Goal: Information Seeking & Learning: Compare options

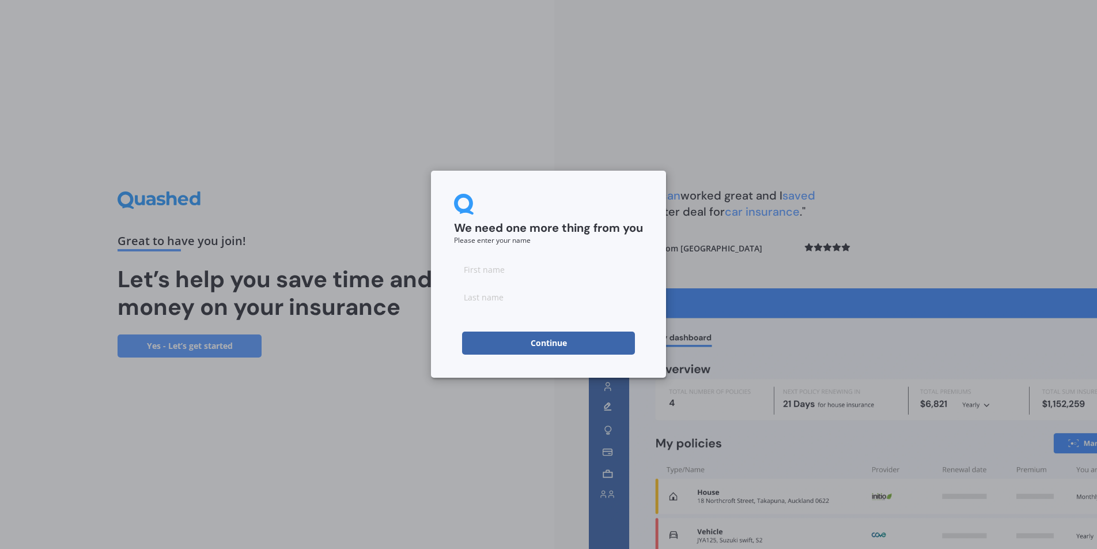
click at [499, 270] on input at bounding box center [548, 269] width 189 height 23
type input "z"
type input "[PERSON_NAME]"
click button "Continue" at bounding box center [548, 342] width 173 height 23
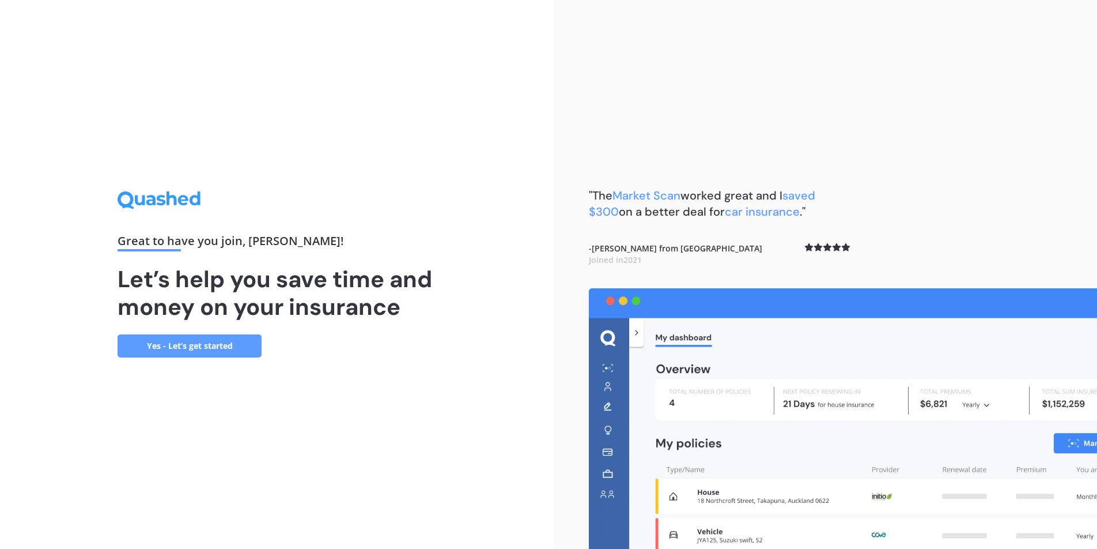
click at [220, 343] on link "Yes - Let’s get started" at bounding box center [190, 345] width 144 height 23
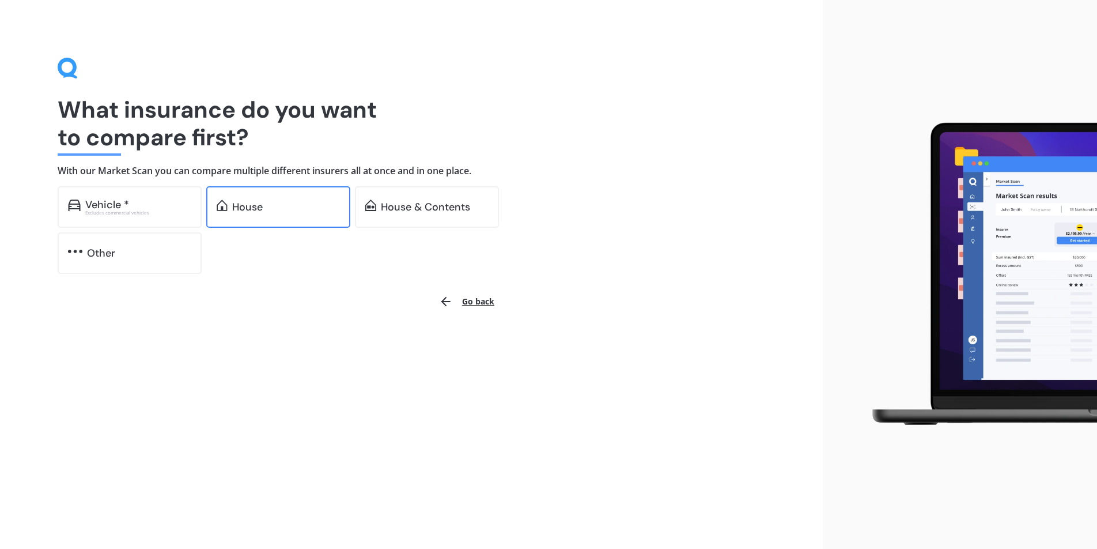
click at [307, 195] on div "House" at bounding box center [278, 206] width 144 height 41
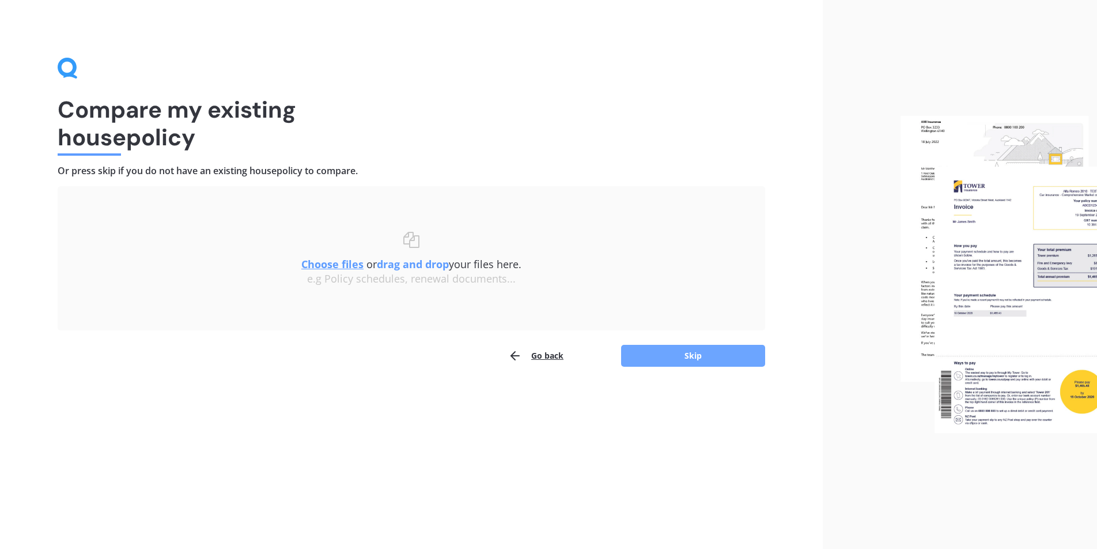
click at [678, 353] on button "Skip" at bounding box center [693, 356] width 144 height 22
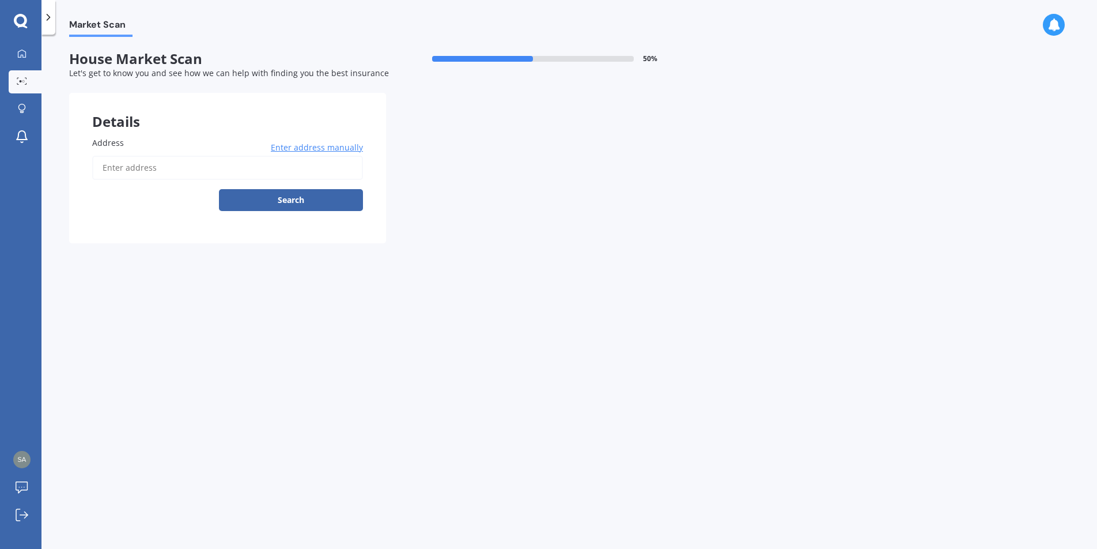
click at [165, 173] on input "Address" at bounding box center [227, 168] width 271 height 24
type input "[STREET_ADDRESS]"
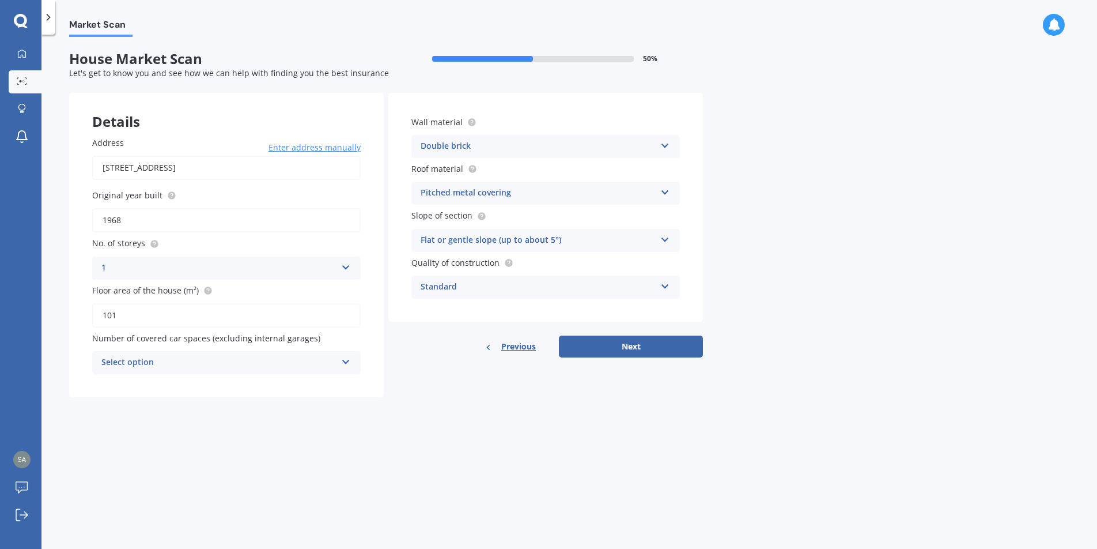
click at [320, 360] on div "Select option" at bounding box center [218, 363] width 235 height 14
click at [284, 425] on div "2" at bounding box center [226, 426] width 267 height 21
click at [513, 148] on div "Double brick" at bounding box center [538, 146] width 235 height 14
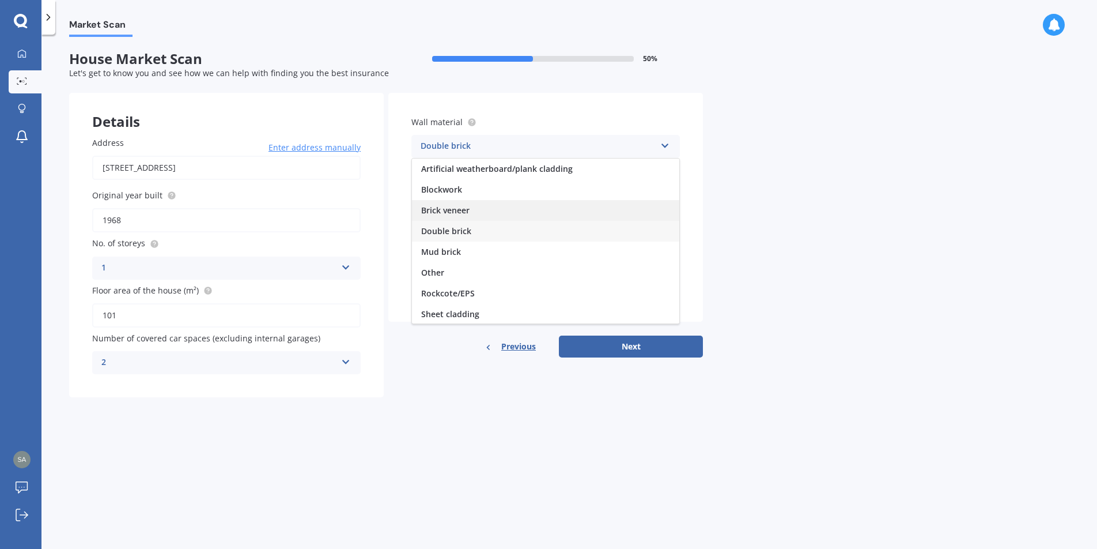
click at [486, 216] on div "Brick veneer" at bounding box center [545, 210] width 267 height 21
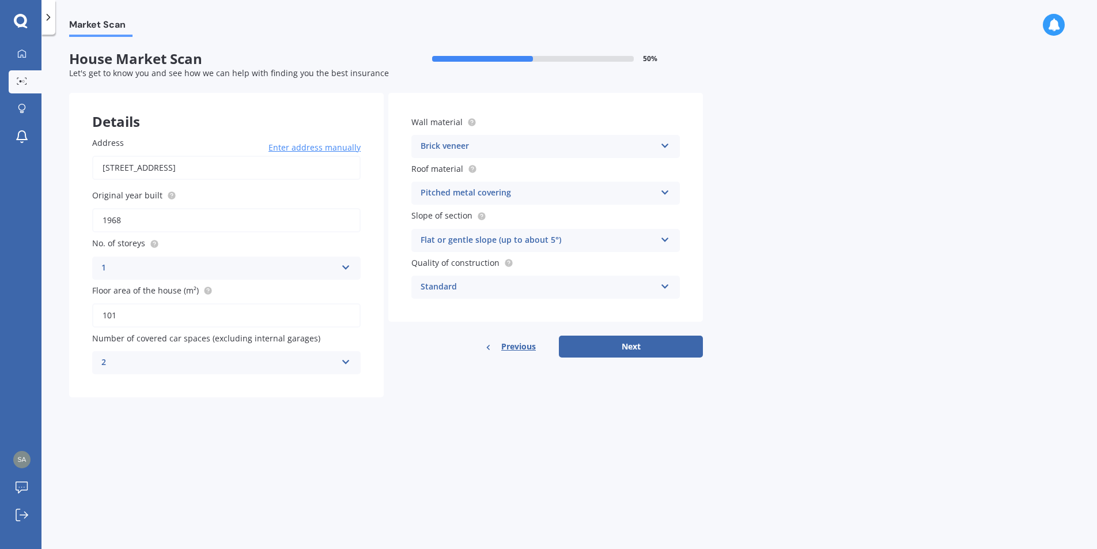
click at [509, 145] on div "Brick veneer" at bounding box center [538, 146] width 235 height 14
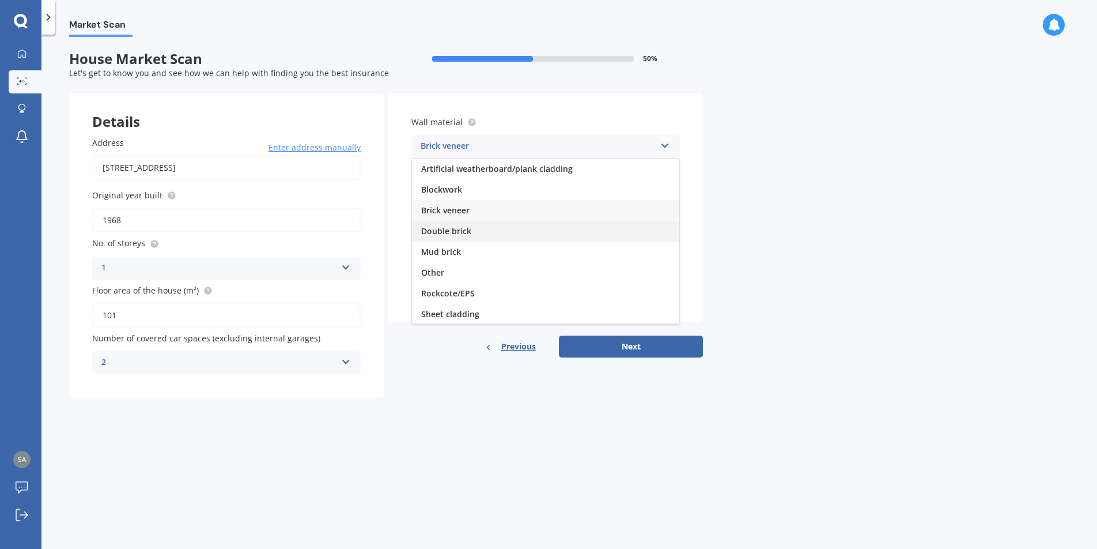
click at [473, 236] on div "Double brick" at bounding box center [545, 231] width 267 height 21
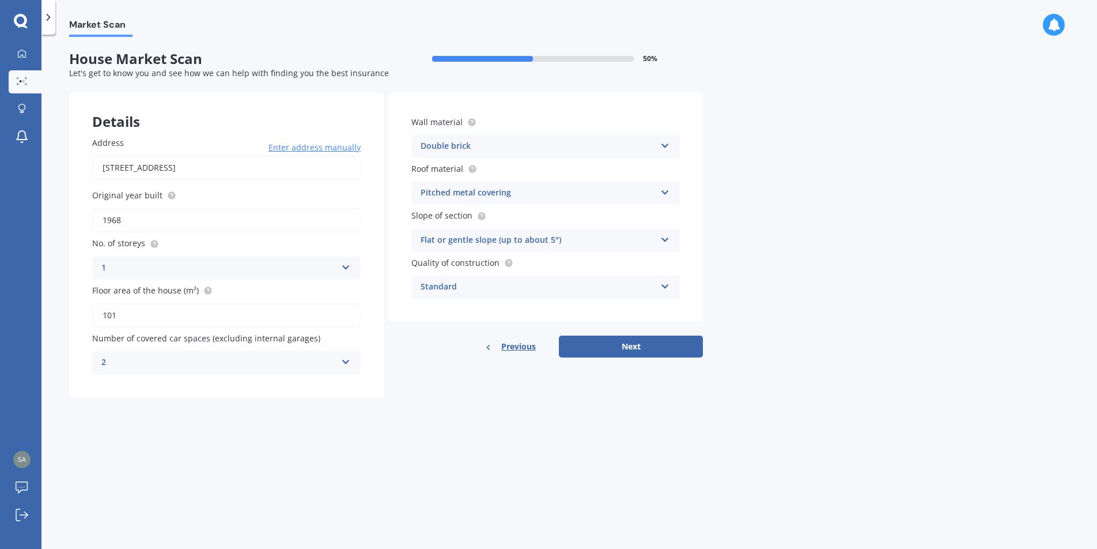
click at [583, 231] on div "Flat or gentle slope (up to about 5°) Flat or gentle slope (up to about 5°) Mod…" at bounding box center [545, 240] width 269 height 23
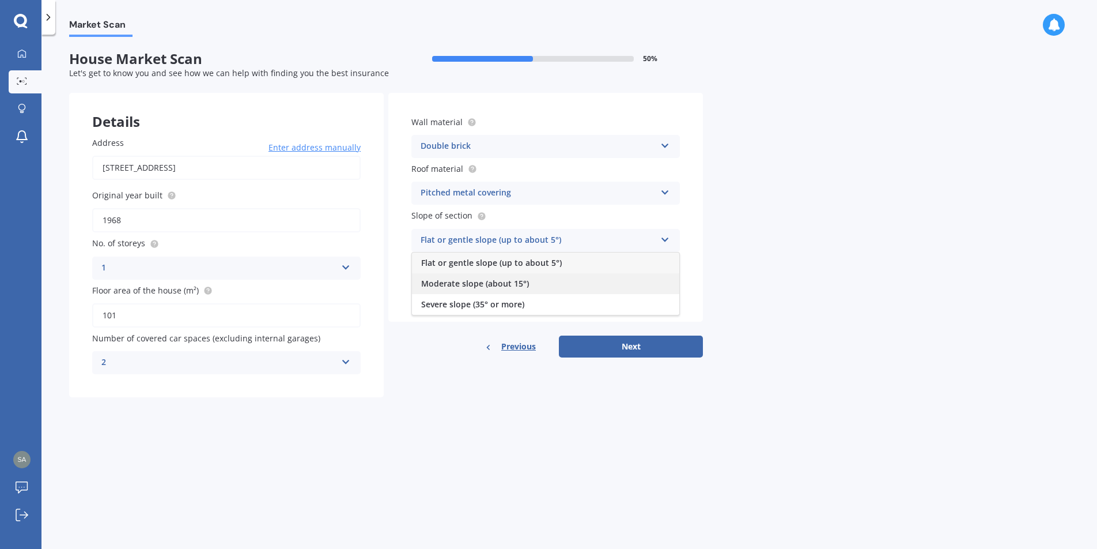
click at [551, 283] on div "Moderate slope (about 15°)" at bounding box center [545, 283] width 267 height 21
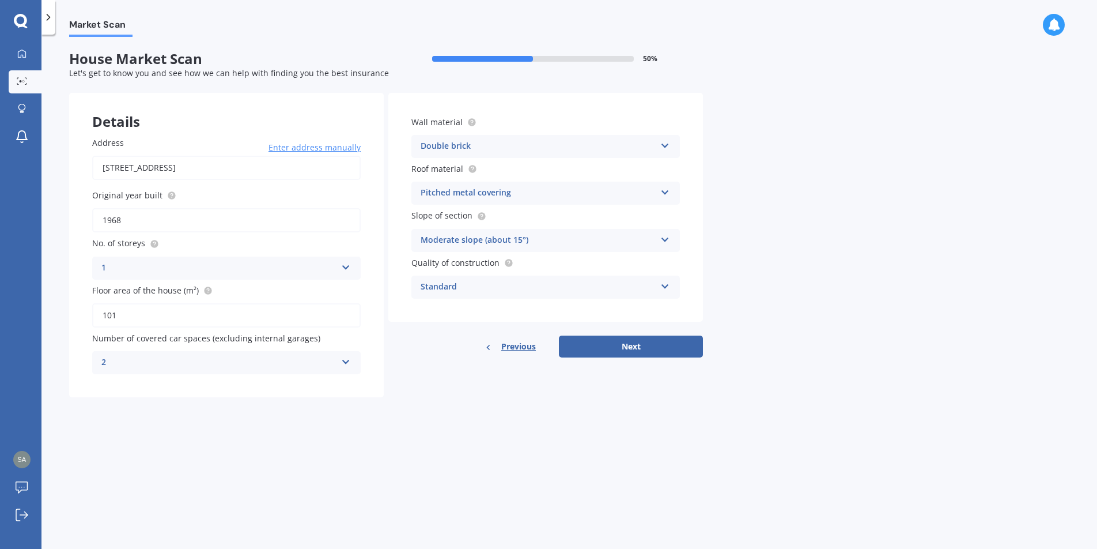
click at [497, 239] on div "Moderate slope (about 15°)" at bounding box center [538, 240] width 235 height 14
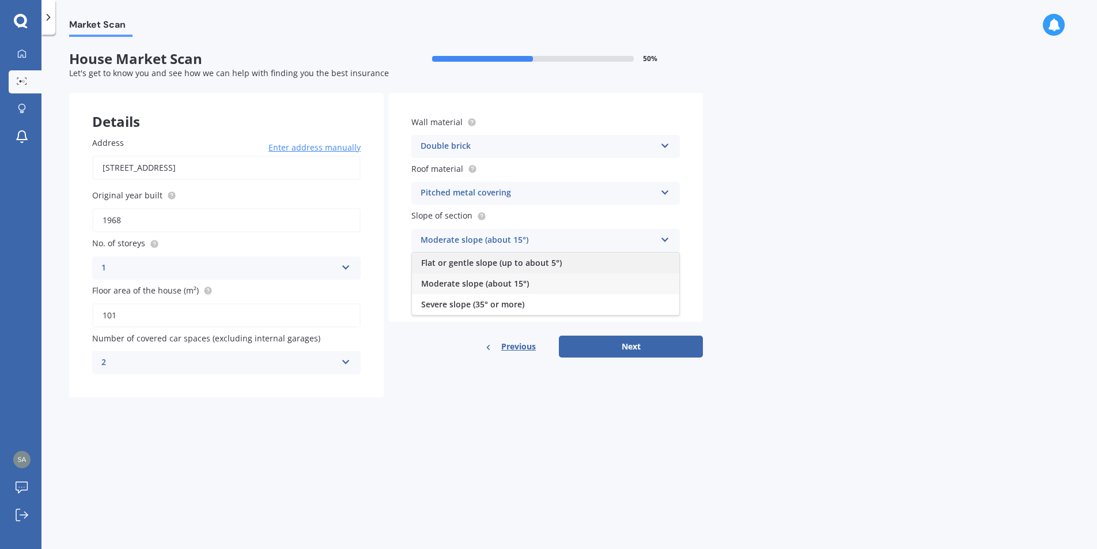
click at [479, 262] on span "Flat or gentle slope (up to about 5°)" at bounding box center [491, 262] width 141 height 11
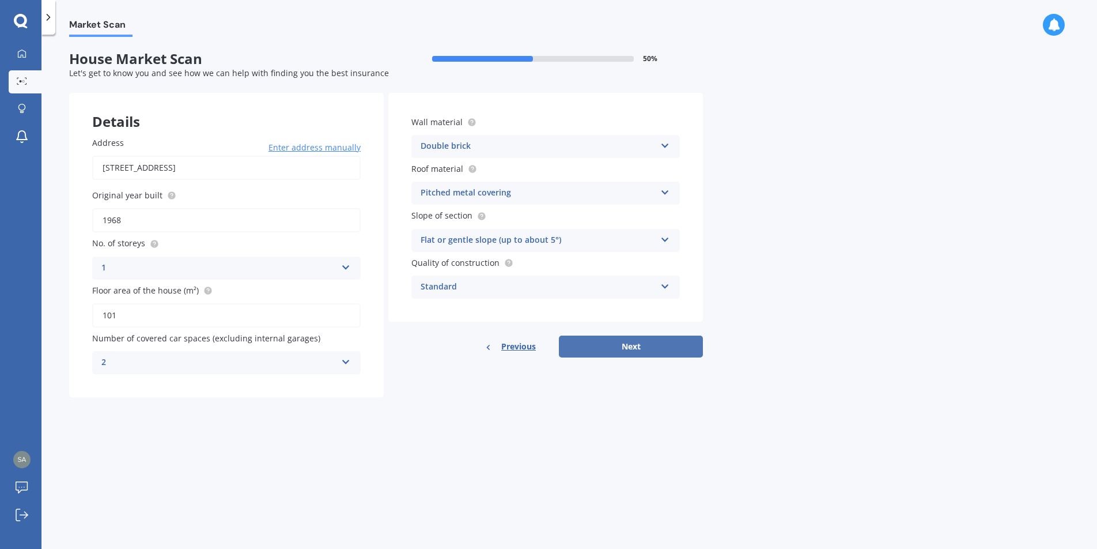
click at [650, 343] on button "Next" at bounding box center [631, 346] width 144 height 22
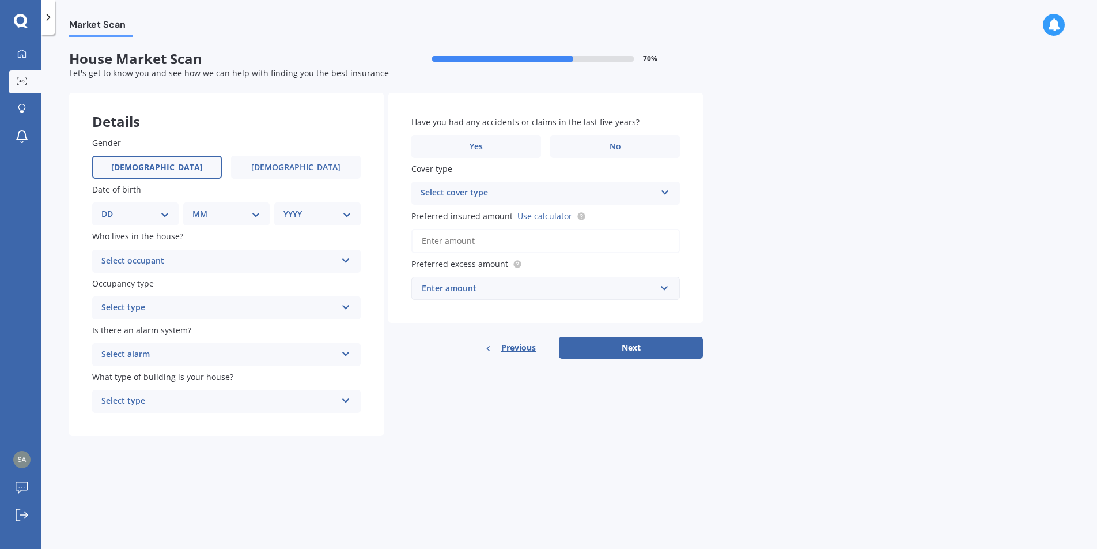
click at [145, 165] on label "[DEMOGRAPHIC_DATA]" at bounding box center [157, 167] width 130 height 23
click at [0, 0] on input "[DEMOGRAPHIC_DATA]" at bounding box center [0, 0] width 0 height 0
click at [142, 213] on select "DD 01 02 03 04 05 06 07 08 09 10 11 12 13 14 15 16 17 18 19 20 21 22 23 24 25 2…" at bounding box center [135, 213] width 68 height 13
select select "26"
click at [111, 207] on select "DD 01 02 03 04 05 06 07 08 09 10 11 12 13 14 15 16 17 18 19 20 21 22 23 24 25 2…" at bounding box center [135, 213] width 68 height 13
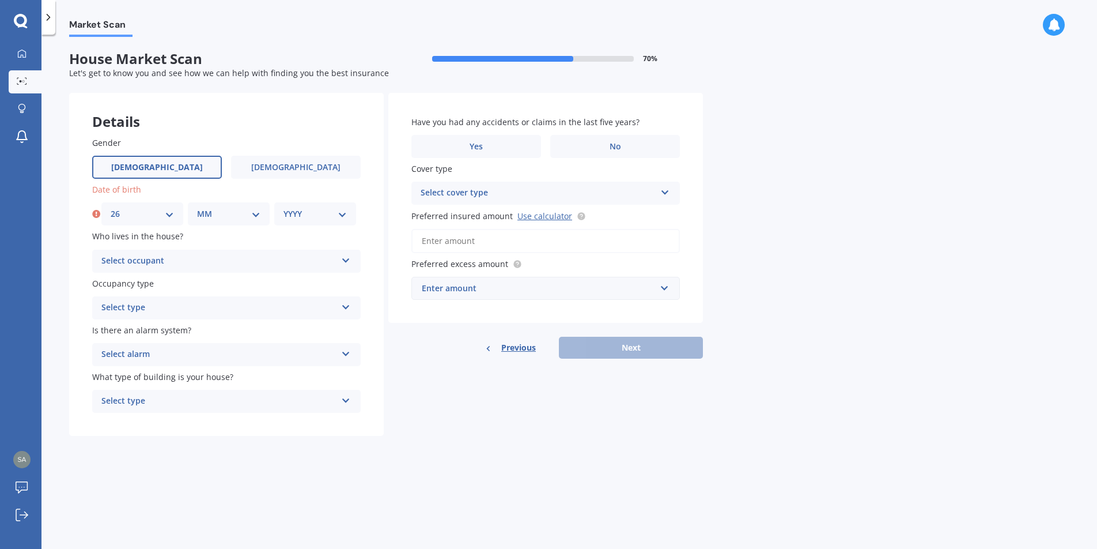
click at [236, 213] on select "MM 01 02 03 04 05 06 07 08 09 10 11 12" at bounding box center [228, 213] width 63 height 13
select select "08"
click at [197, 207] on select "MM 01 02 03 04 05 06 07 08 09 10 11 12" at bounding box center [228, 213] width 63 height 13
click at [322, 219] on select "YYYY 2009 2008 2007 2006 2005 2004 2003 2002 2001 2000 1999 1998 1997 1996 1995…" at bounding box center [315, 213] width 63 height 13
select select "1997"
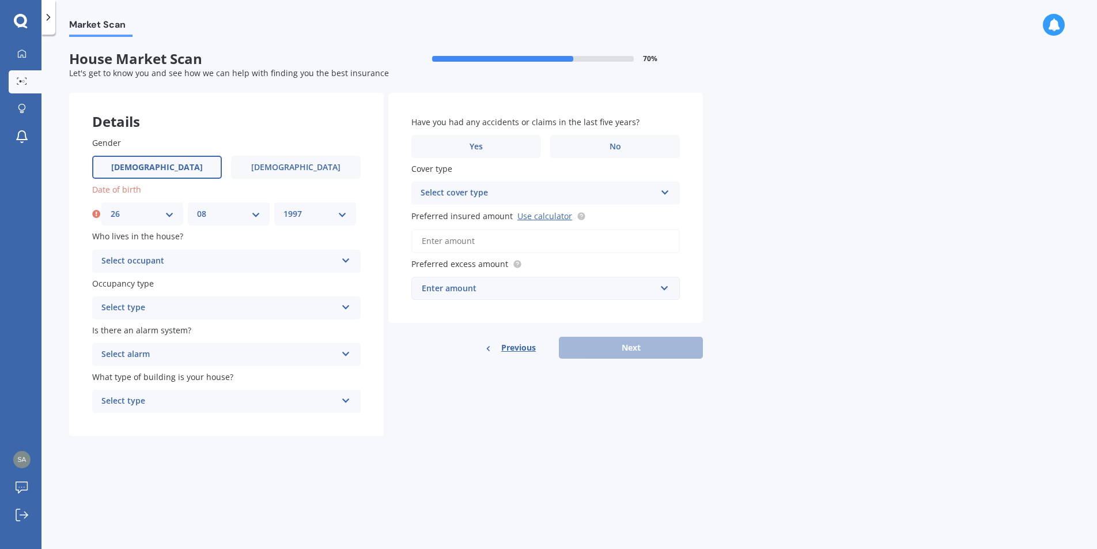
click at [284, 207] on select "YYYY 2009 2008 2007 2006 2005 2004 2003 2002 2001 2000 1999 1998 1997 1996 1995…" at bounding box center [315, 213] width 63 height 13
click at [190, 256] on div "Select occupant" at bounding box center [218, 261] width 235 height 14
click at [168, 285] on div "Owner" at bounding box center [226, 283] width 267 height 21
click at [182, 309] on div "Select type" at bounding box center [218, 308] width 235 height 14
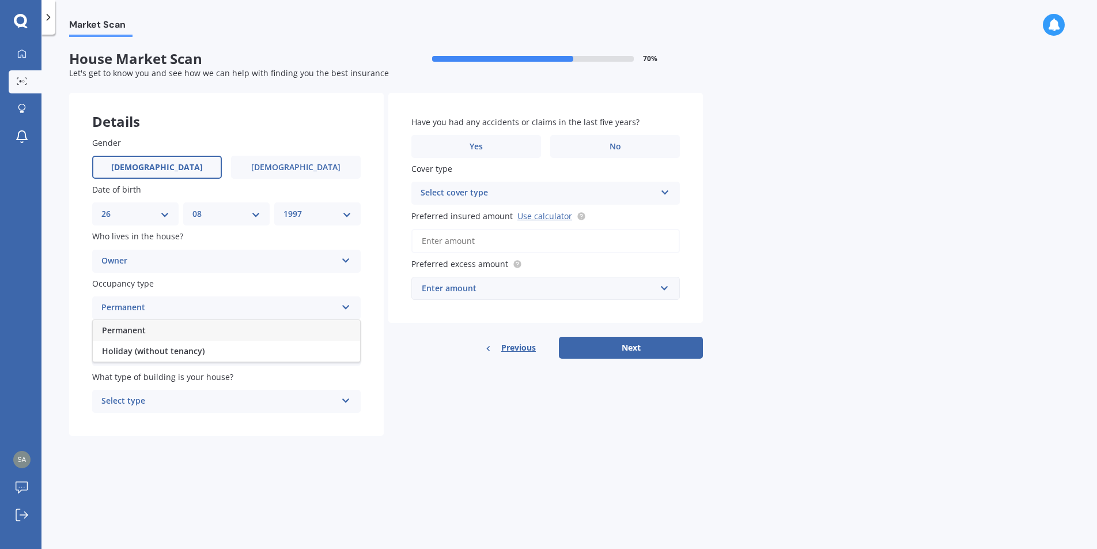
click at [170, 331] on div "Permanent" at bounding box center [226, 330] width 267 height 21
click at [167, 357] on div "Select alarm" at bounding box center [218, 354] width 235 height 14
click at [157, 394] on span "Yes, not monitored" at bounding box center [140, 397] width 76 height 11
click at [187, 402] on div "Select type" at bounding box center [218, 401] width 235 height 14
click at [173, 429] on div "Freestanding" at bounding box center [226, 423] width 267 height 21
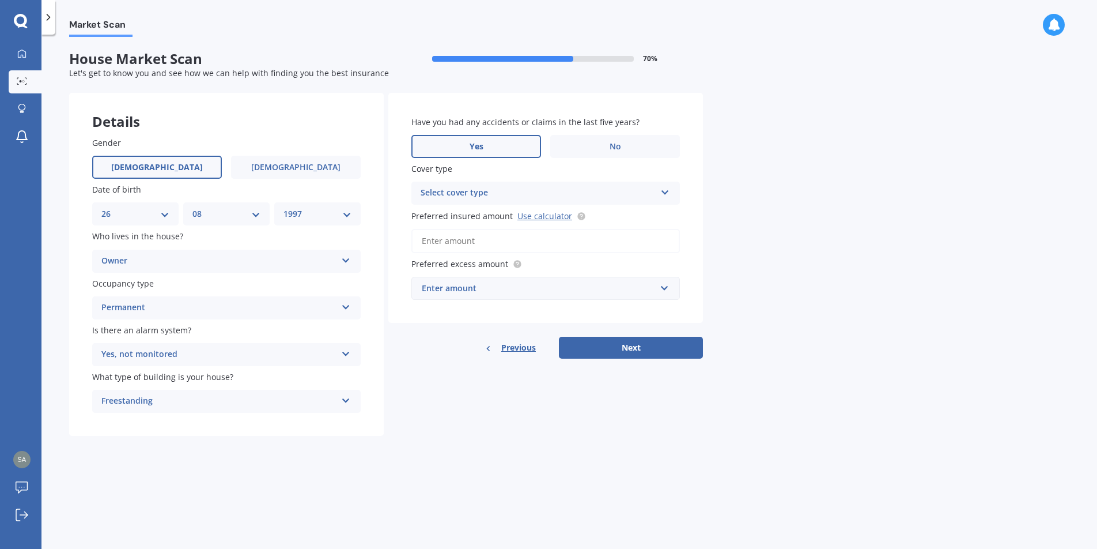
click at [504, 151] on label "Yes" at bounding box center [476, 146] width 130 height 23
click at [0, 0] on input "Yes" at bounding box center [0, 0] width 0 height 0
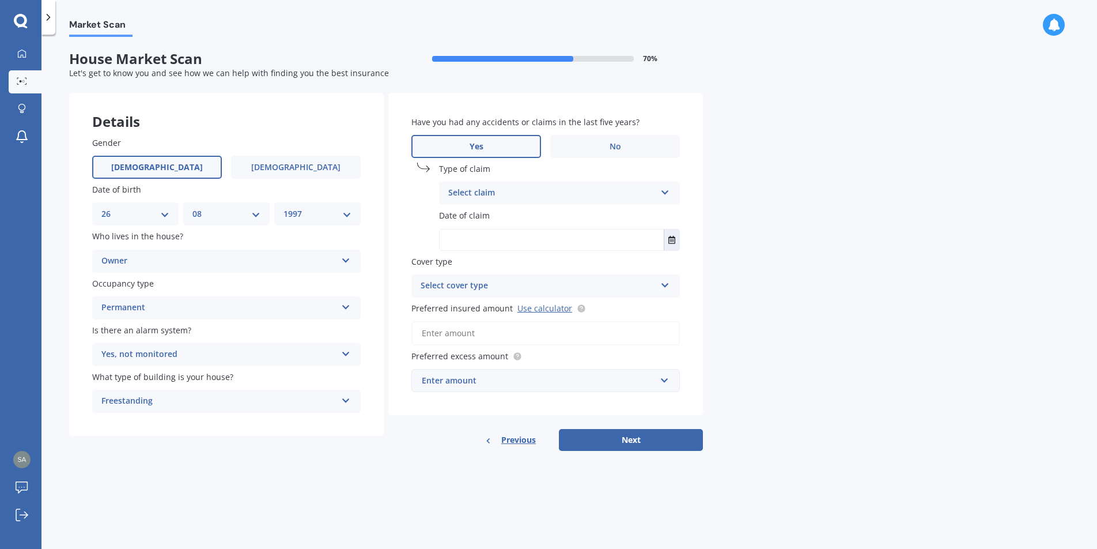
click at [518, 194] on div "Select claim" at bounding box center [551, 193] width 207 height 14
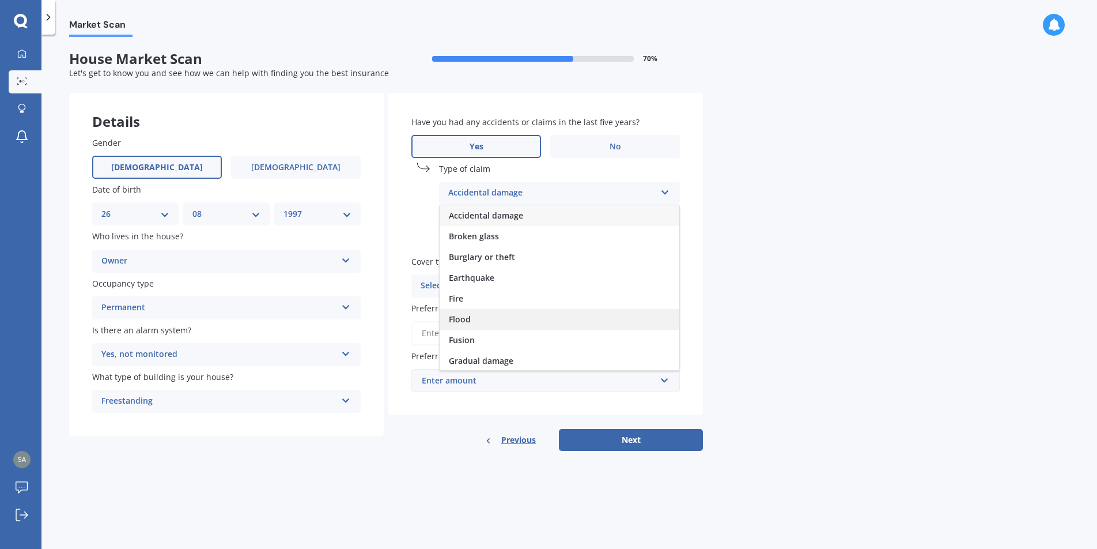
click at [478, 310] on div "Flood" at bounding box center [560, 319] width 240 height 21
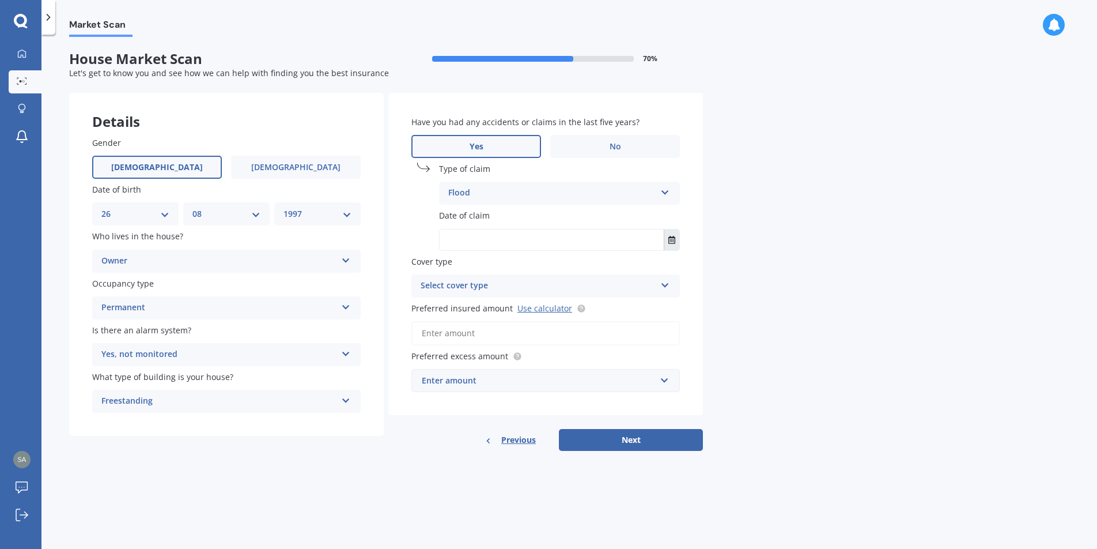
click at [673, 231] on button "Select date" at bounding box center [672, 239] width 16 height 21
click at [490, 263] on button "[DATE]" at bounding box center [472, 268] width 50 height 21
click at [543, 271] on button "Navigate back" at bounding box center [536, 268] width 15 height 21
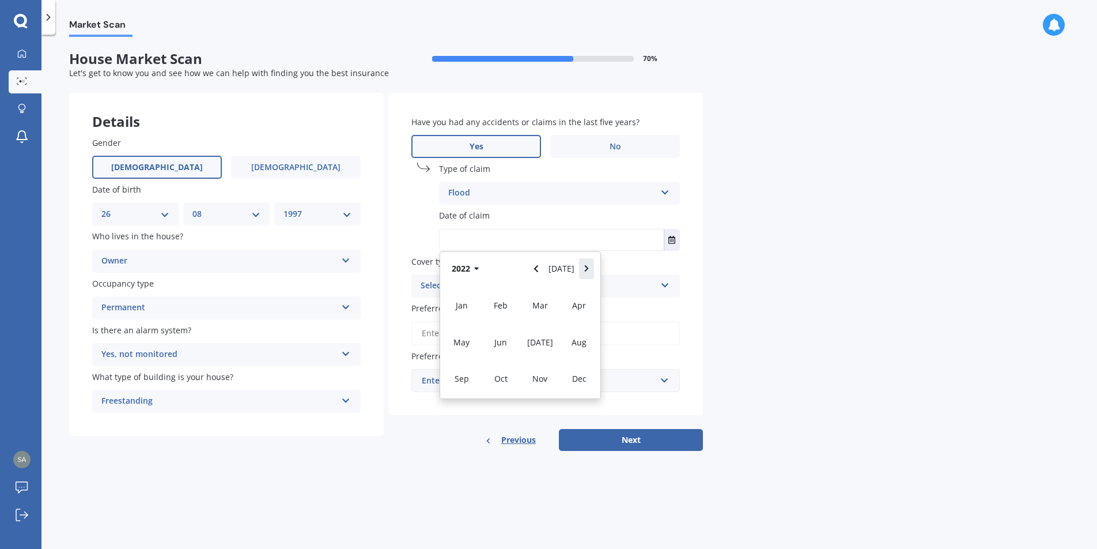
click at [584, 270] on icon "Navigate forward" at bounding box center [586, 269] width 5 height 8
click at [536, 264] on button "Navigate back" at bounding box center [536, 268] width 15 height 21
click at [589, 271] on button "Navigate forward" at bounding box center [586, 268] width 15 height 21
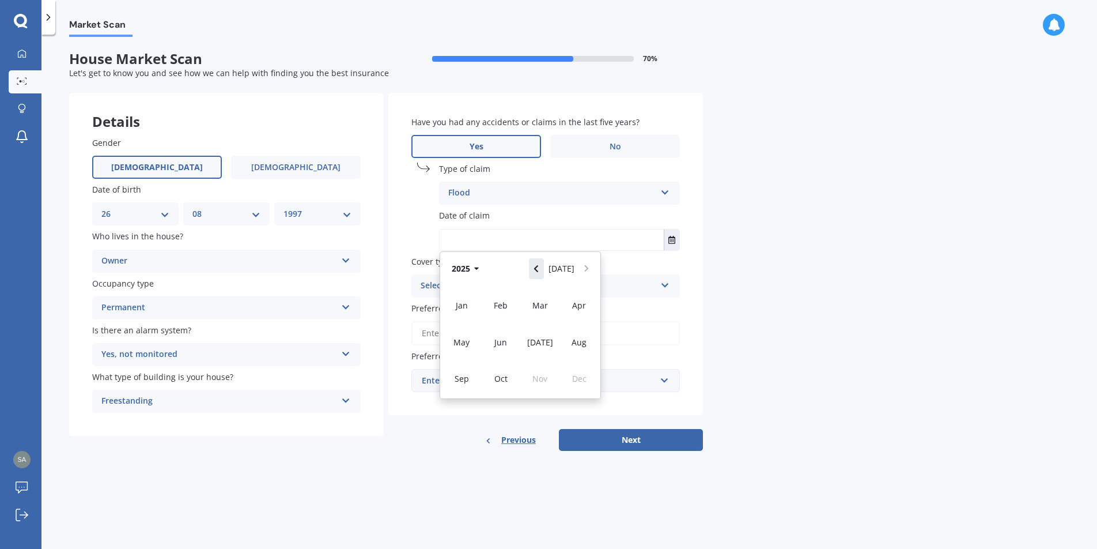
click at [538, 271] on icon "Navigate back" at bounding box center [536, 268] width 4 height 7
click at [469, 309] on div "Jan" at bounding box center [461, 305] width 39 height 36
click at [543, 377] on span "27" at bounding box center [542, 376] width 9 height 11
type input "[DATE]"
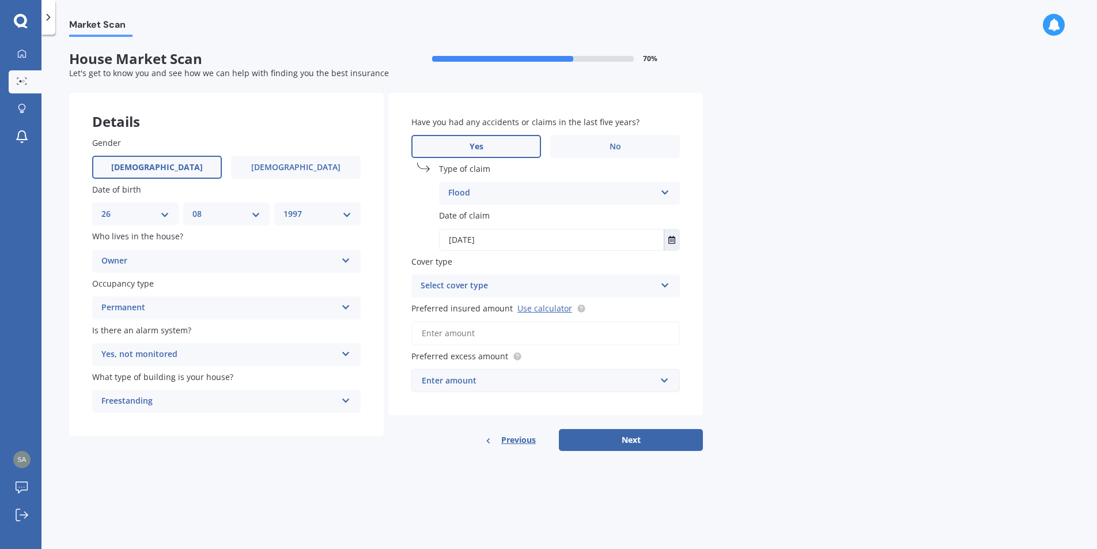
click at [483, 284] on div "Select cover type" at bounding box center [538, 286] width 235 height 14
click at [504, 262] on label "Cover type" at bounding box center [543, 261] width 264 height 12
click at [519, 338] on input "Preferred insured amount Use calculator" at bounding box center [545, 333] width 269 height 24
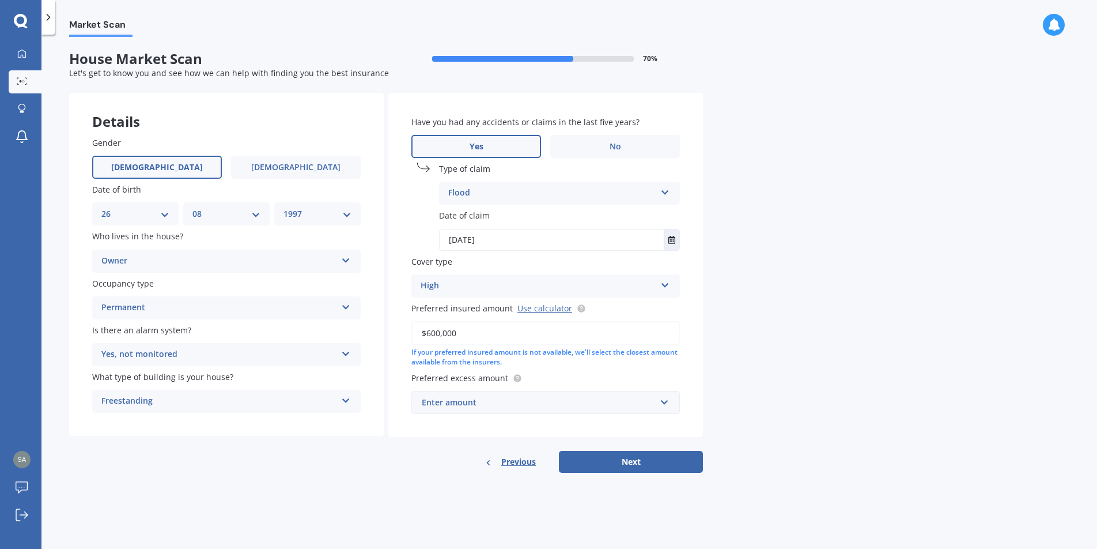
type input "$600,000"
click at [572, 373] on label "Preferred excess amount" at bounding box center [543, 378] width 264 height 12
click at [544, 407] on div "Enter amount" at bounding box center [539, 402] width 234 height 13
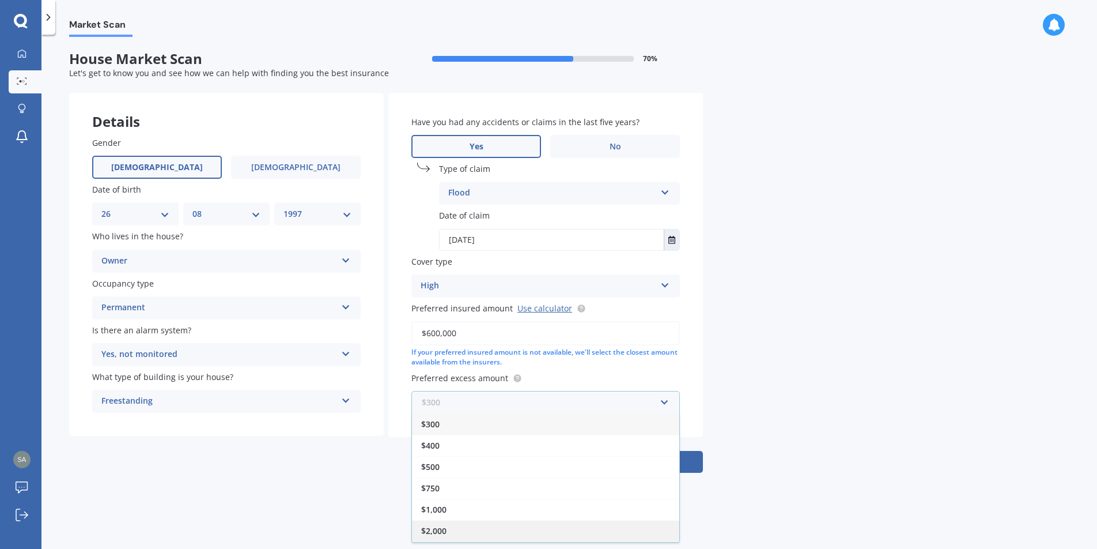
scroll to position [21, 0]
click at [478, 489] on div "$1,000" at bounding box center [545, 488] width 267 height 21
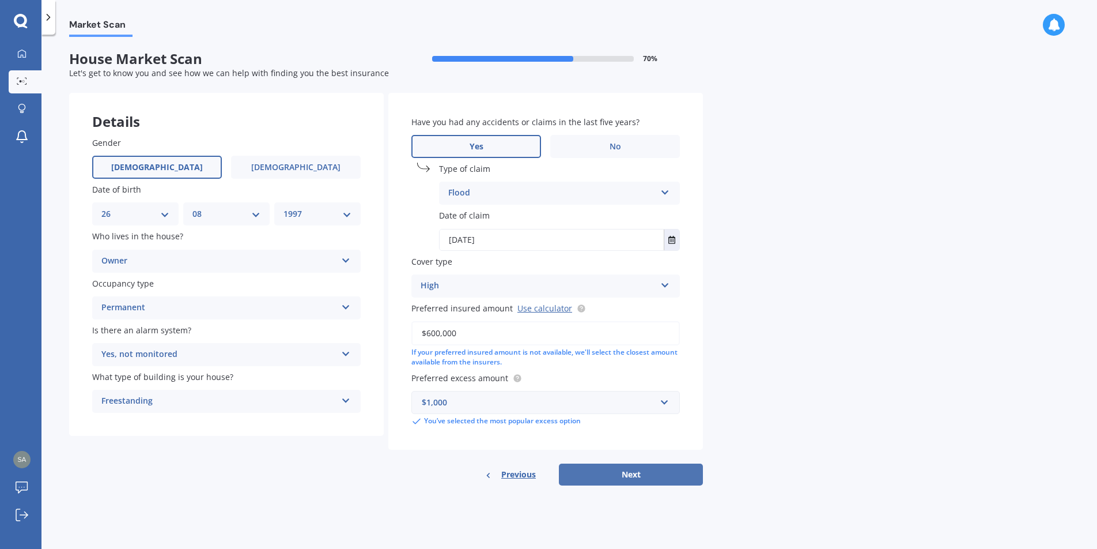
click at [616, 471] on button "Next" at bounding box center [631, 474] width 144 height 22
select select "26"
select select "08"
select select "1997"
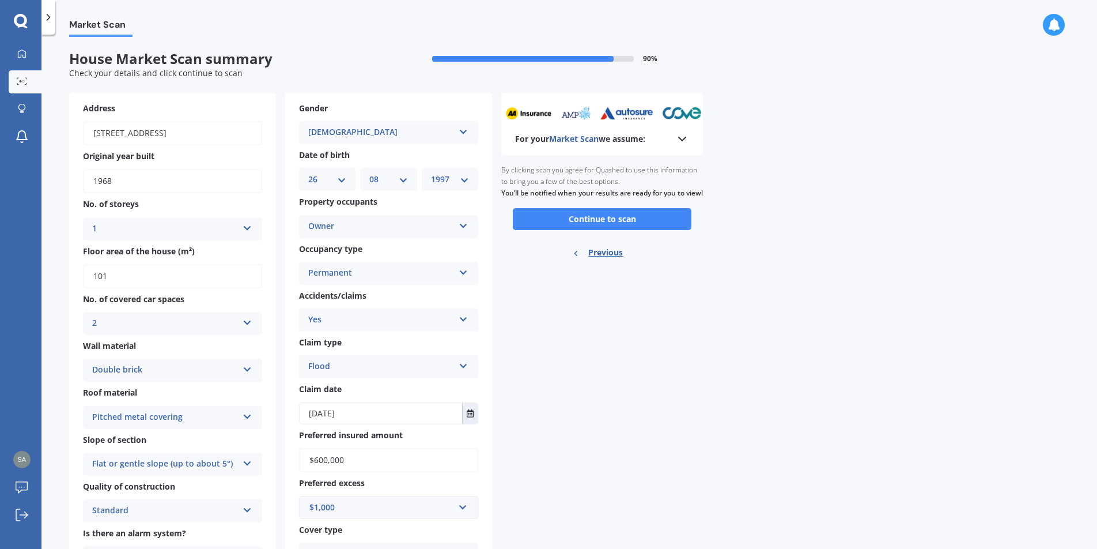
scroll to position [106, 0]
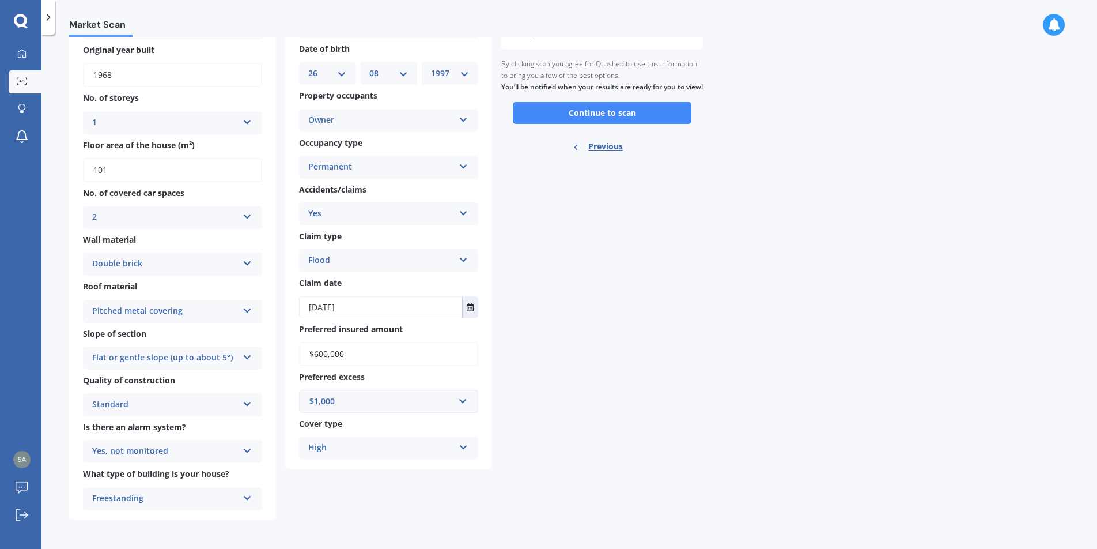
click at [416, 447] on div "High" at bounding box center [381, 448] width 146 height 14
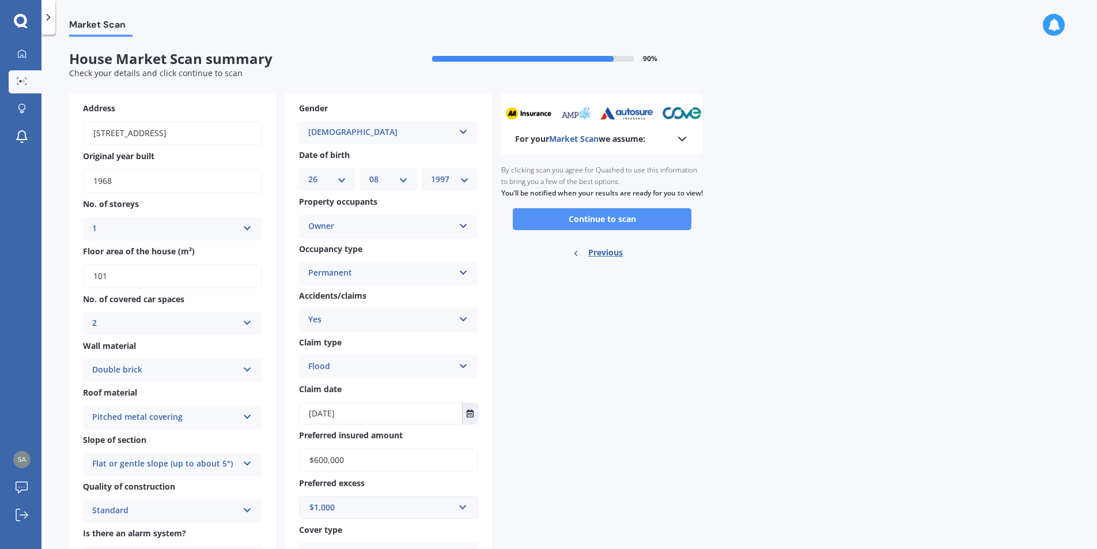
click at [610, 230] on button "Continue to scan" at bounding box center [602, 219] width 179 height 22
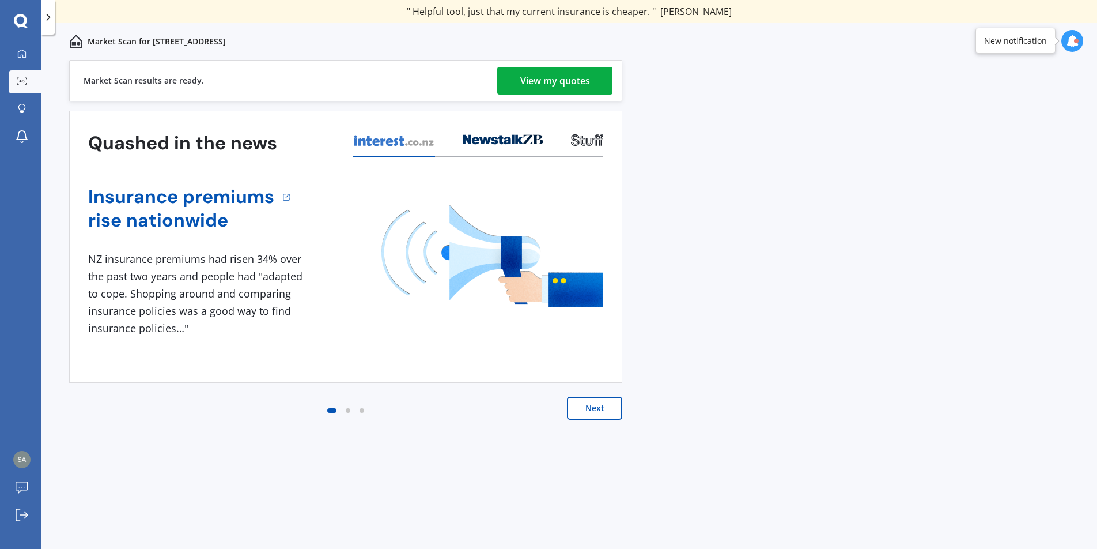
click at [516, 71] on link "View my quotes" at bounding box center [554, 81] width 115 height 28
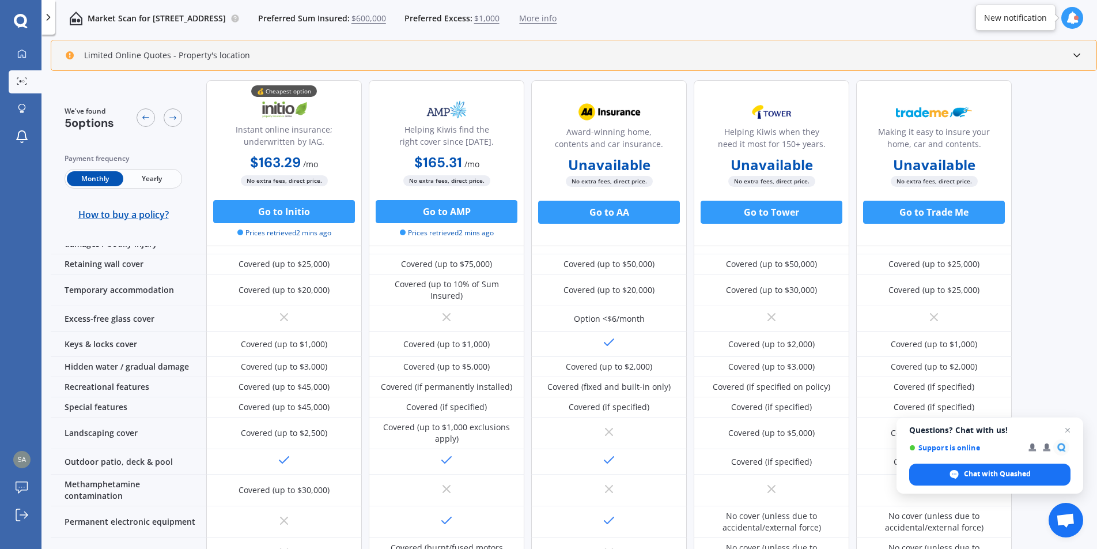
scroll to position [173, 0]
click at [1071, 430] on span "Close chat" at bounding box center [1068, 430] width 14 height 14
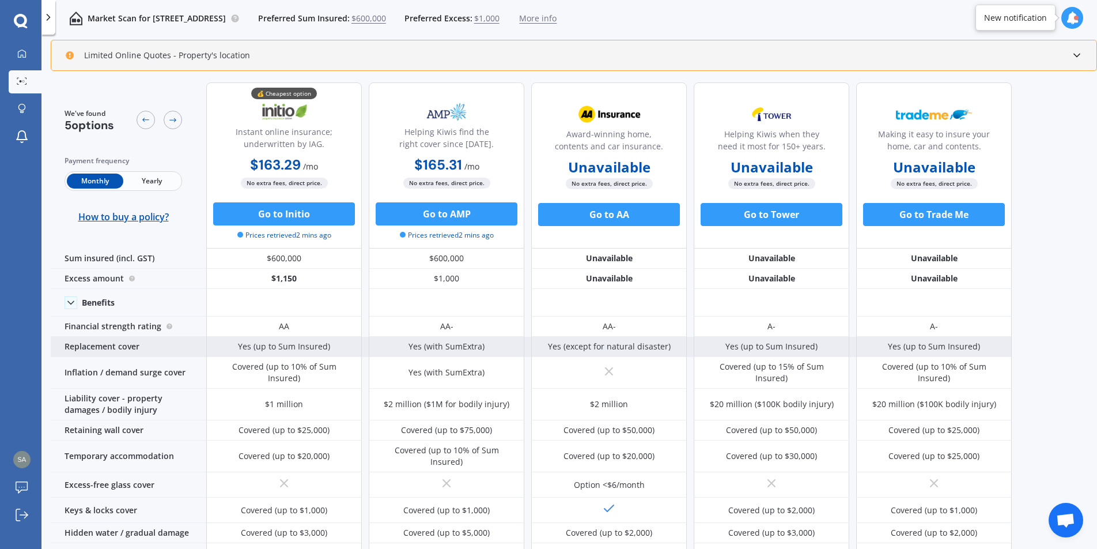
scroll to position [0, 0]
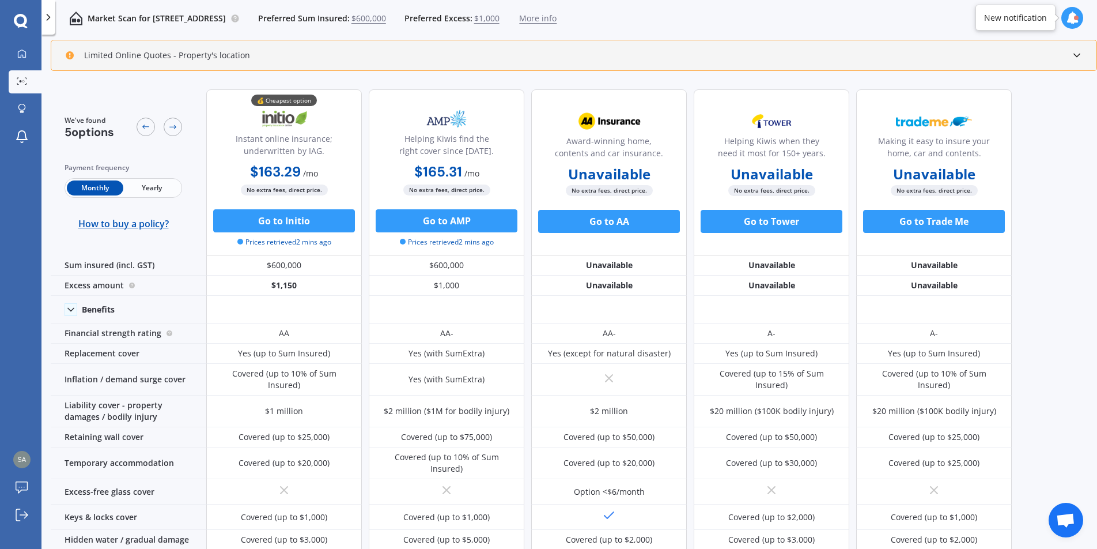
click at [153, 188] on span "Yearly" at bounding box center [151, 187] width 56 height 15
click at [86, 191] on span "Monthly" at bounding box center [95, 187] width 56 height 15
click at [151, 190] on span "Yearly" at bounding box center [151, 187] width 56 height 15
click at [96, 188] on span "Monthly" at bounding box center [95, 187] width 56 height 15
click at [141, 189] on span "Yearly" at bounding box center [151, 187] width 56 height 15
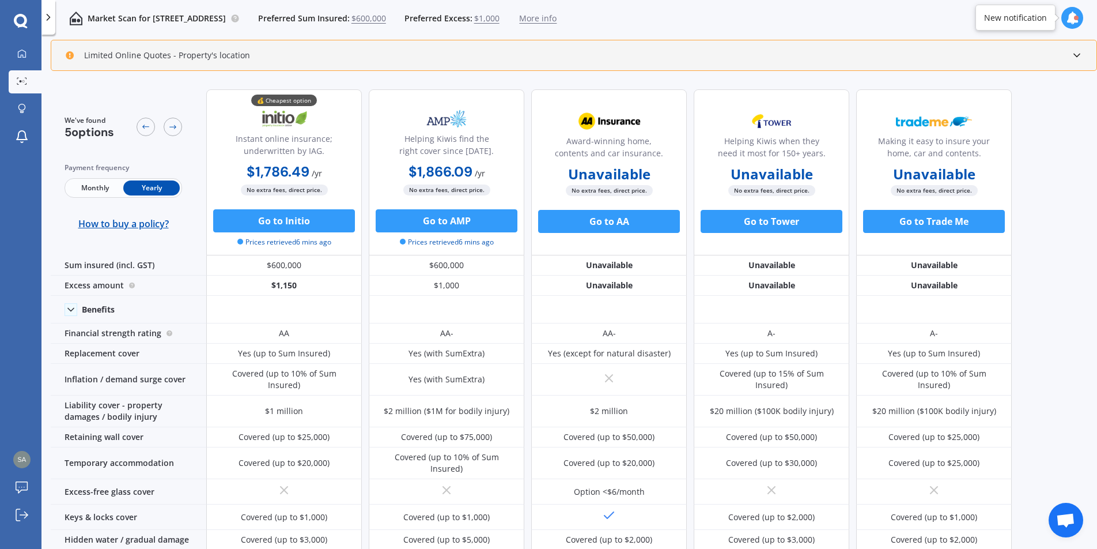
click at [94, 186] on span "Monthly" at bounding box center [95, 187] width 56 height 15
click at [150, 186] on span "Yearly" at bounding box center [151, 187] width 56 height 15
click at [107, 187] on span "Monthly" at bounding box center [95, 187] width 56 height 15
click at [22, 50] on icon at bounding box center [21, 53] width 9 height 9
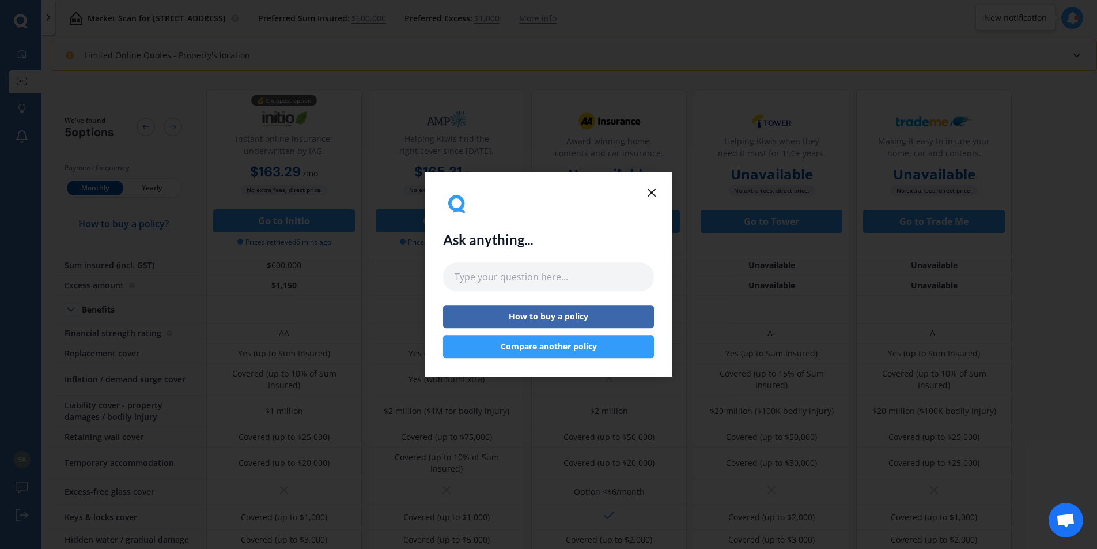
click at [561, 344] on button "Compare another policy" at bounding box center [548, 346] width 211 height 23
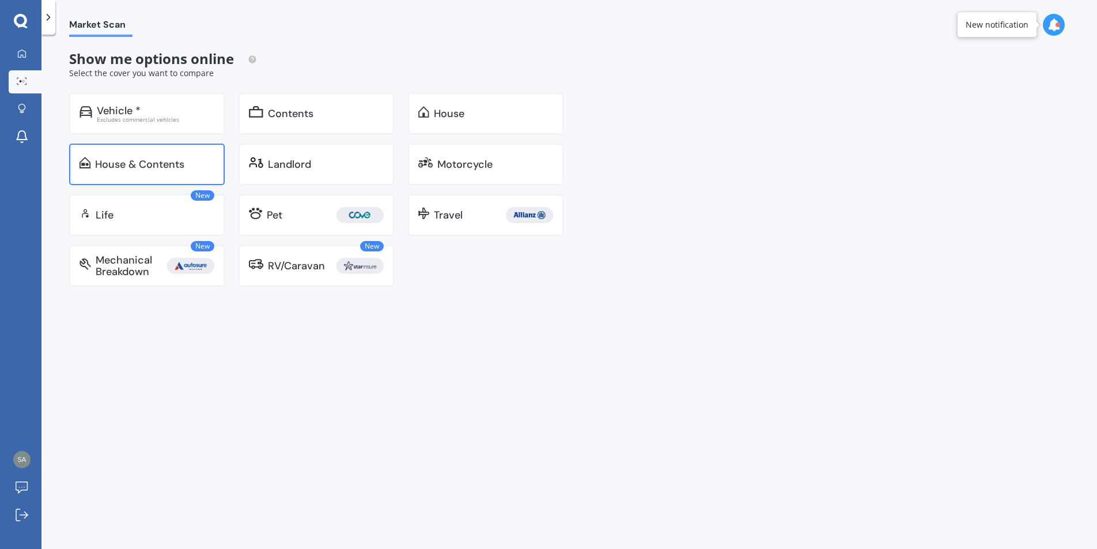
click at [155, 163] on div "House & Contents" at bounding box center [139, 164] width 89 height 12
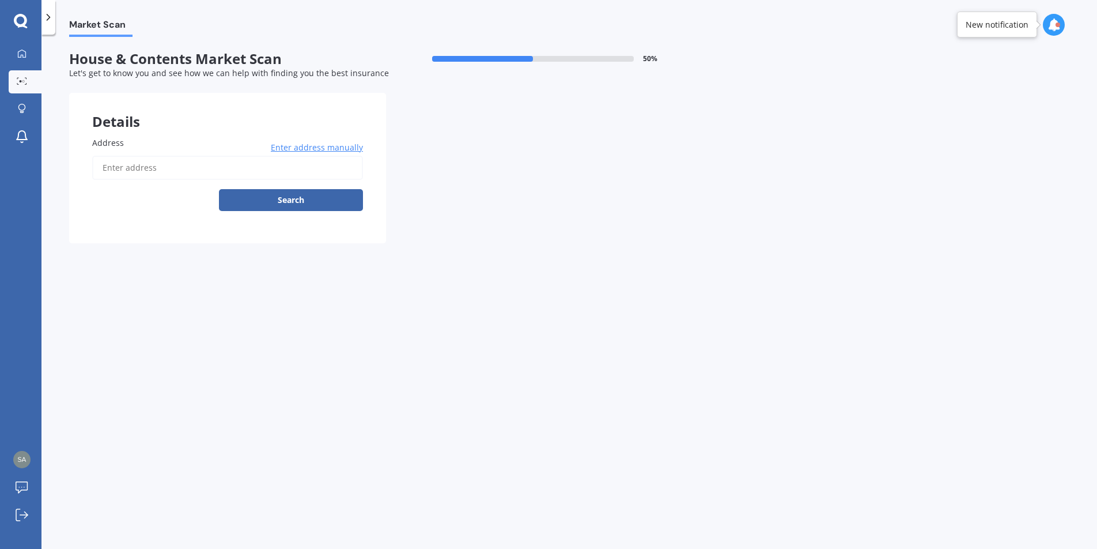
click at [149, 172] on input "Address" at bounding box center [227, 168] width 271 height 24
type input "[STREET_ADDRESS]"
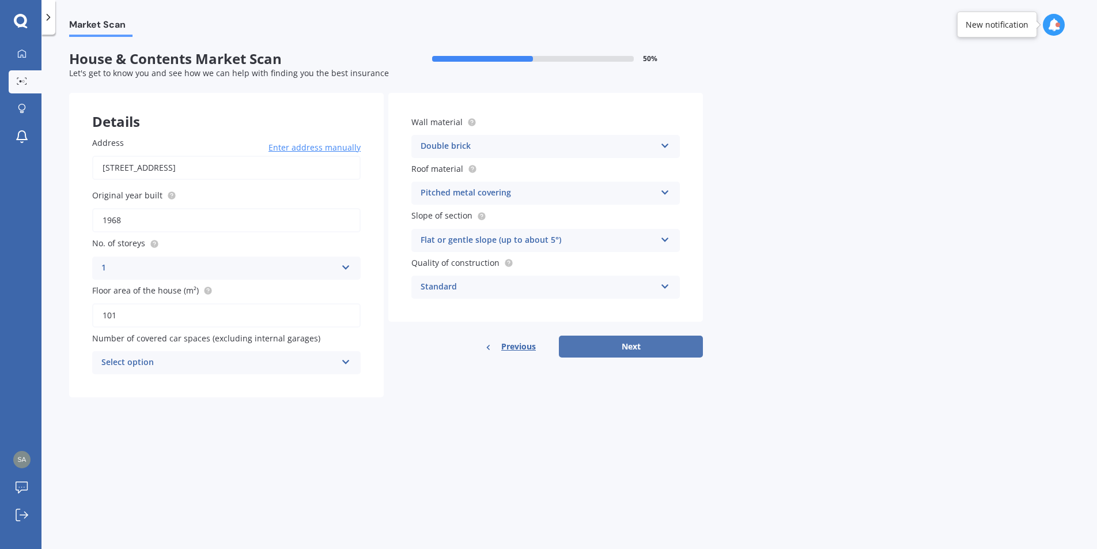
click at [611, 343] on button "Next" at bounding box center [631, 346] width 144 height 22
click at [263, 361] on div "Select option" at bounding box center [221, 362] width 229 height 13
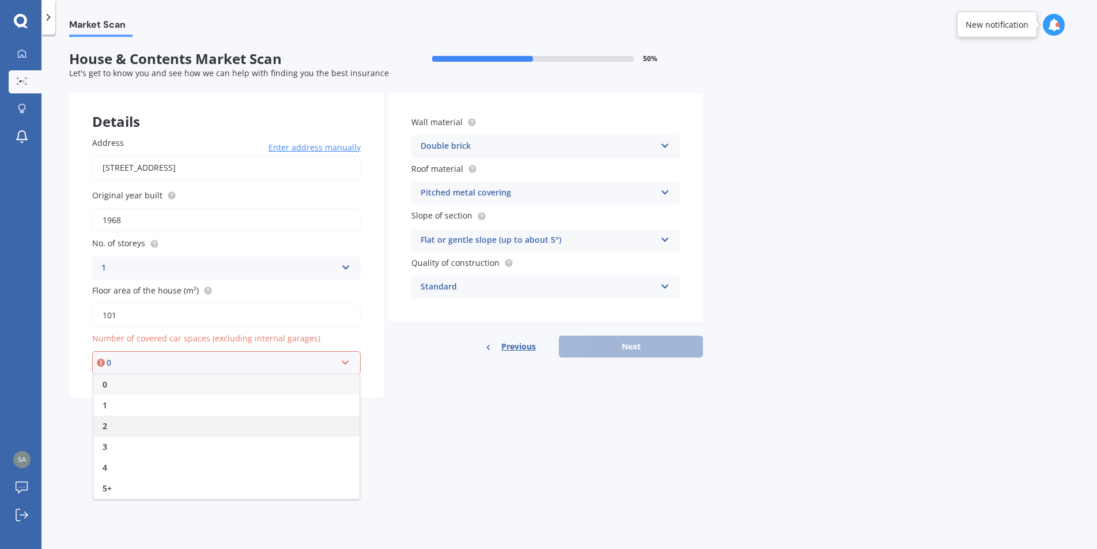
click at [153, 422] on div "2" at bounding box center [226, 425] width 266 height 21
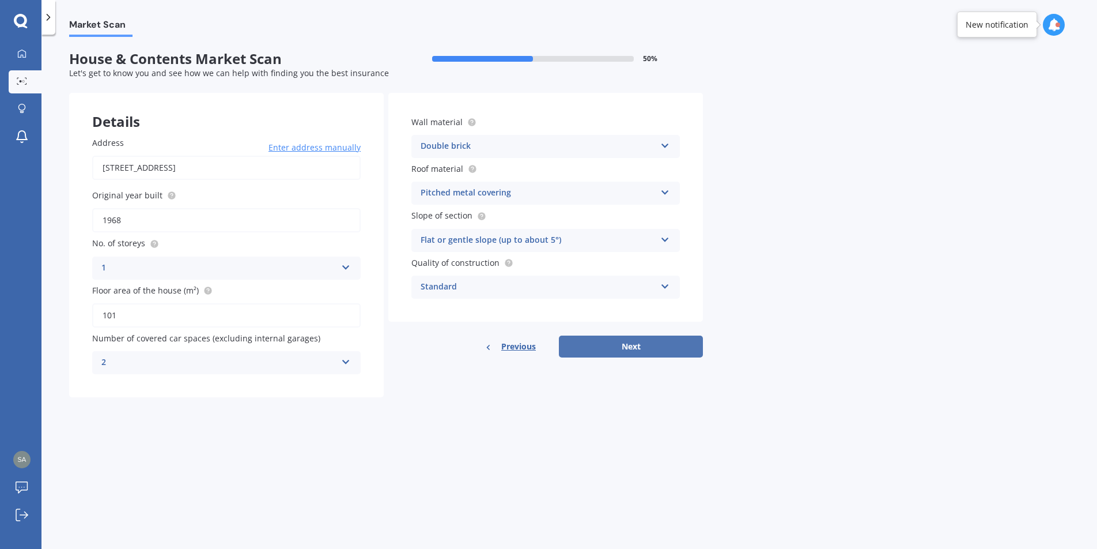
click at [622, 345] on button "Next" at bounding box center [631, 346] width 144 height 22
select select "26"
select select "08"
select select "1997"
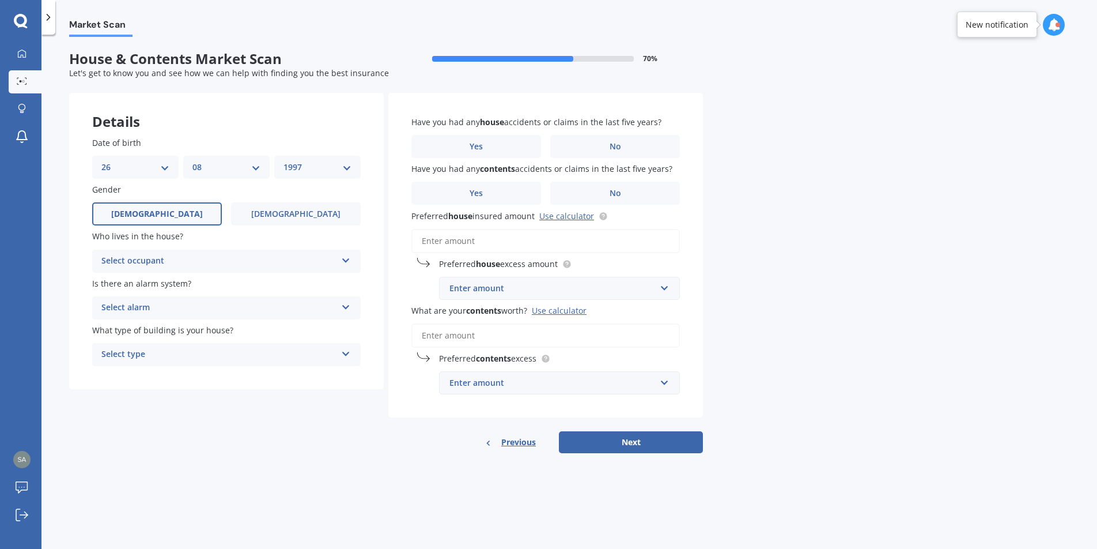
click at [274, 274] on div "Date of birth DD 01 02 03 04 05 06 07 08 09 10 11 12 13 14 15 16 17 18 19 20 21…" at bounding box center [226, 251] width 315 height 275
click at [232, 262] on div "Select occupant" at bounding box center [218, 261] width 235 height 14
click at [192, 285] on div "Owner" at bounding box center [226, 283] width 267 height 21
click at [190, 309] on div "Select alarm" at bounding box center [218, 308] width 235 height 14
click at [165, 357] on div "Yes, not monitored" at bounding box center [226, 351] width 267 height 21
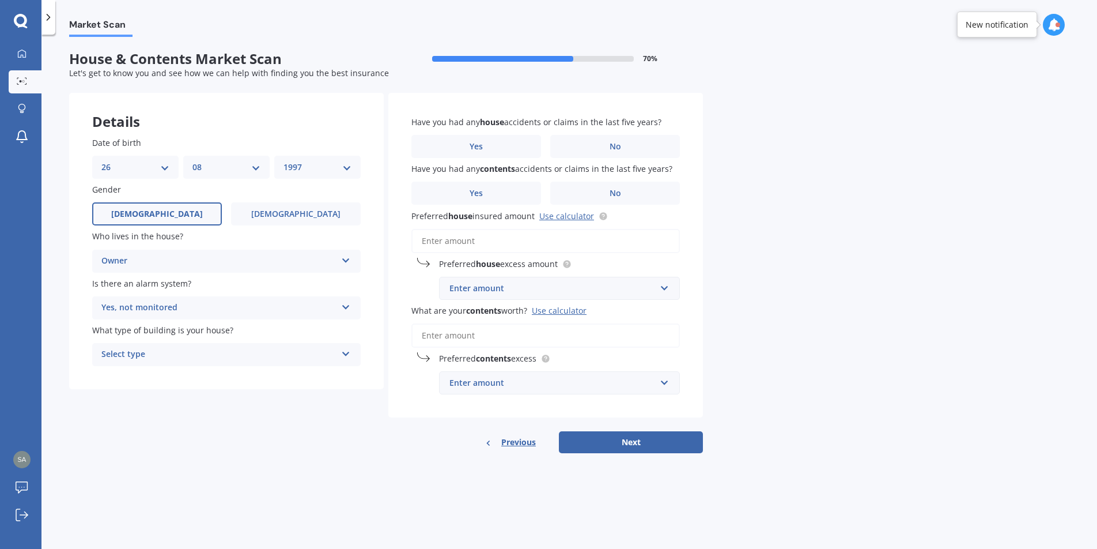
click at [198, 360] on div "Select type" at bounding box center [218, 354] width 235 height 14
click at [185, 380] on div "Freestanding" at bounding box center [226, 377] width 267 height 21
click at [590, 141] on label "No" at bounding box center [615, 146] width 130 height 23
click at [0, 0] on input "No" at bounding box center [0, 0] width 0 height 0
click at [483, 194] on span "Yes" at bounding box center [477, 193] width 14 height 10
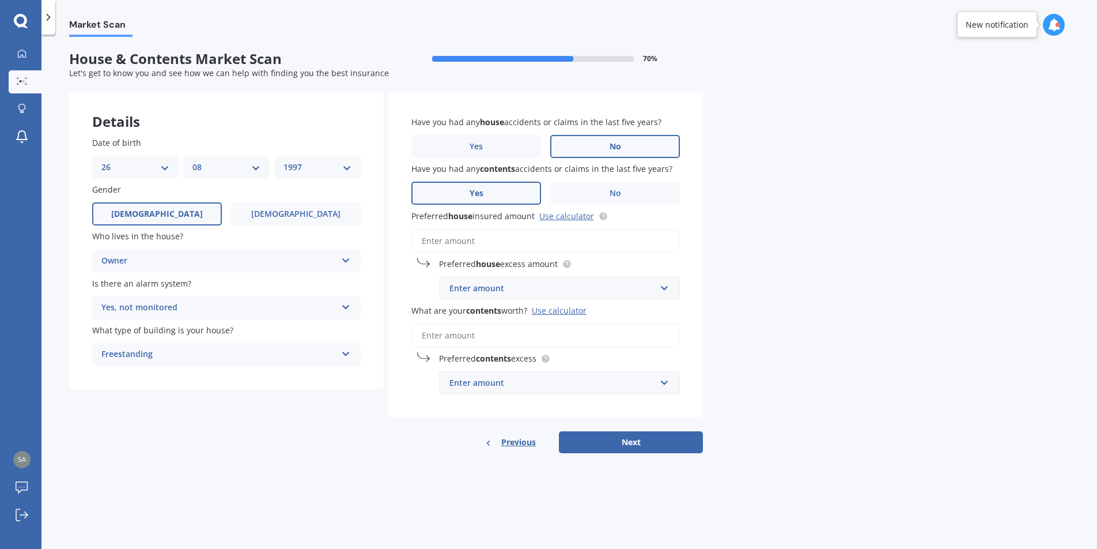
click at [0, 0] on input "Yes" at bounding box center [0, 0] width 0 height 0
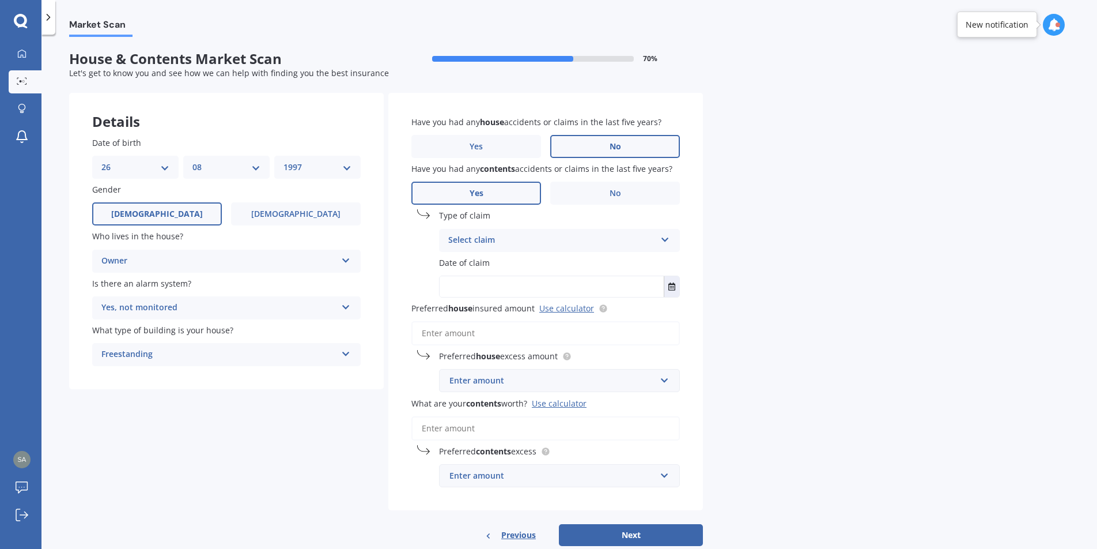
click at [515, 244] on div "Select claim" at bounding box center [551, 240] width 207 height 14
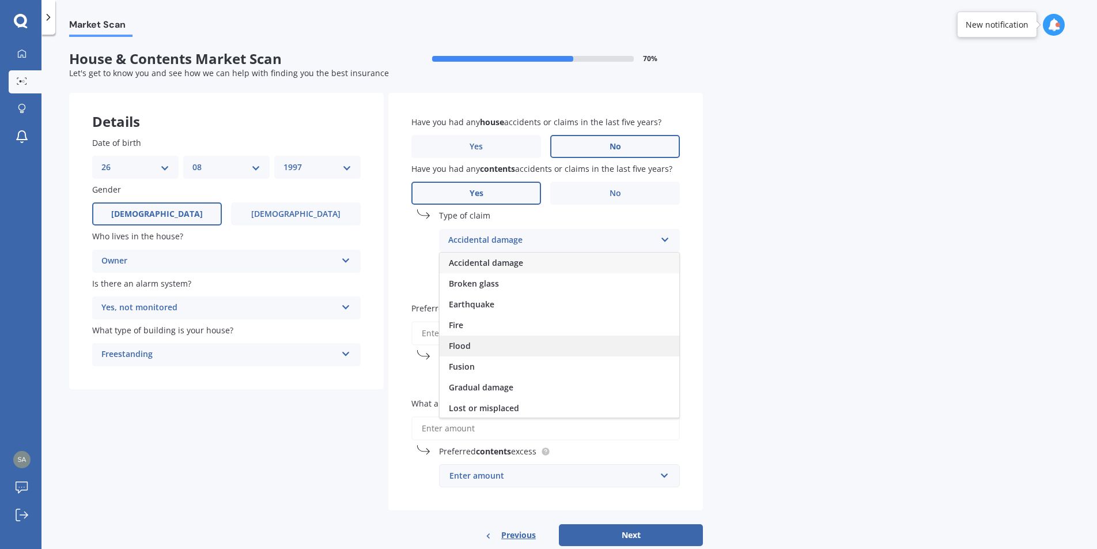
click at [470, 346] on div "Flood" at bounding box center [560, 345] width 240 height 21
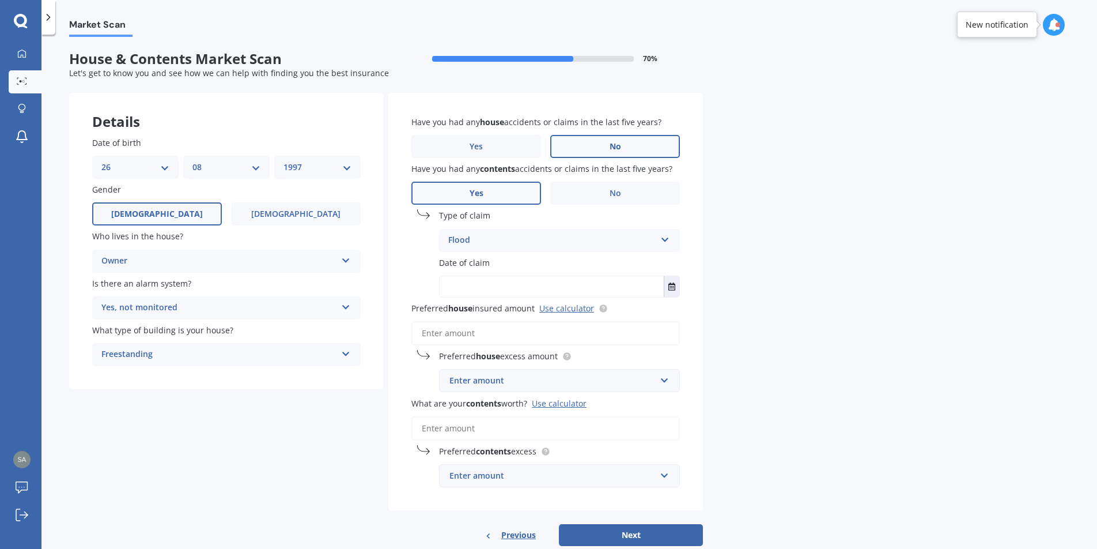
scroll to position [17, 0]
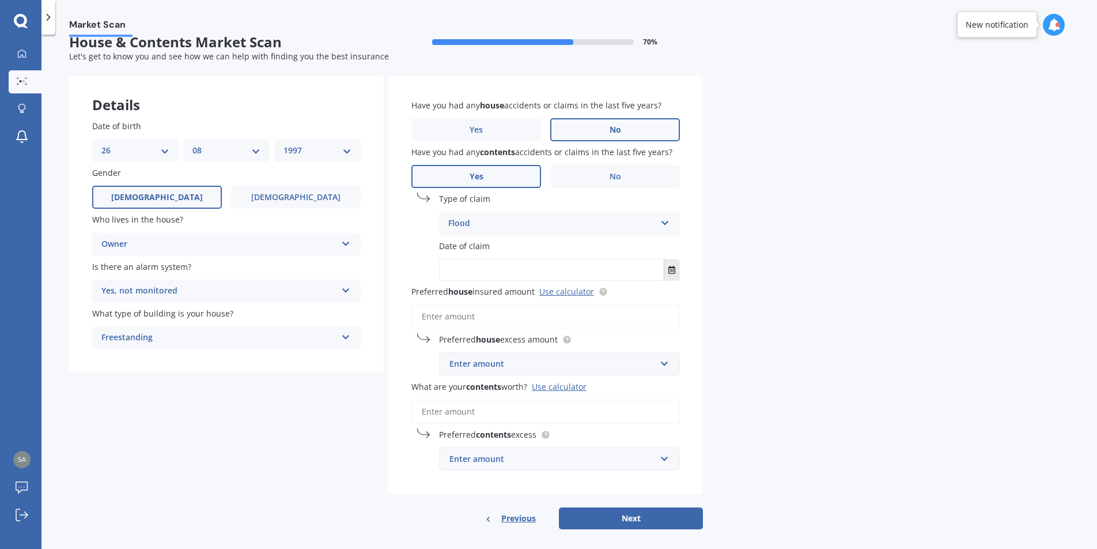
click at [669, 272] on icon "Select date" at bounding box center [671, 270] width 7 height 8
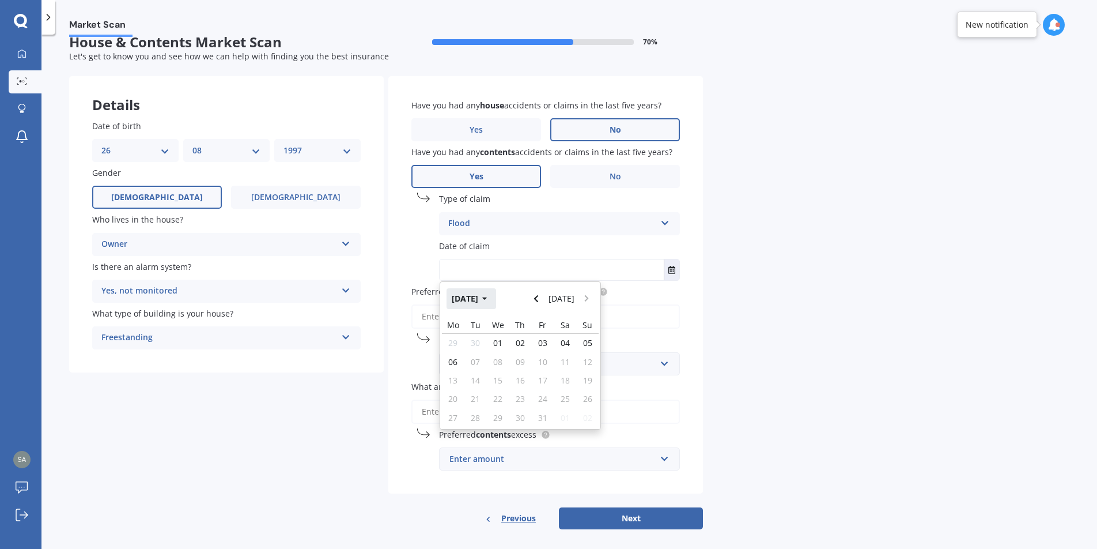
click at [465, 296] on button "[DATE]" at bounding box center [472, 298] width 50 height 21
click at [538, 299] on icon "Navigate back" at bounding box center [536, 298] width 4 height 7
click at [459, 330] on span "Jan" at bounding box center [462, 335] width 12 height 11
click at [545, 406] on span "27" at bounding box center [542, 406] width 9 height 11
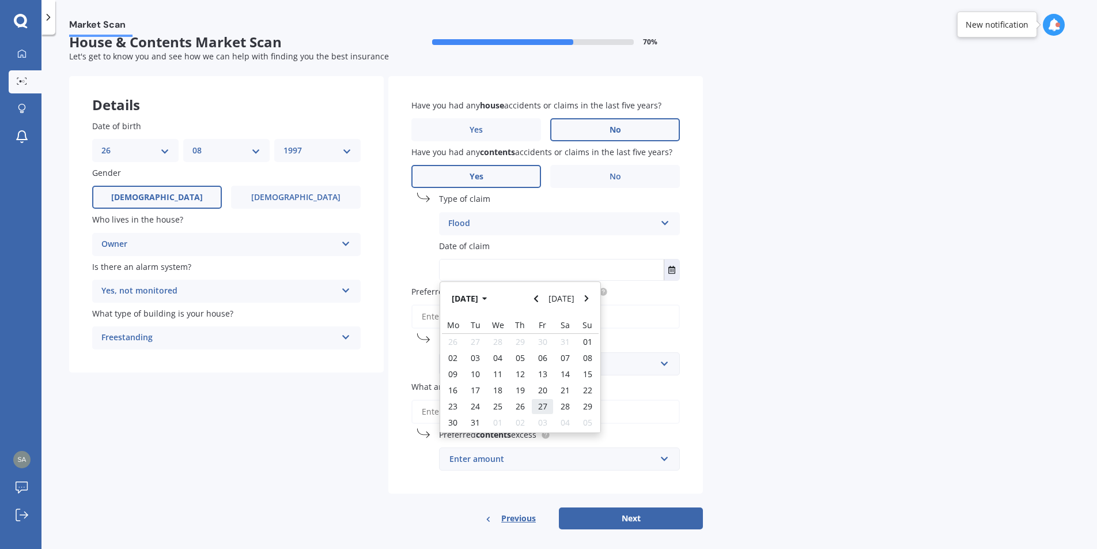
type input "[DATE]"
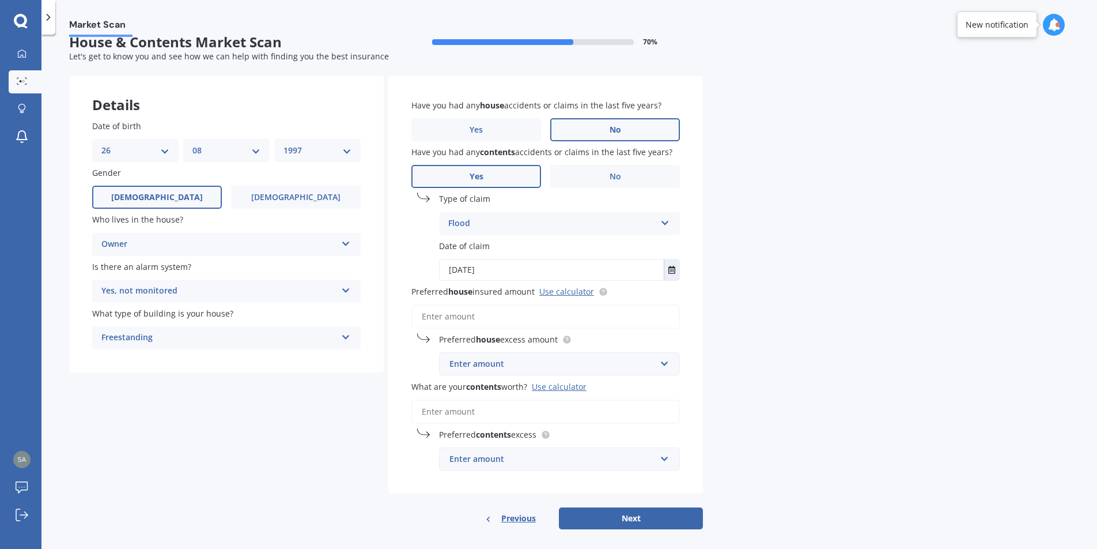
scroll to position [27, 0]
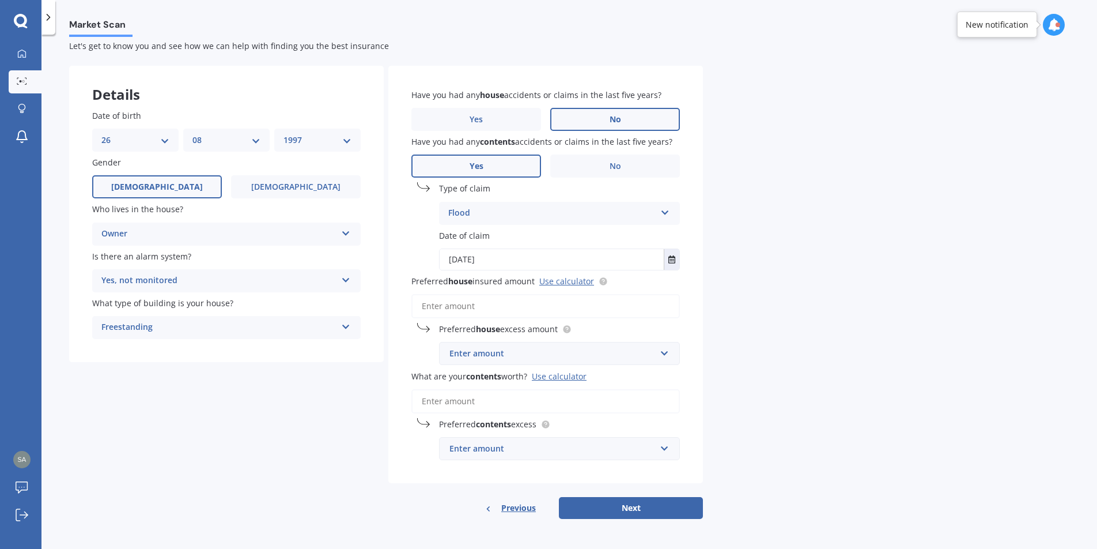
click at [483, 304] on input "Preferred house insured amount Use calculator" at bounding box center [545, 306] width 269 height 24
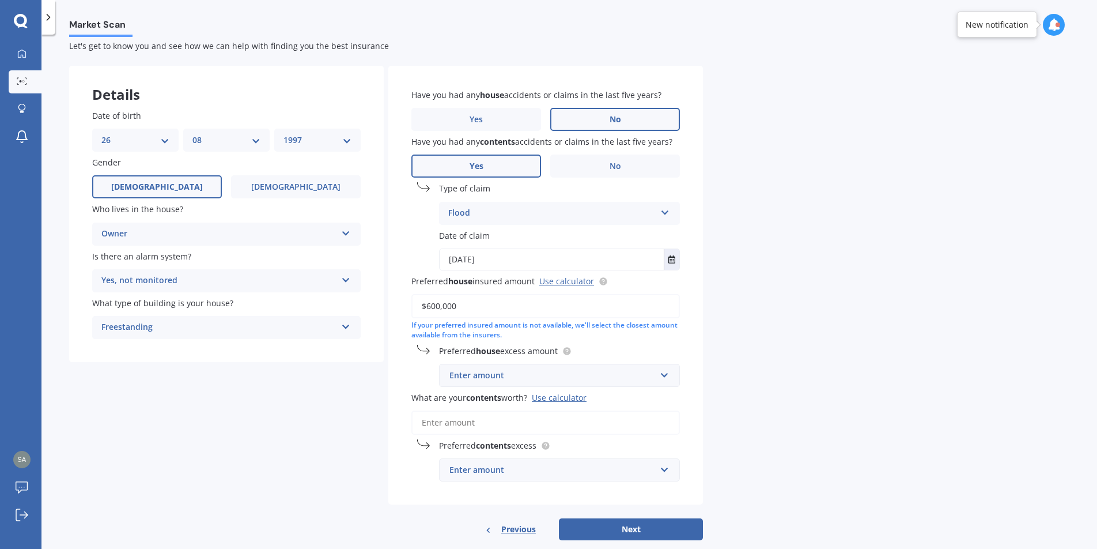
type input "$600,000"
click at [522, 380] on div "Enter amount" at bounding box center [552, 375] width 206 height 13
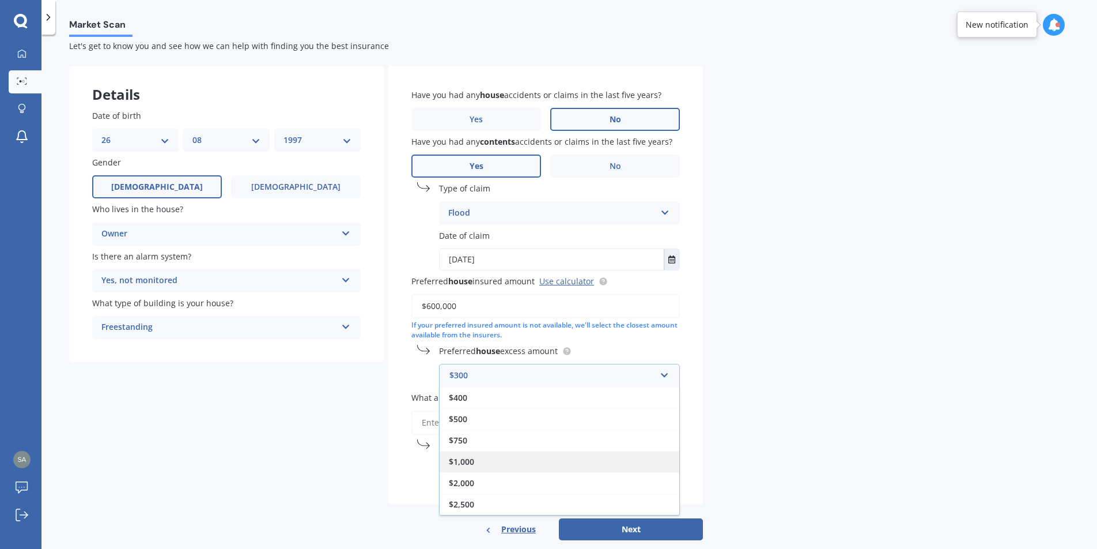
click at [474, 466] on span "$1,000" at bounding box center [461, 461] width 25 height 11
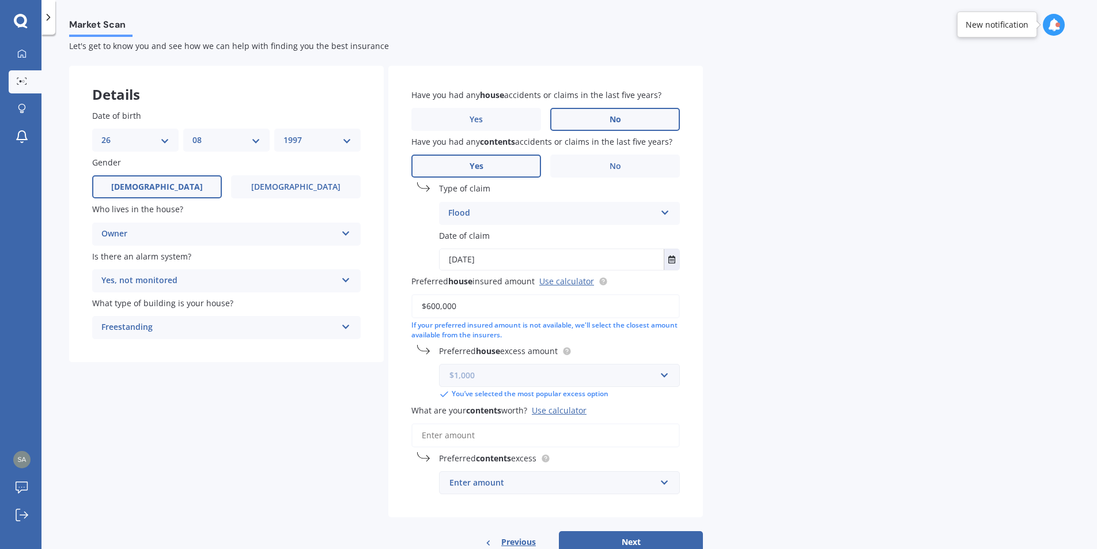
scroll to position [61, 0]
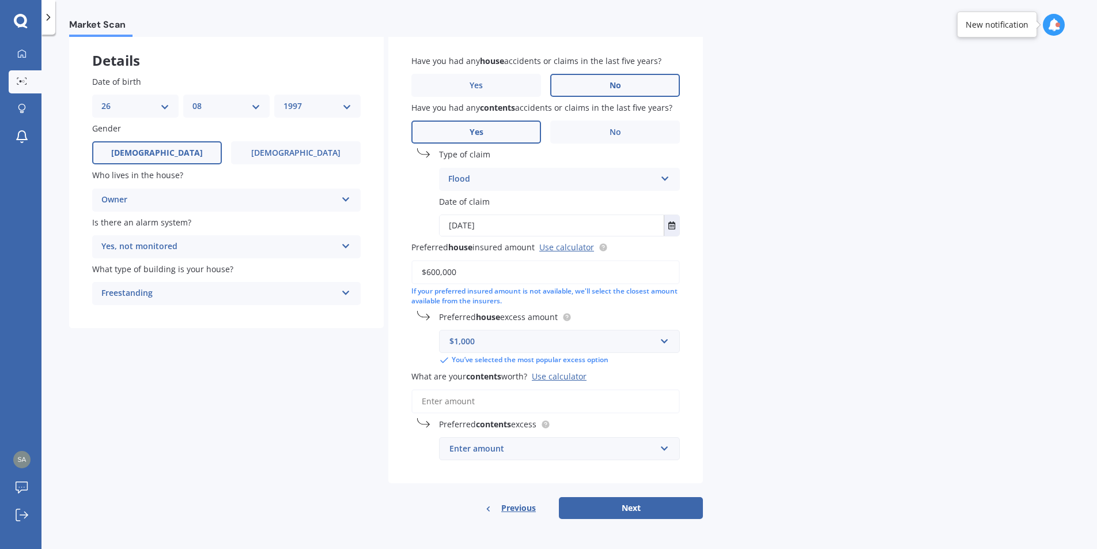
click at [471, 397] on input "What are your contents worth? Use calculator" at bounding box center [545, 401] width 269 height 24
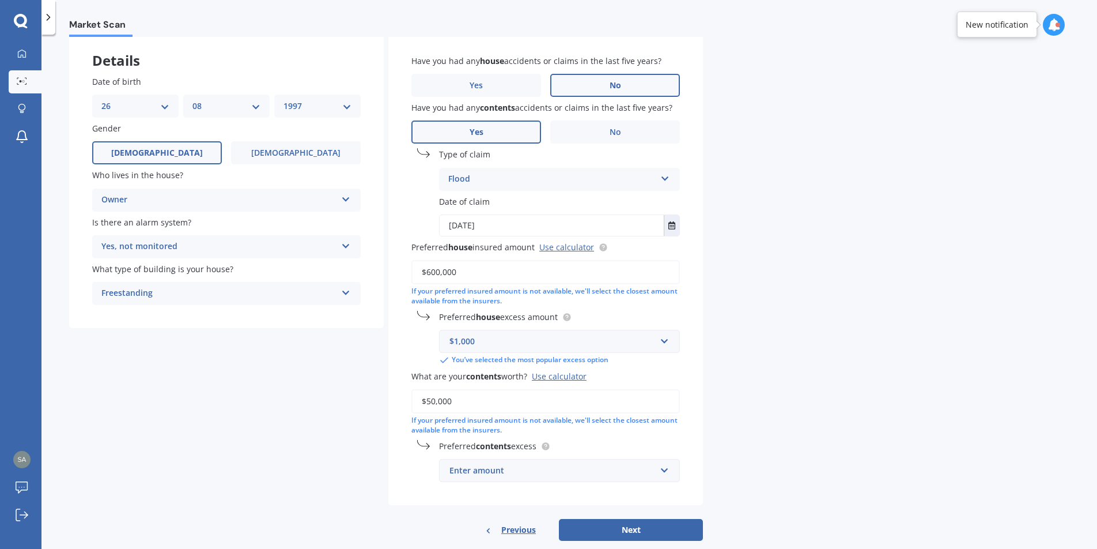
scroll to position [83, 0]
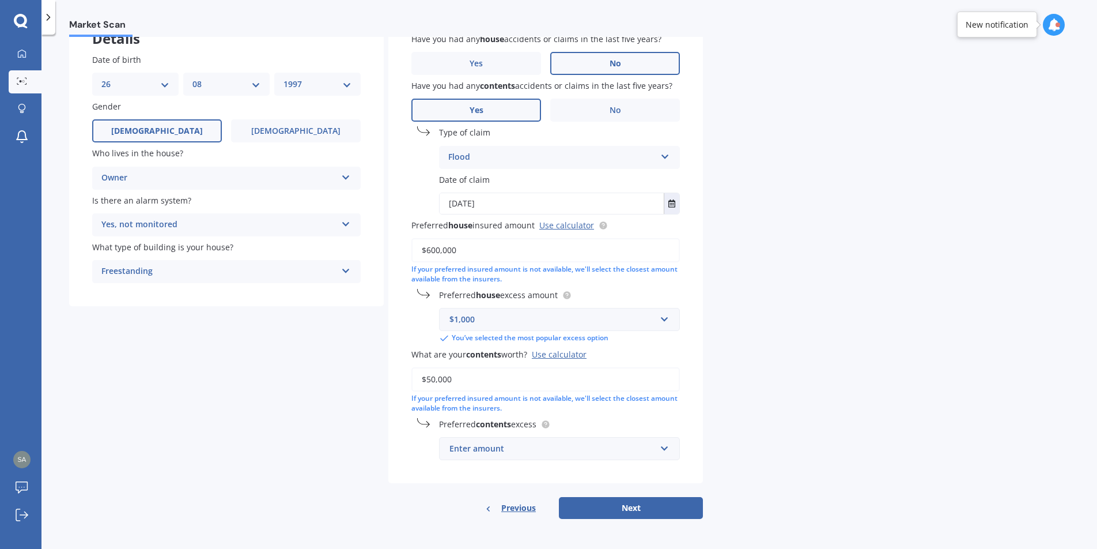
type input "$50,000"
click at [585, 442] on div "Enter amount" at bounding box center [552, 448] width 206 height 13
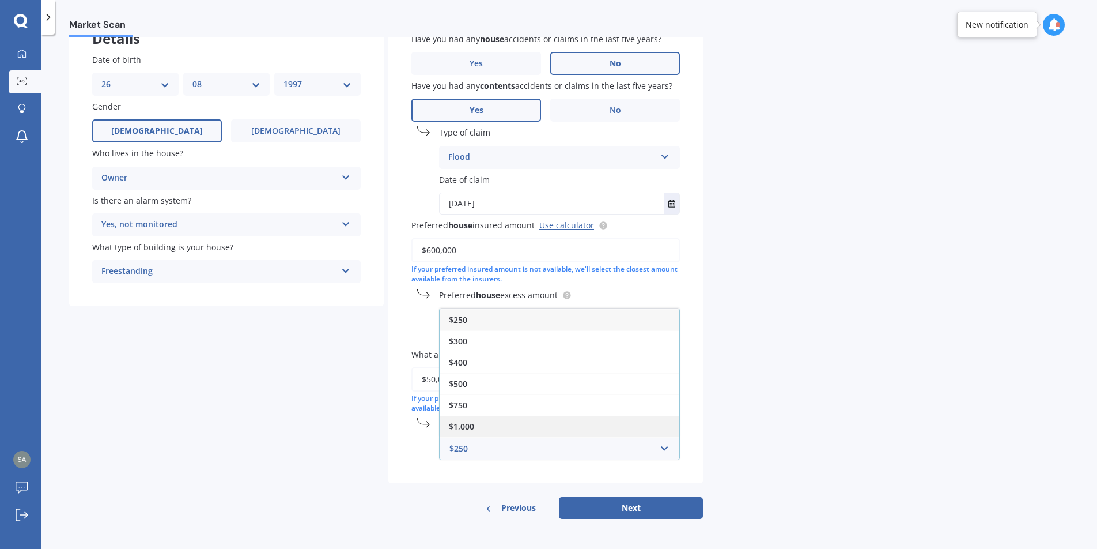
click at [514, 424] on div "$1,000" at bounding box center [560, 425] width 240 height 21
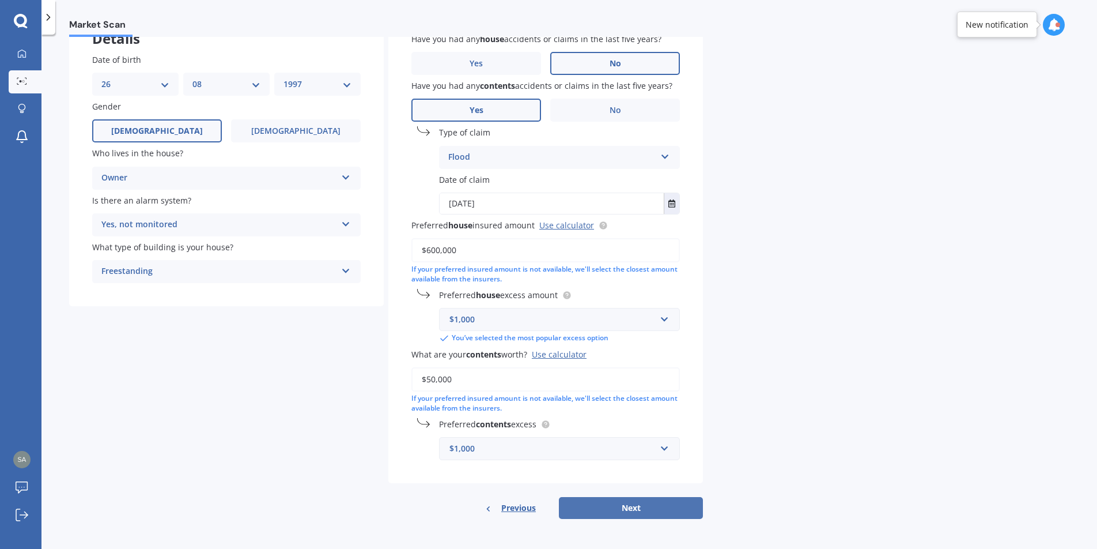
click at [625, 503] on button "Next" at bounding box center [631, 508] width 144 height 22
select select "26"
select select "08"
select select "1997"
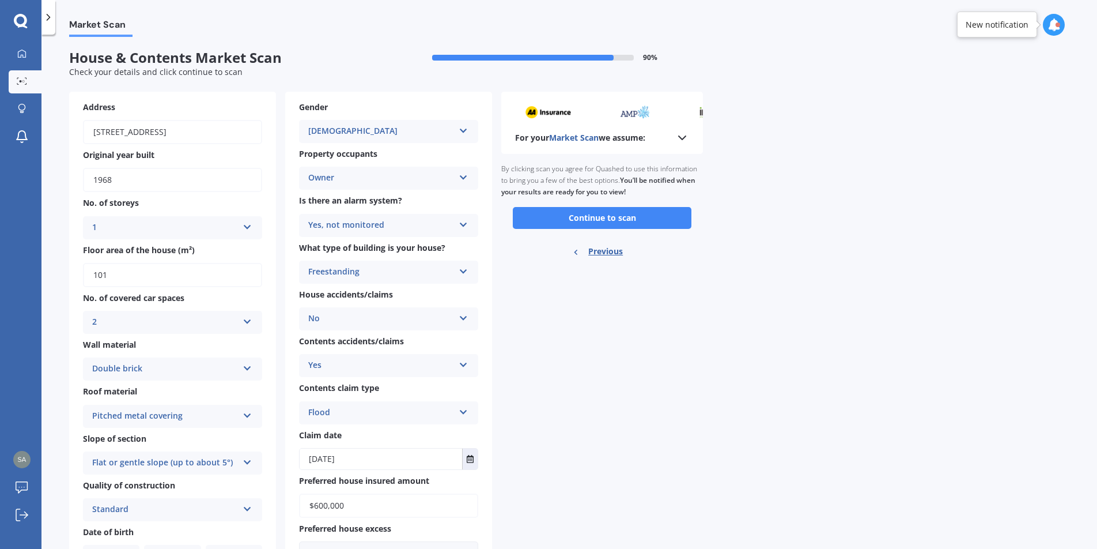
scroll to position [0, 0]
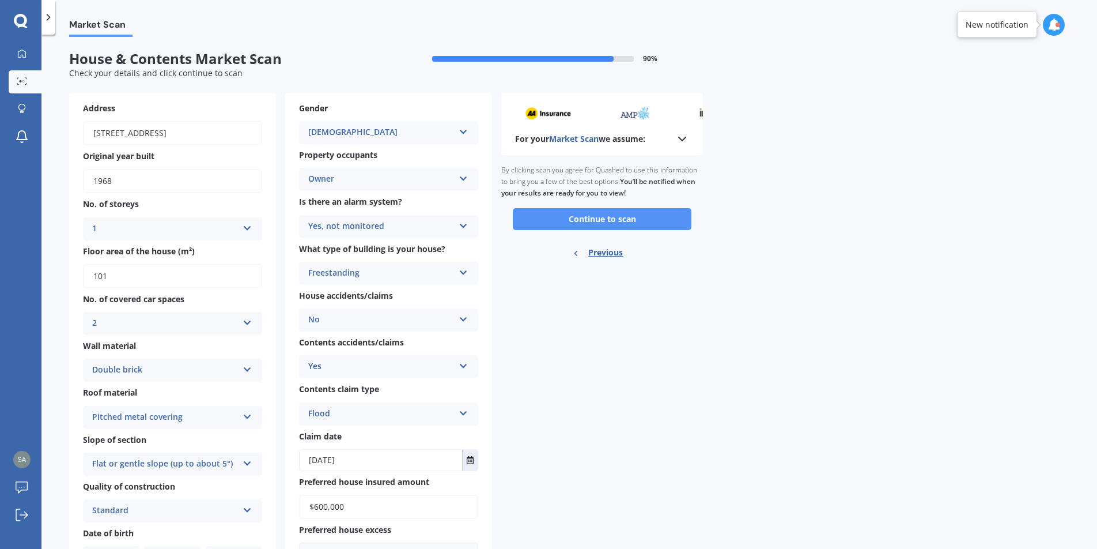
click at [615, 221] on button "Continue to scan" at bounding box center [602, 219] width 179 height 22
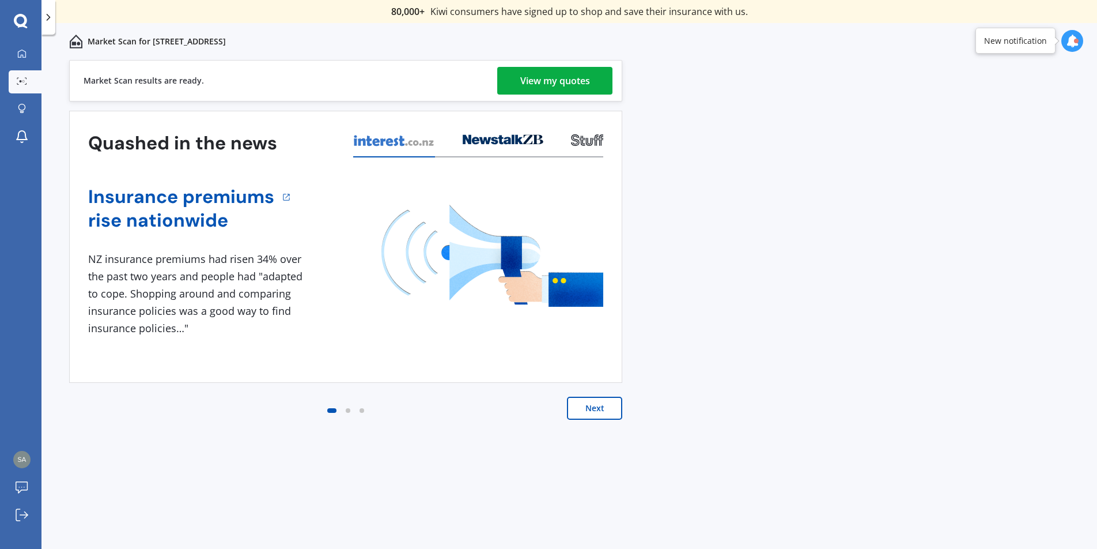
click at [580, 89] on div "View my quotes" at bounding box center [555, 81] width 70 height 28
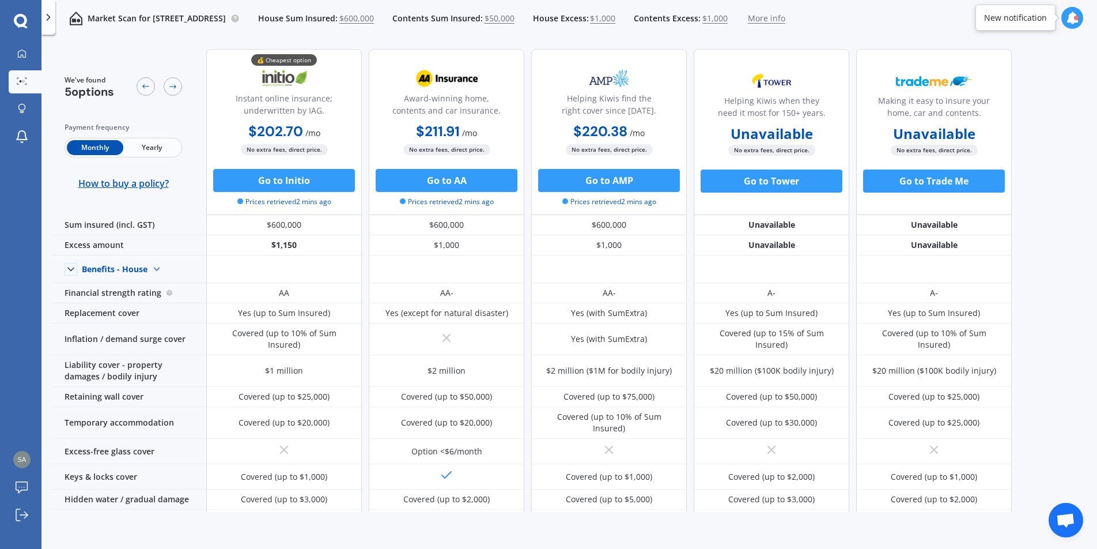
click at [158, 152] on span "Yearly" at bounding box center [151, 147] width 56 height 15
click at [100, 142] on span "Monthly" at bounding box center [95, 147] width 56 height 15
click at [156, 144] on span "Yearly" at bounding box center [151, 147] width 56 height 15
click at [107, 145] on span "Monthly" at bounding box center [95, 147] width 56 height 15
click at [163, 143] on span "Yearly" at bounding box center [151, 147] width 56 height 15
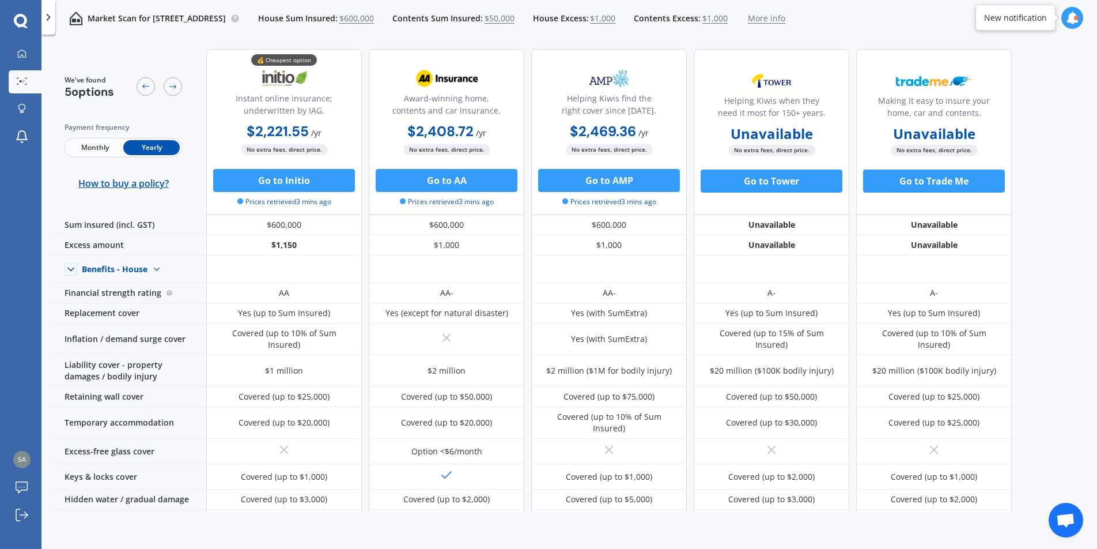
click at [615, 22] on span "$1,000" at bounding box center [602, 19] width 25 height 12
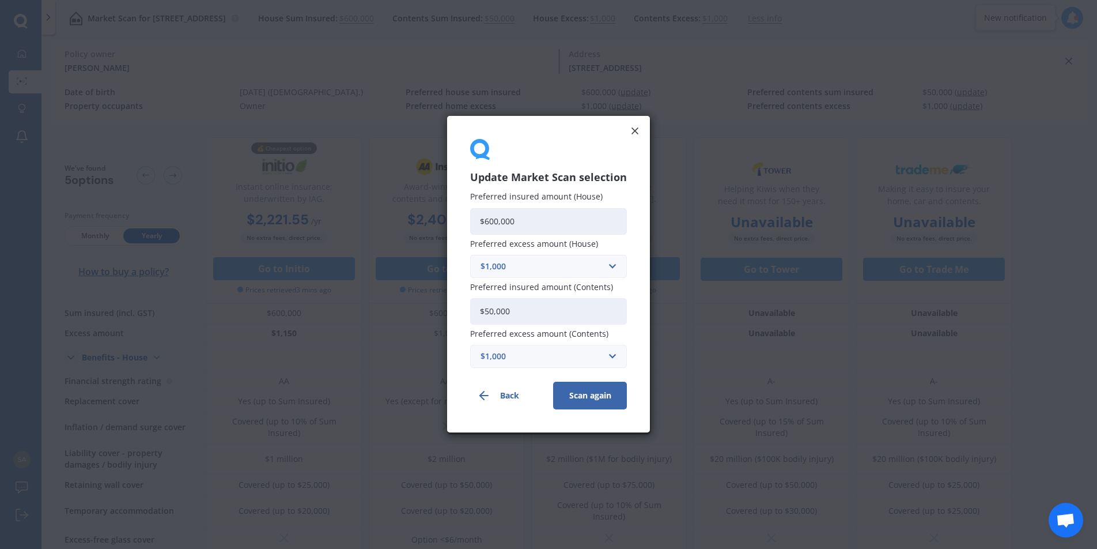
click at [530, 263] on div "$1,000" at bounding box center [542, 266] width 122 height 13
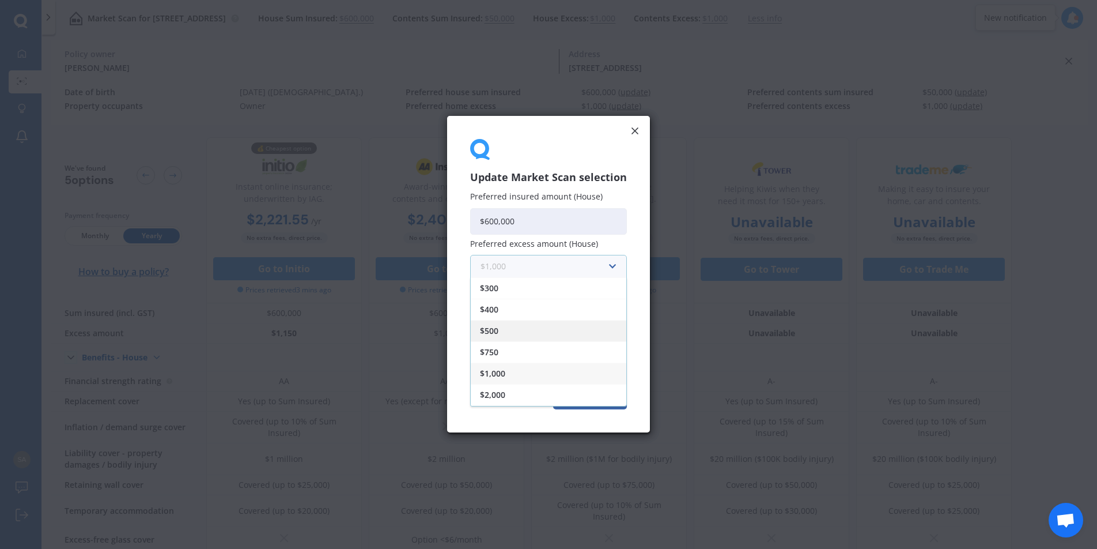
scroll to position [21, 0]
click at [507, 373] on div "$2,000" at bounding box center [549, 373] width 156 height 21
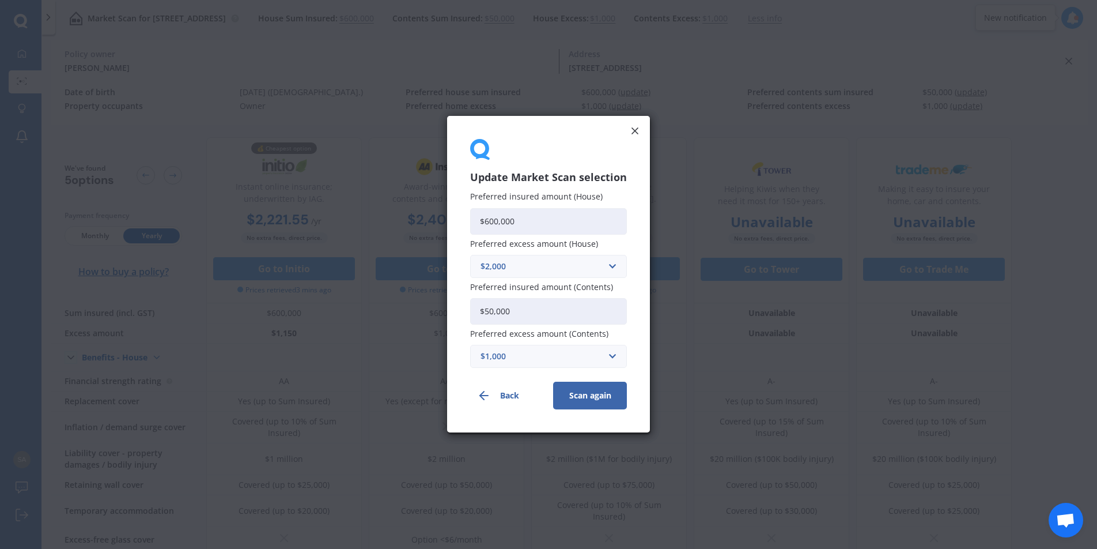
click at [530, 360] on div "$1,000" at bounding box center [542, 356] width 122 height 13
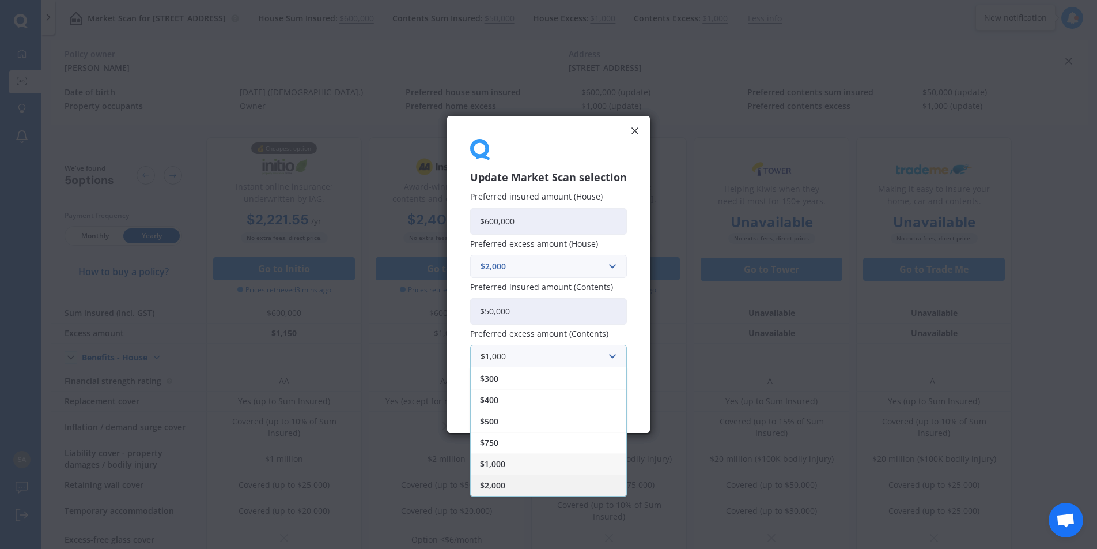
click at [503, 488] on span "$2,000" at bounding box center [492, 486] width 25 height 8
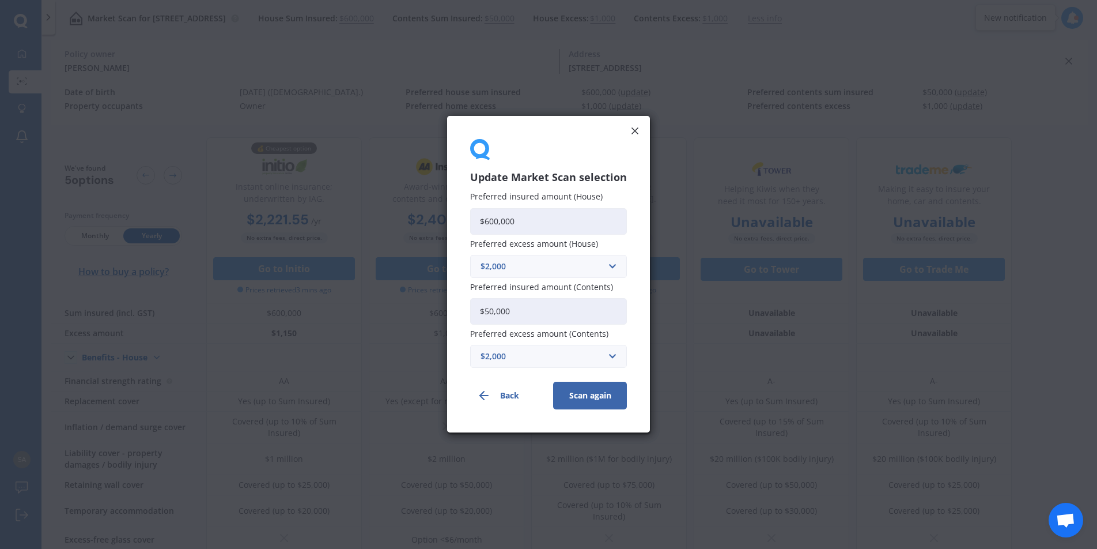
click at [592, 398] on button "Scan again" at bounding box center [590, 396] width 74 height 28
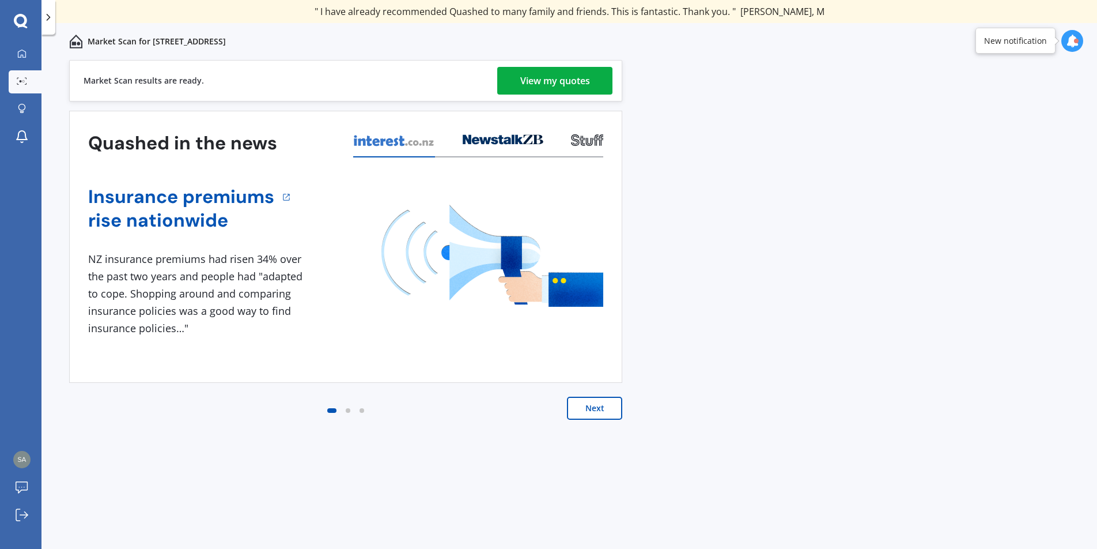
click at [520, 88] on div "View my quotes" at bounding box center [555, 81] width 70 height 28
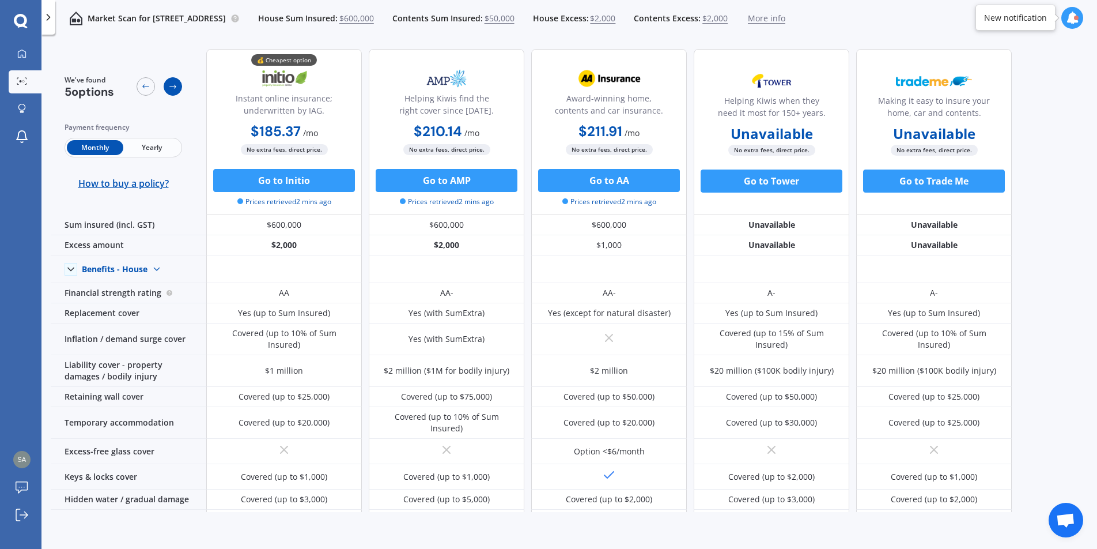
click at [166, 84] on div at bounding box center [173, 86] width 18 height 18
click at [142, 88] on icon at bounding box center [145, 86] width 9 height 9
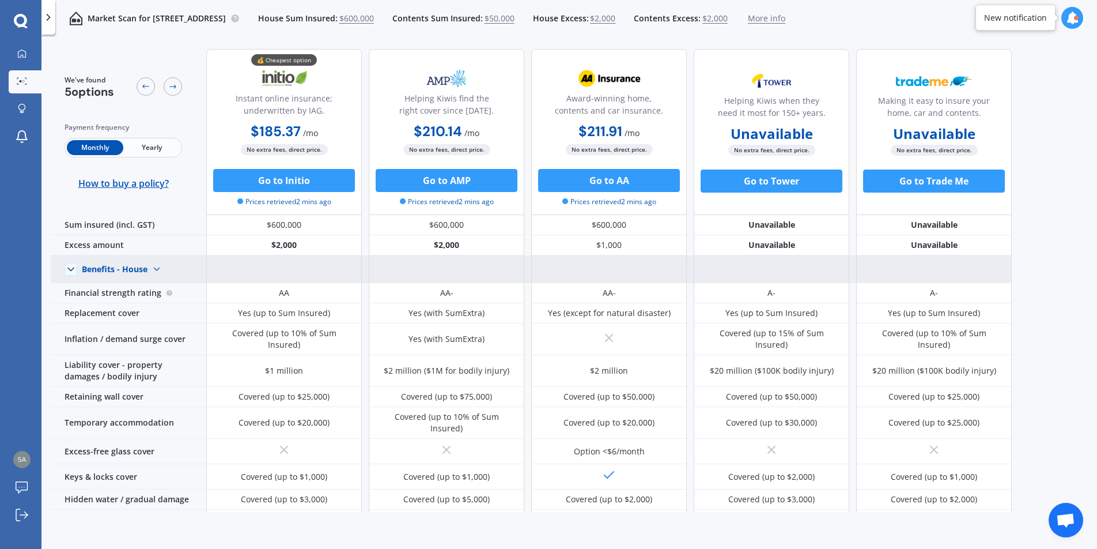
click at [65, 271] on span at bounding box center [71, 269] width 13 height 13
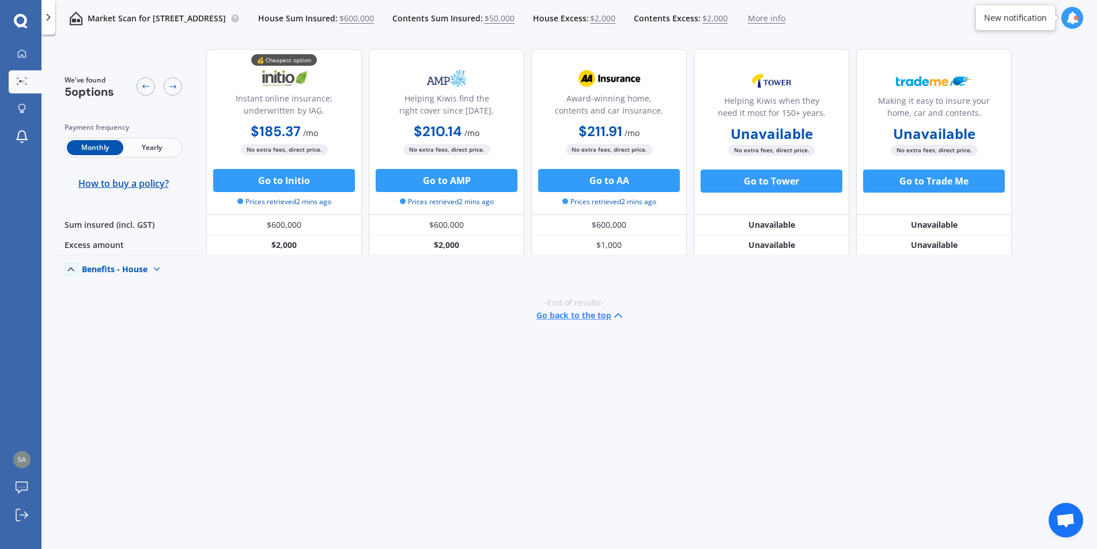
click at [74, 270] on icon at bounding box center [71, 269] width 12 height 12
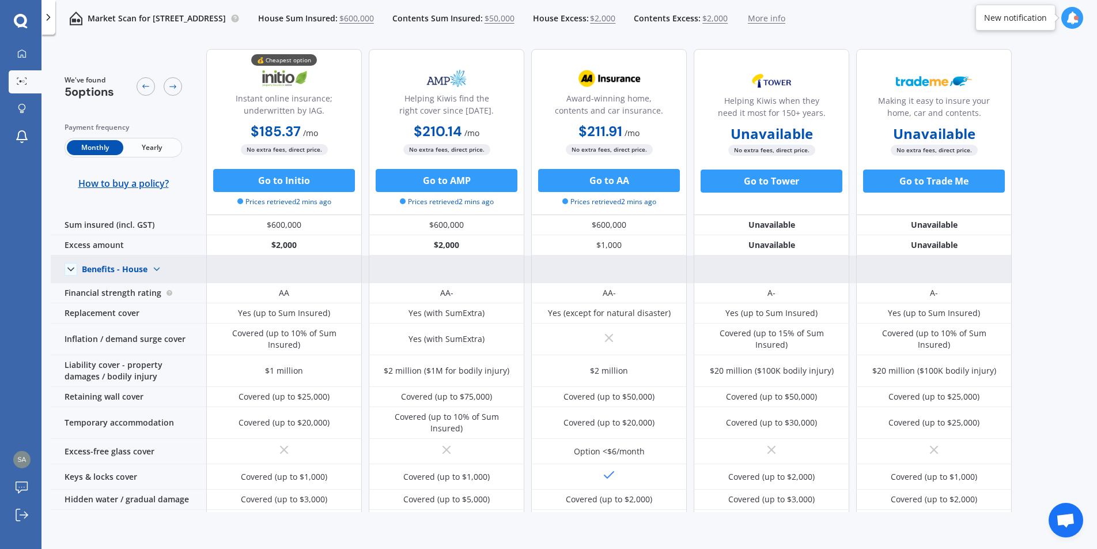
click at [157, 267] on img at bounding box center [157, 269] width 18 height 18
click at [143, 317] on div "Benefits - Contents" at bounding box center [128, 310] width 92 height 21
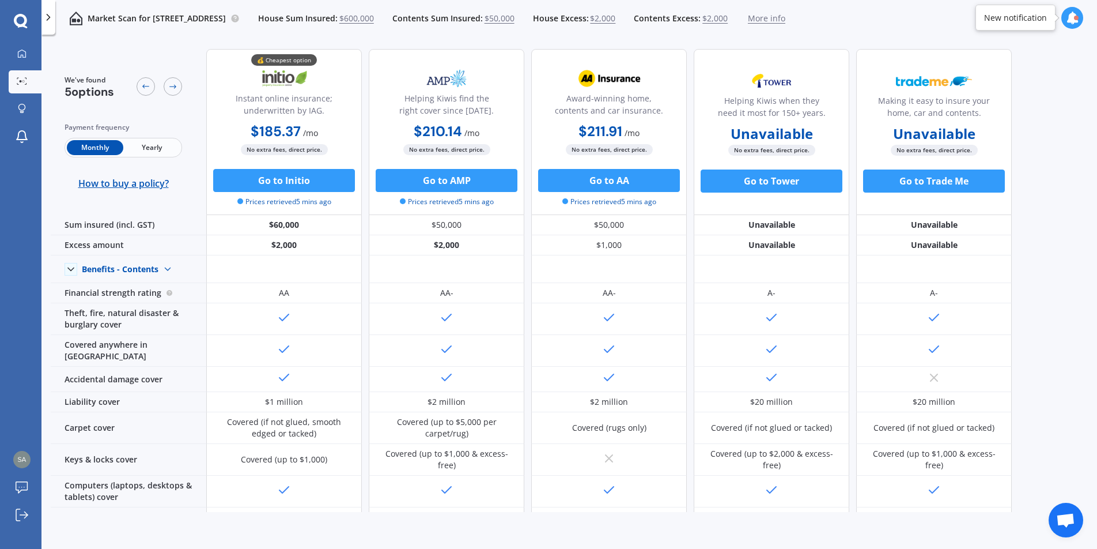
click at [728, 21] on span "$2,000" at bounding box center [714, 19] width 25 height 12
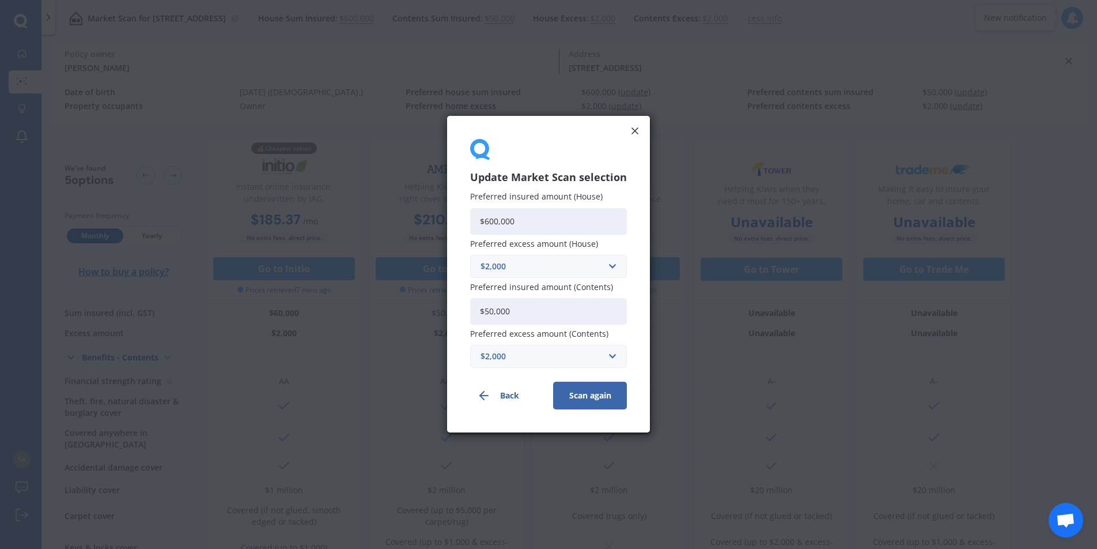
click at [518, 352] on div "$2,000" at bounding box center [542, 356] width 122 height 13
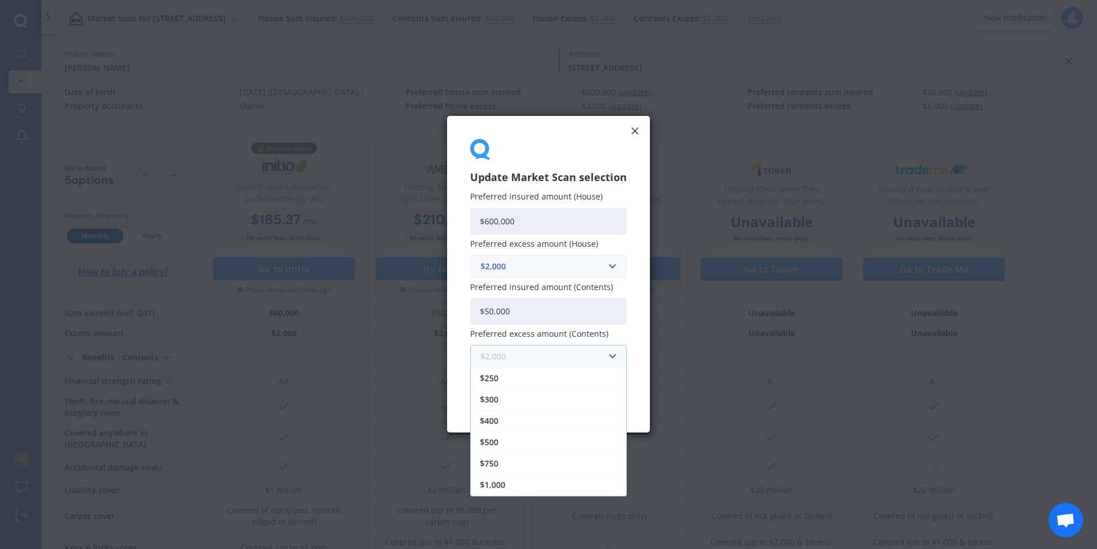
scroll to position [20, 0]
click at [511, 456] on div "$1,000" at bounding box center [549, 464] width 156 height 21
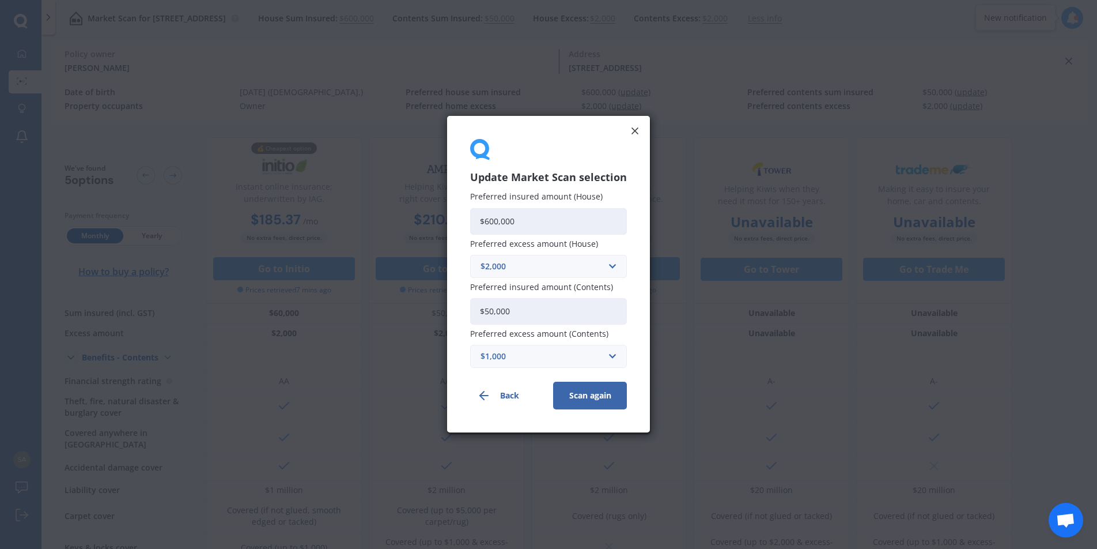
click at [581, 390] on button "Scan again" at bounding box center [590, 396] width 74 height 28
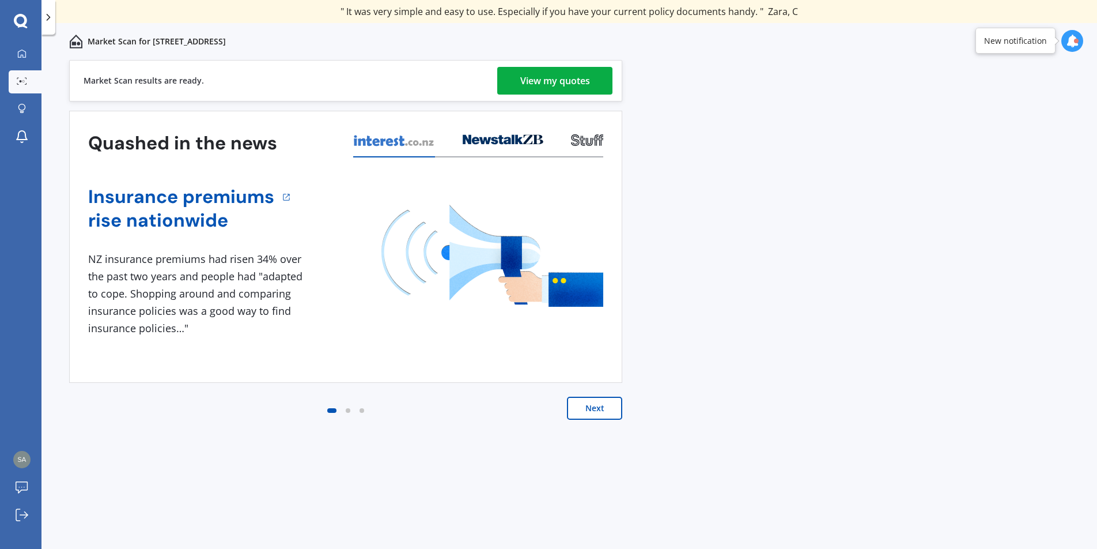
click at [537, 91] on div "View my quotes" at bounding box center [555, 81] width 70 height 28
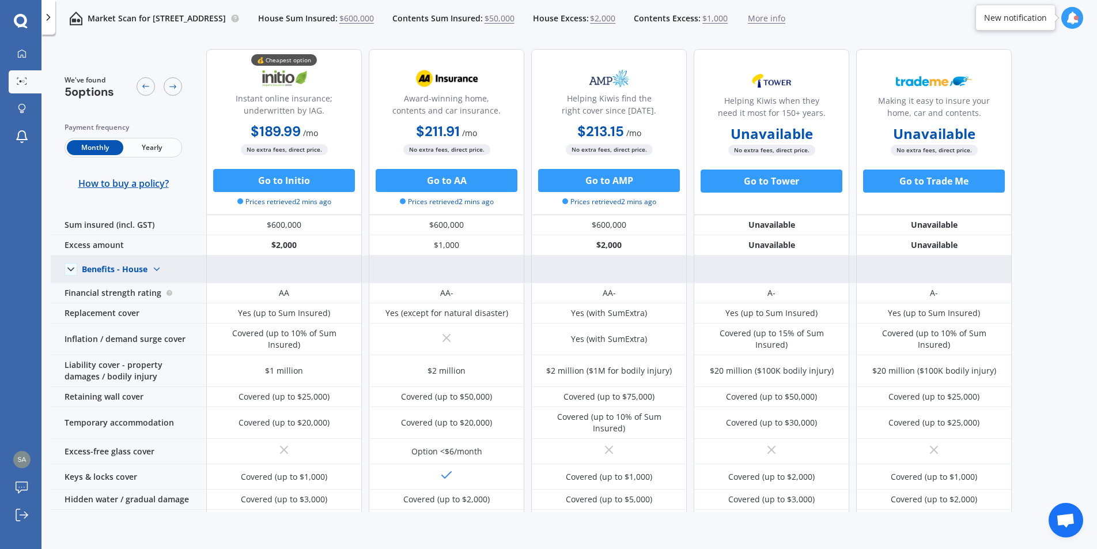
click at [136, 267] on div "Benefits - House" at bounding box center [115, 269] width 66 height 10
click at [122, 312] on span "Benefits - Contents" at bounding box center [128, 309] width 73 height 11
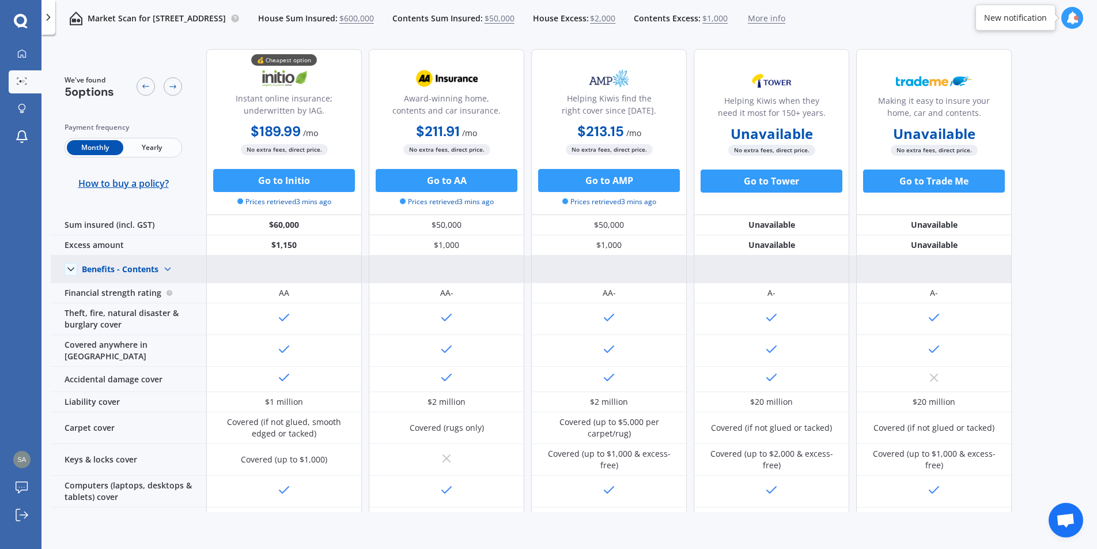
click at [133, 267] on div "Benefits - Contents" at bounding box center [120, 269] width 77 height 10
click at [127, 291] on span "Benefits - House" at bounding box center [123, 289] width 63 height 11
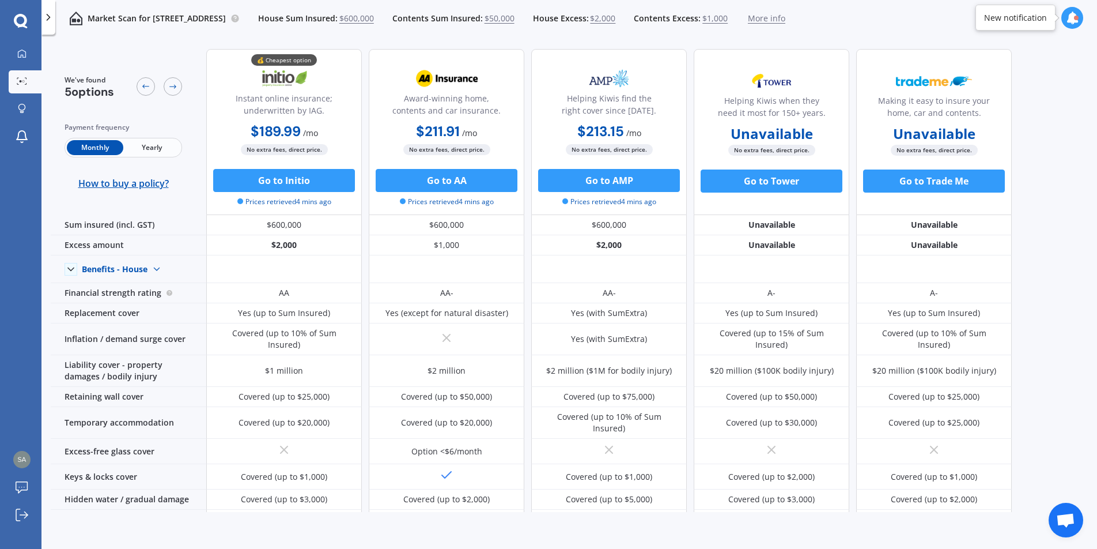
click at [169, 140] on span "Yearly" at bounding box center [151, 147] width 56 height 15
click at [20, 114] on div at bounding box center [21, 109] width 17 height 11
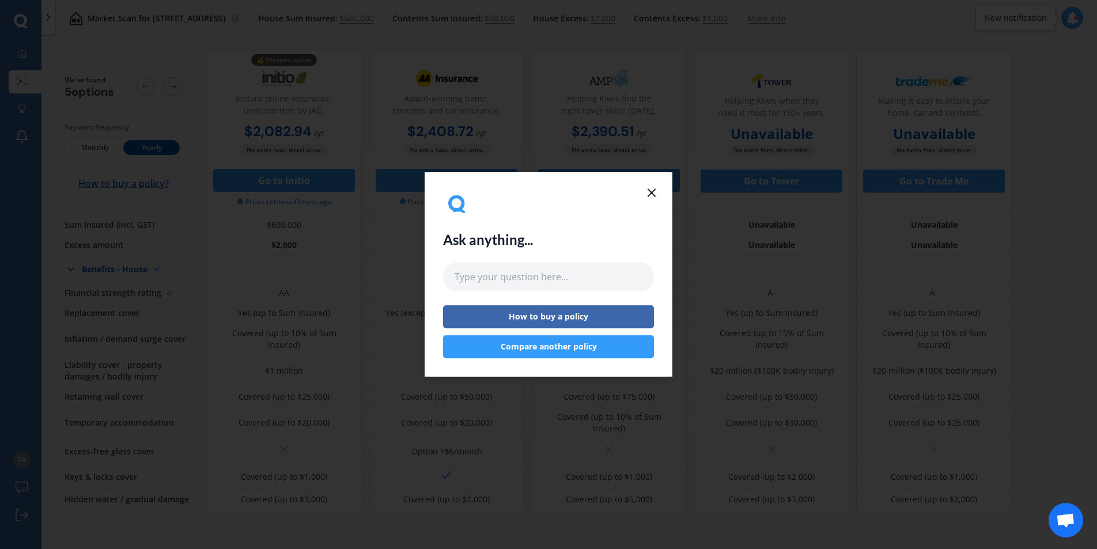
click at [645, 196] on icon at bounding box center [652, 193] width 14 height 14
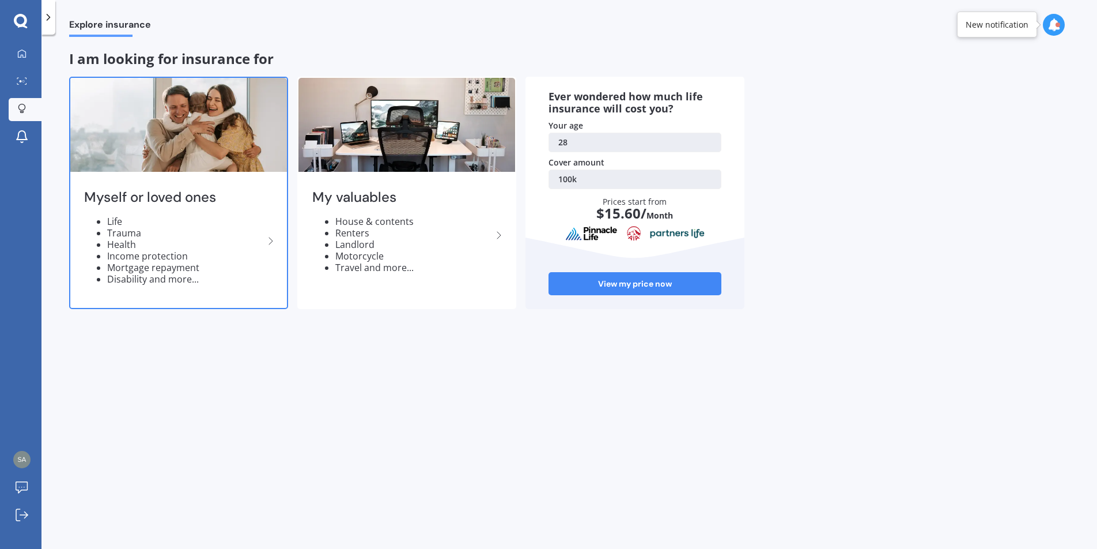
click at [261, 245] on li "Health" at bounding box center [185, 245] width 157 height 12
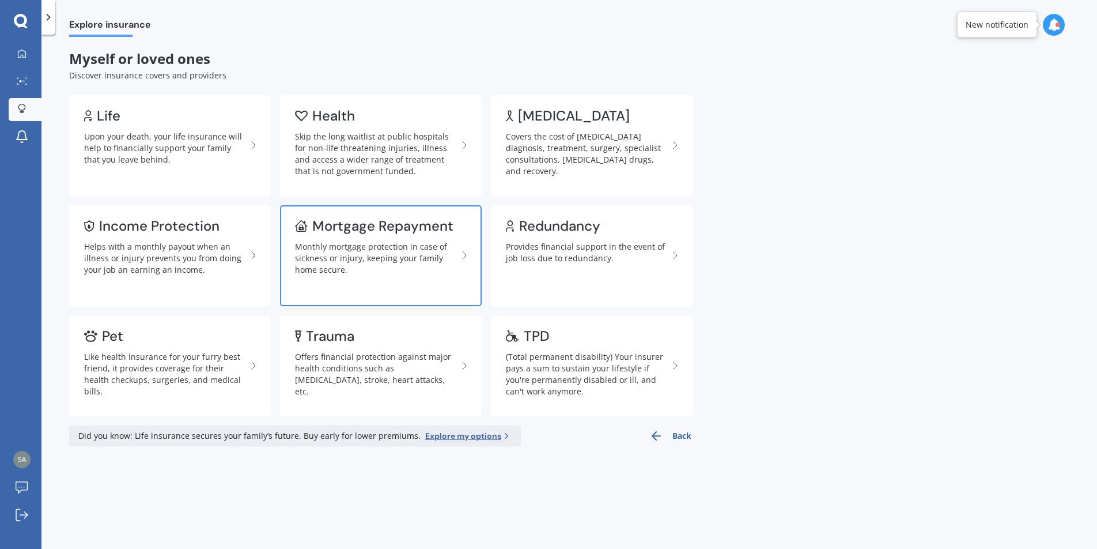
click at [425, 265] on div "Monthly mortgage protection in case of sickness or injury, keeping your family …" at bounding box center [376, 258] width 163 height 35
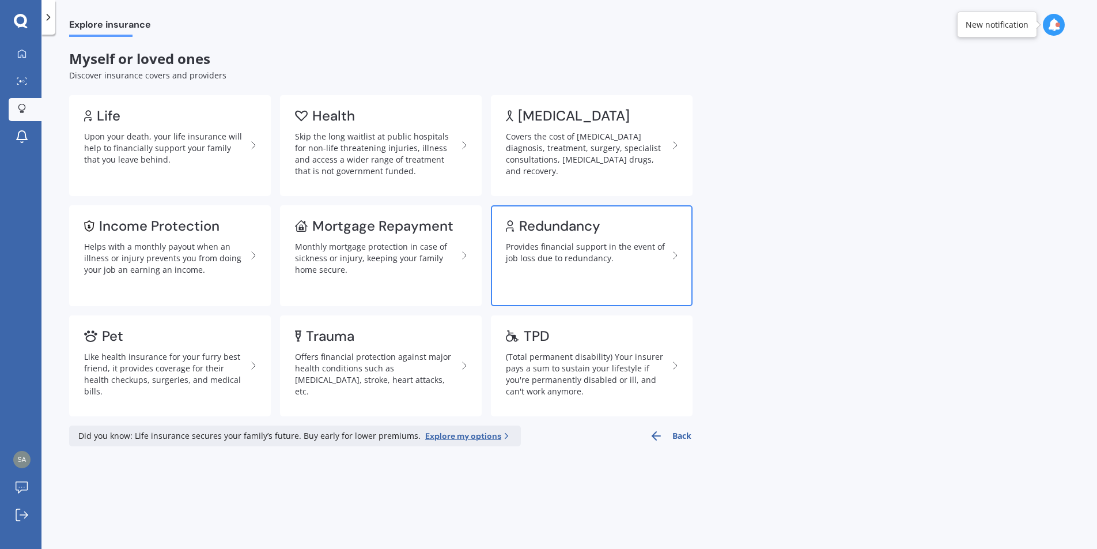
click at [557, 260] on div "Provides financial support in the event of job loss due to redundancy." at bounding box center [587, 252] width 163 height 23
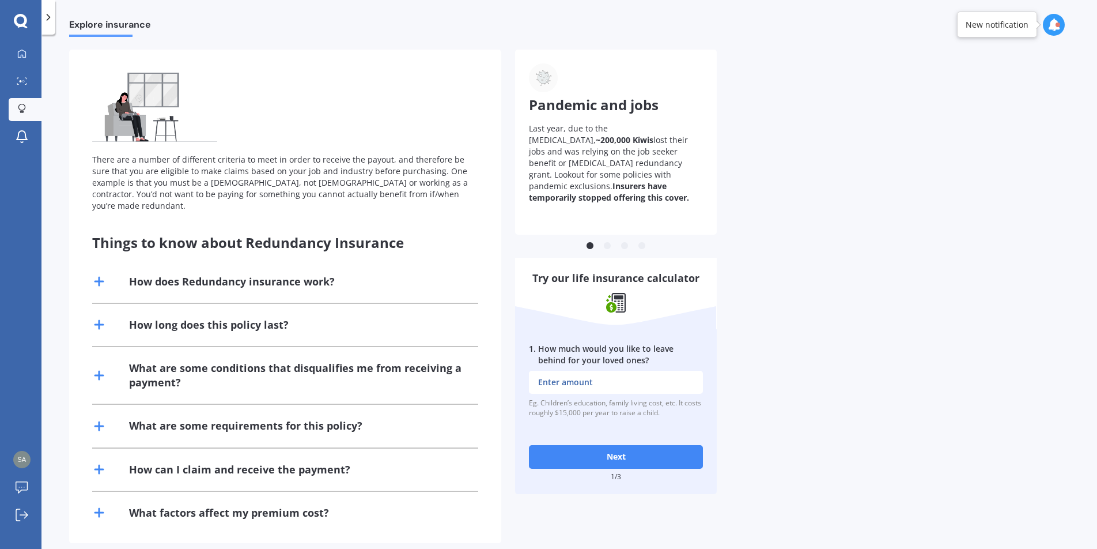
scroll to position [72, 0]
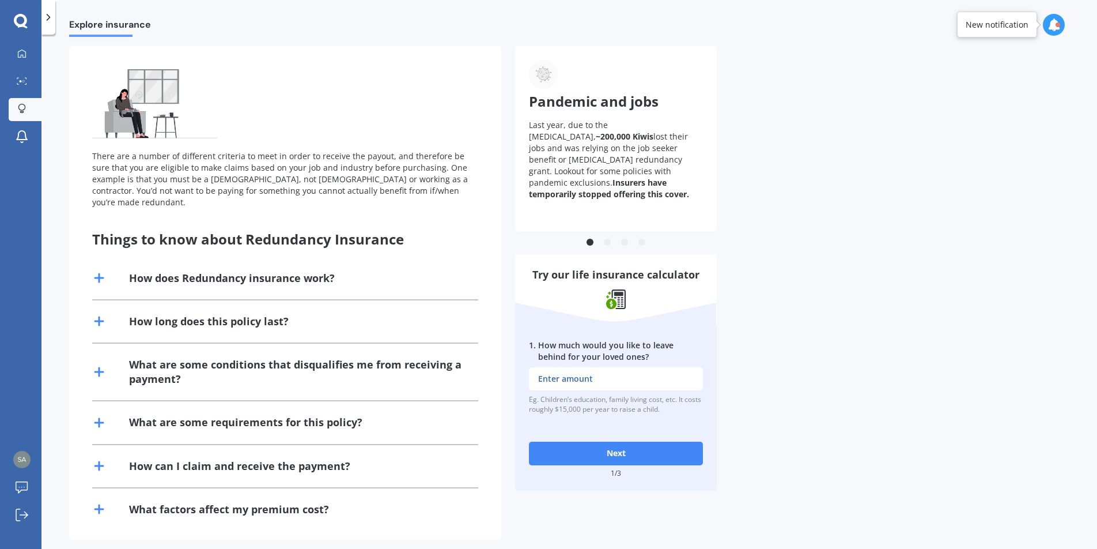
click at [324, 271] on div "How does Redundancy insurance work?" at bounding box center [232, 278] width 206 height 14
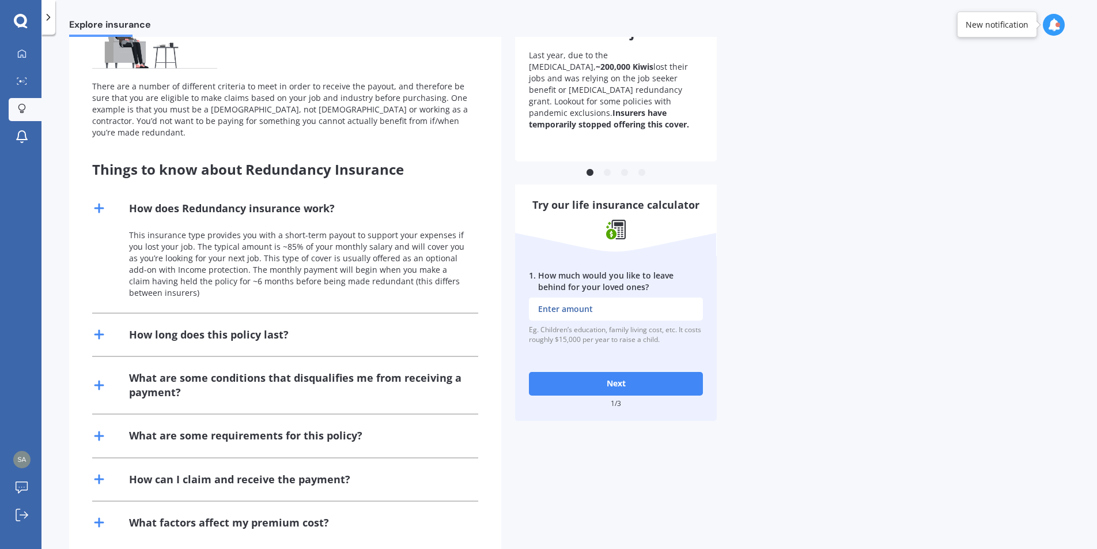
scroll to position [145, 0]
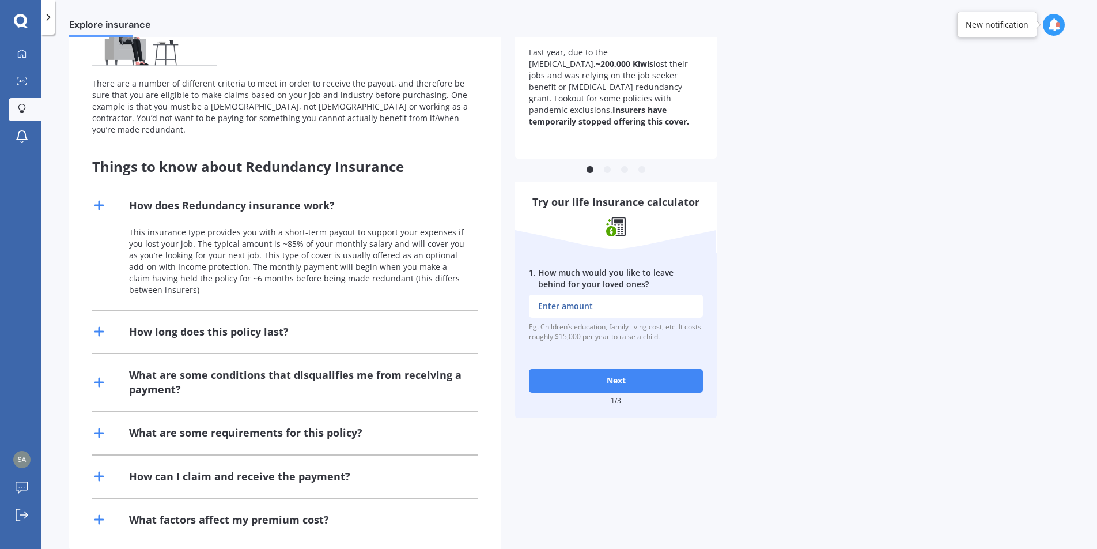
click at [293, 198] on div "How does Redundancy insurance work?" at bounding box center [232, 205] width 206 height 14
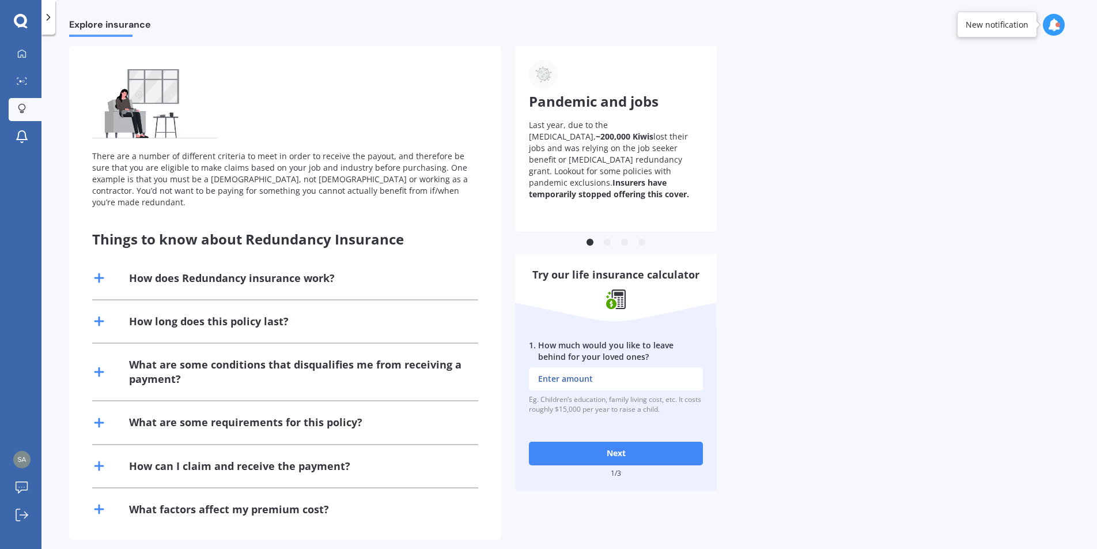
click at [239, 314] on div "How long does this policy last?" at bounding box center [209, 321] width 160 height 14
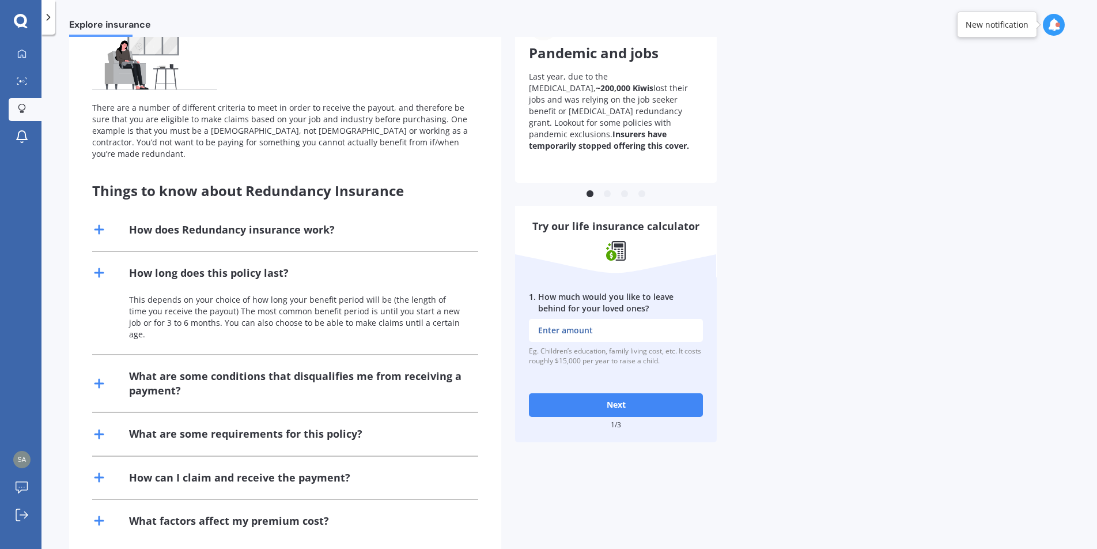
click at [224, 266] on div "How long does this policy last?" at bounding box center [209, 273] width 160 height 14
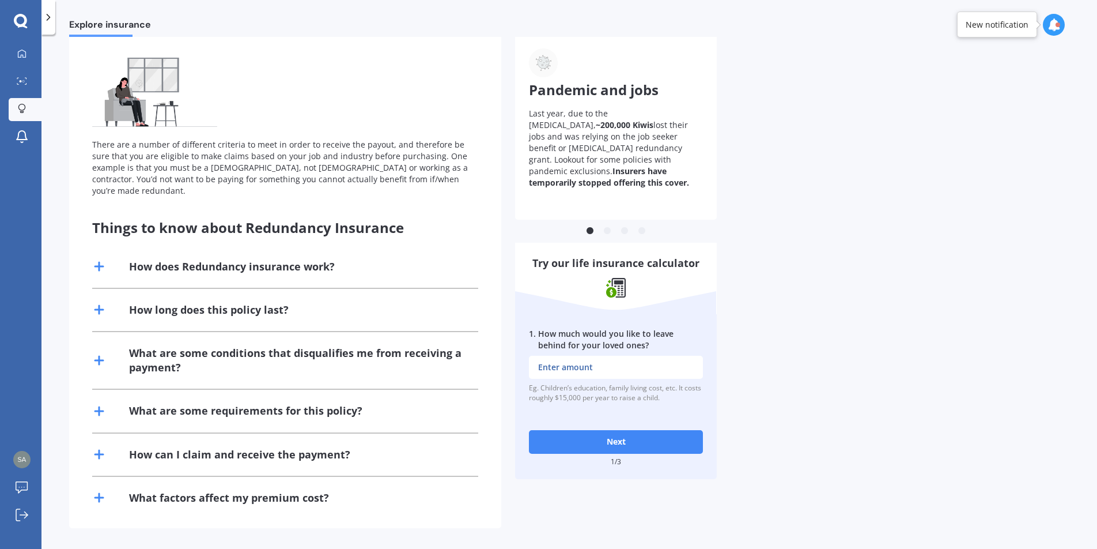
scroll to position [72, 0]
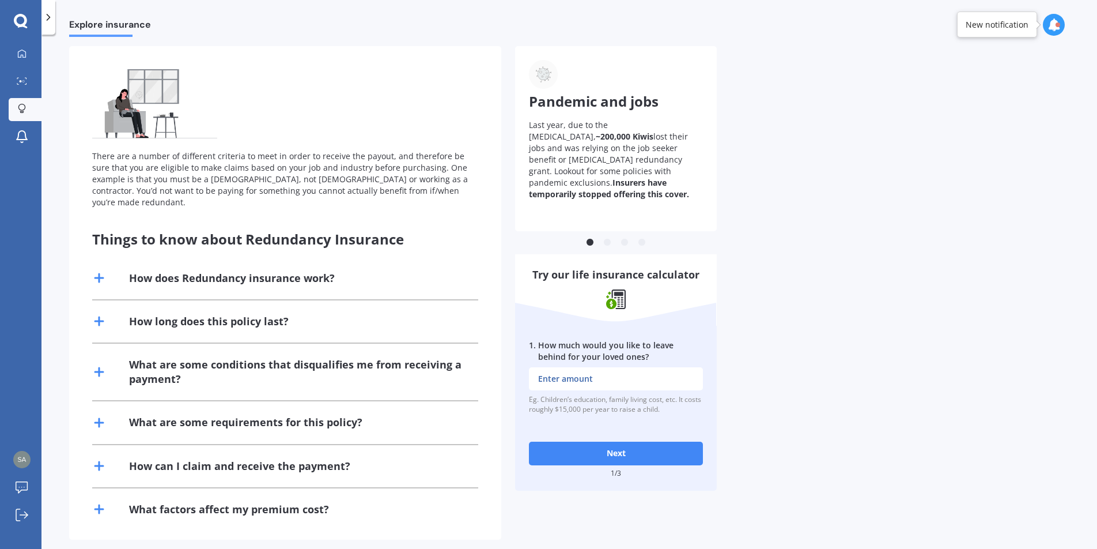
click at [237, 357] on div "What are some conditions that disqualifies me from receiving a payment?" at bounding box center [296, 371] width 335 height 29
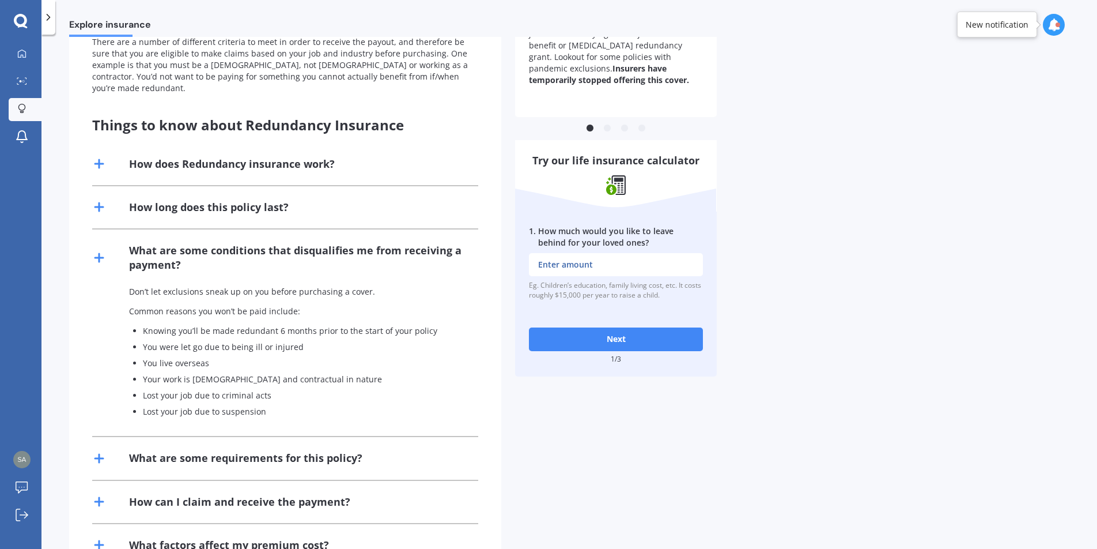
scroll to position [222, 0]
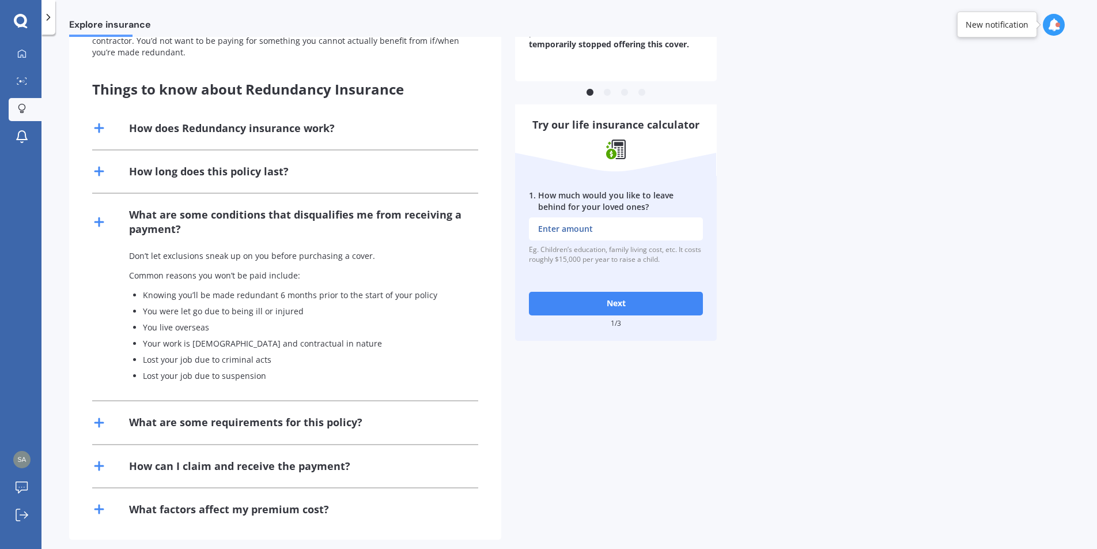
click at [307, 415] on div "What are some requirements for this policy?" at bounding box center [245, 422] width 233 height 14
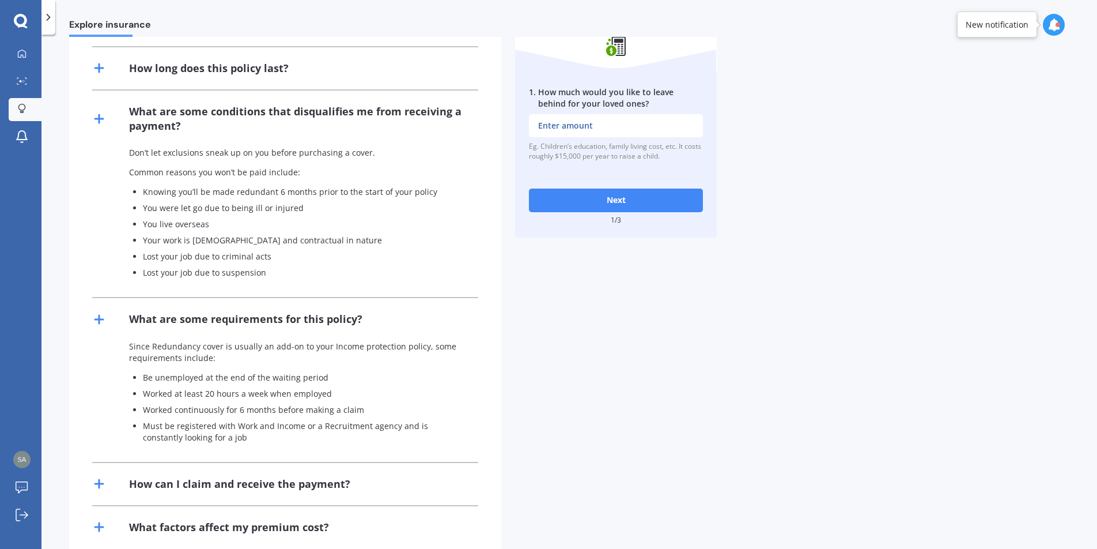
scroll to position [343, 0]
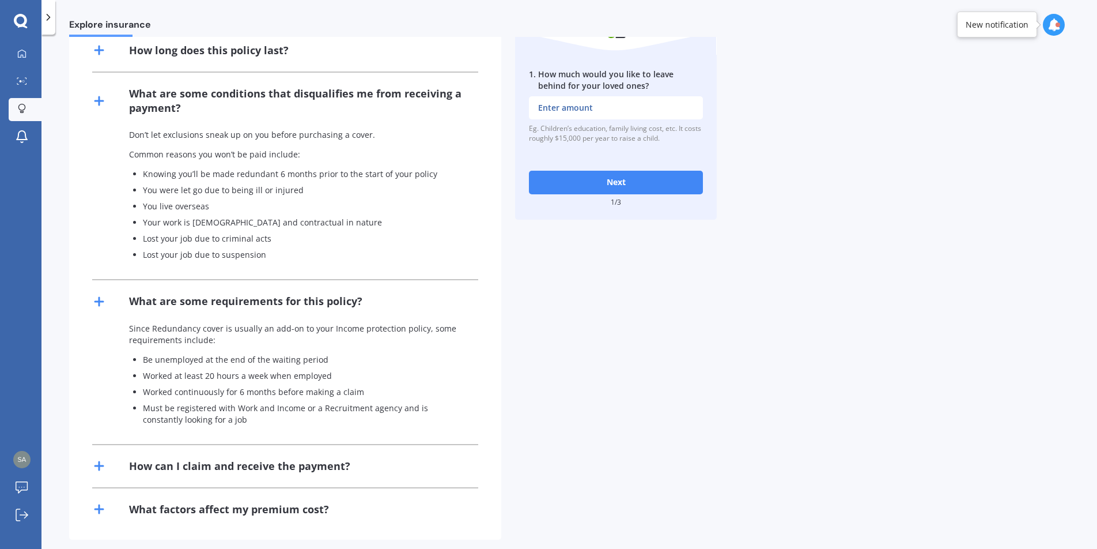
click at [301, 502] on div "What factors affect my premium cost?" at bounding box center [229, 509] width 200 height 14
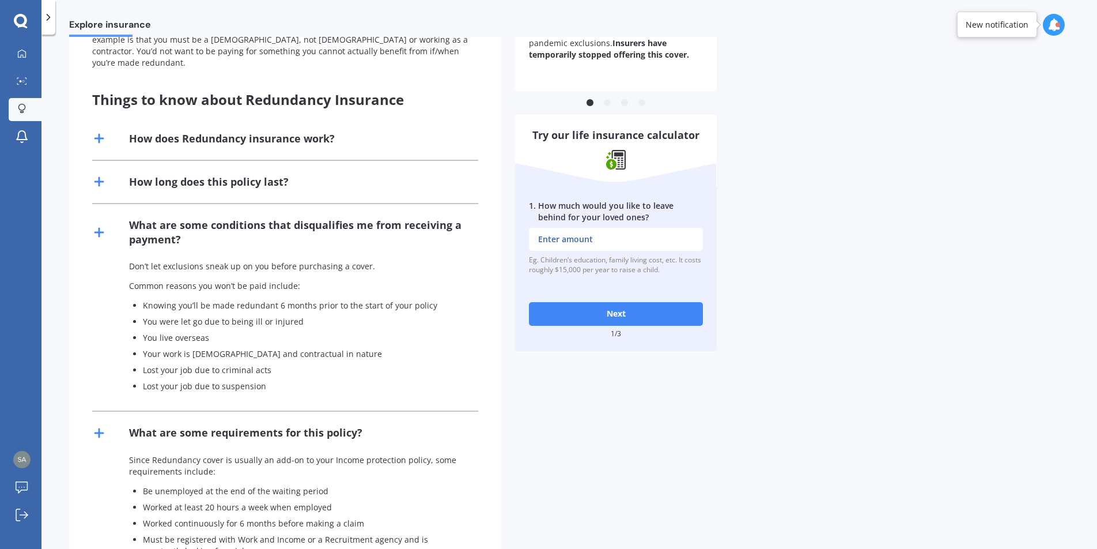
scroll to position [0, 0]
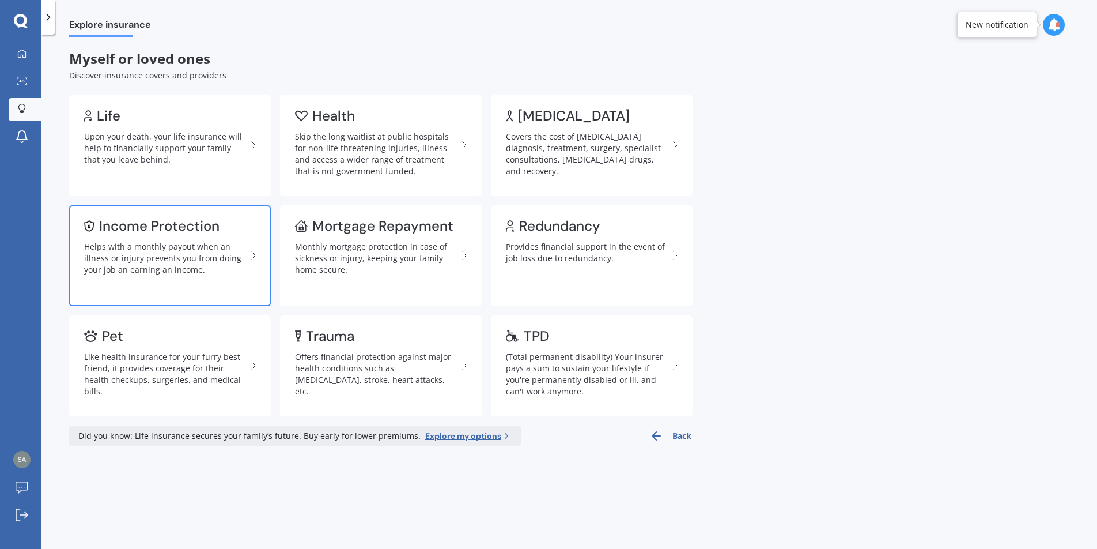
click at [253, 271] on link "Income Protection Helps with a monthly payout when an illness or injury prevent…" at bounding box center [170, 255] width 202 height 101
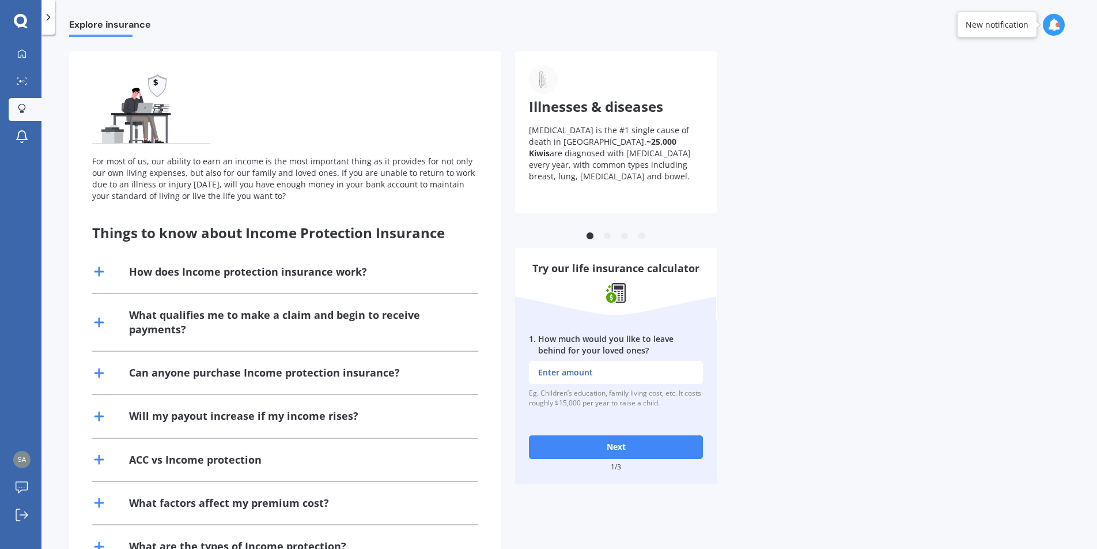
scroll to position [61, 0]
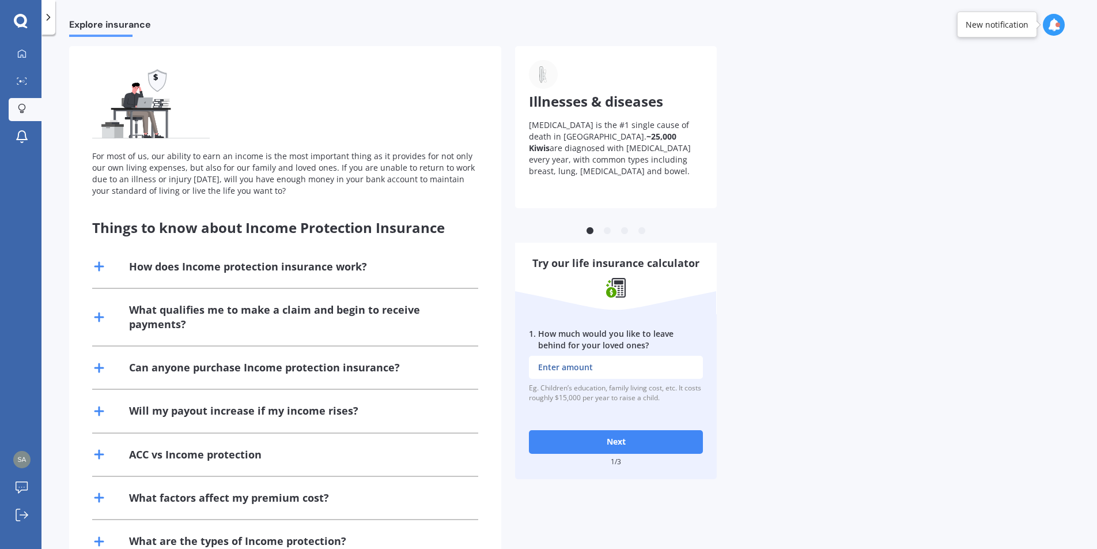
click at [264, 260] on div "How does Income protection insurance work?" at bounding box center [248, 266] width 238 height 14
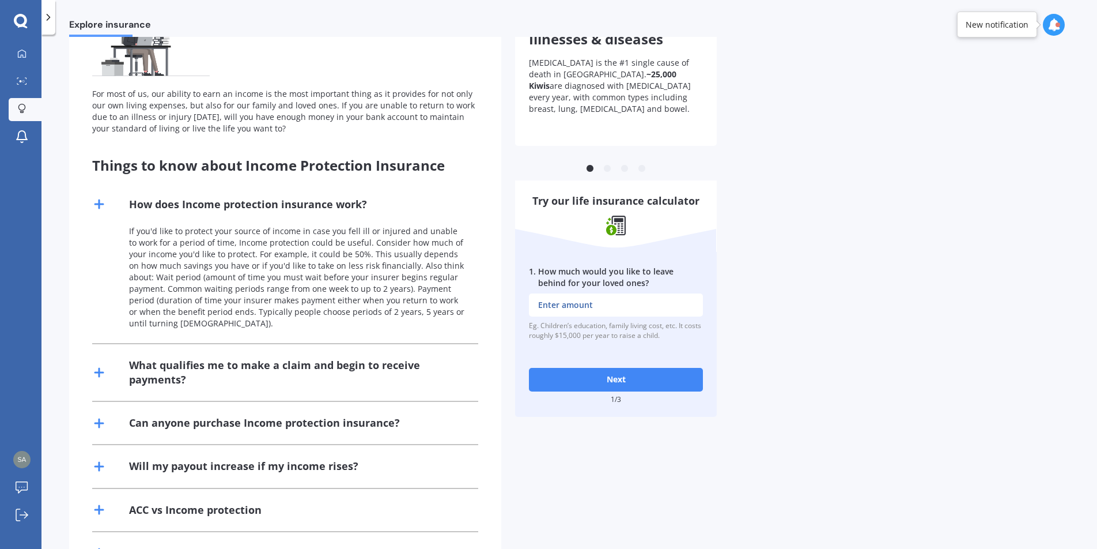
scroll to position [221, 0]
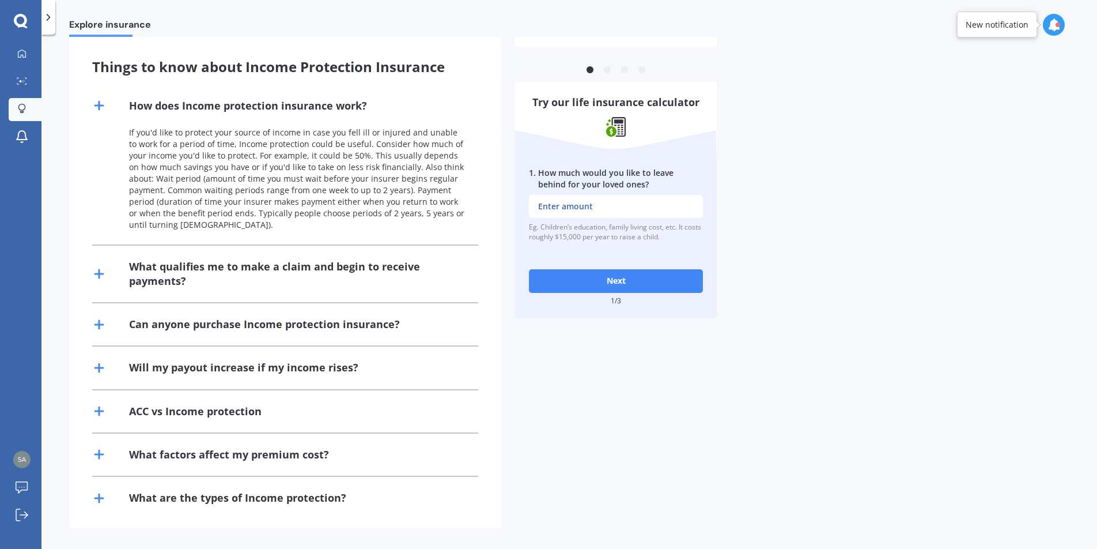
click at [181, 282] on div "What qualifies me to make a claim and begin to receive payments?" at bounding box center [296, 273] width 335 height 29
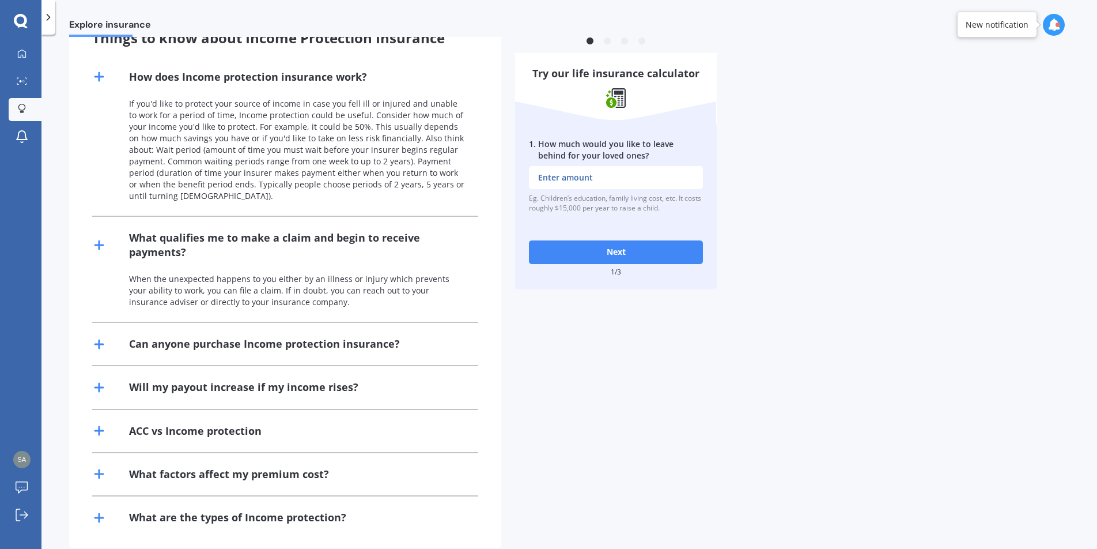
scroll to position [270, 0]
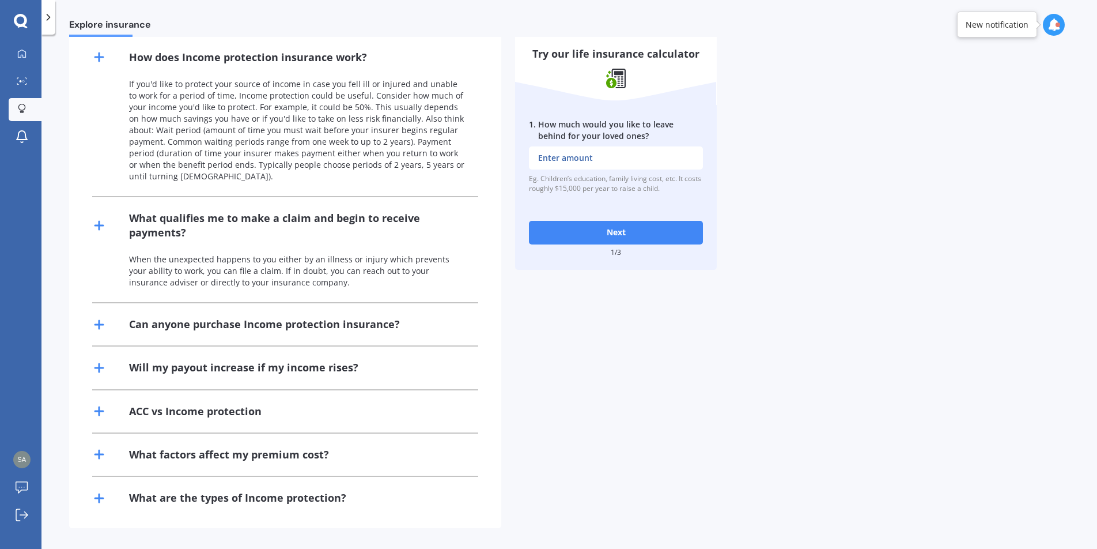
click at [205, 415] on div "ACC vs Income protection" at bounding box center [195, 411] width 133 height 14
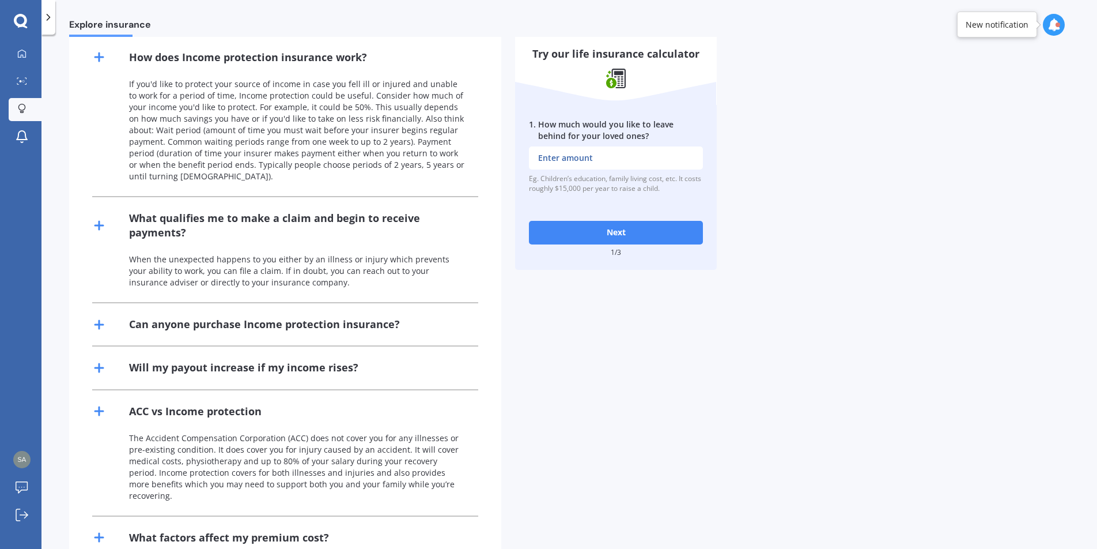
scroll to position [341, 0]
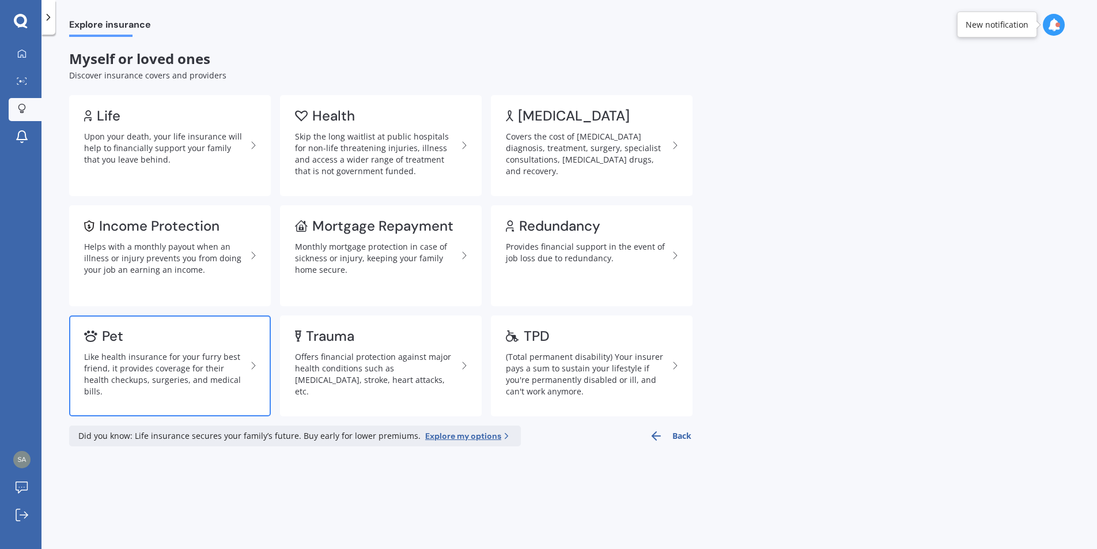
click at [216, 349] on link "Pet Like health insurance for your furry best friend, it provides coverage for …" at bounding box center [170, 365] width 202 height 101
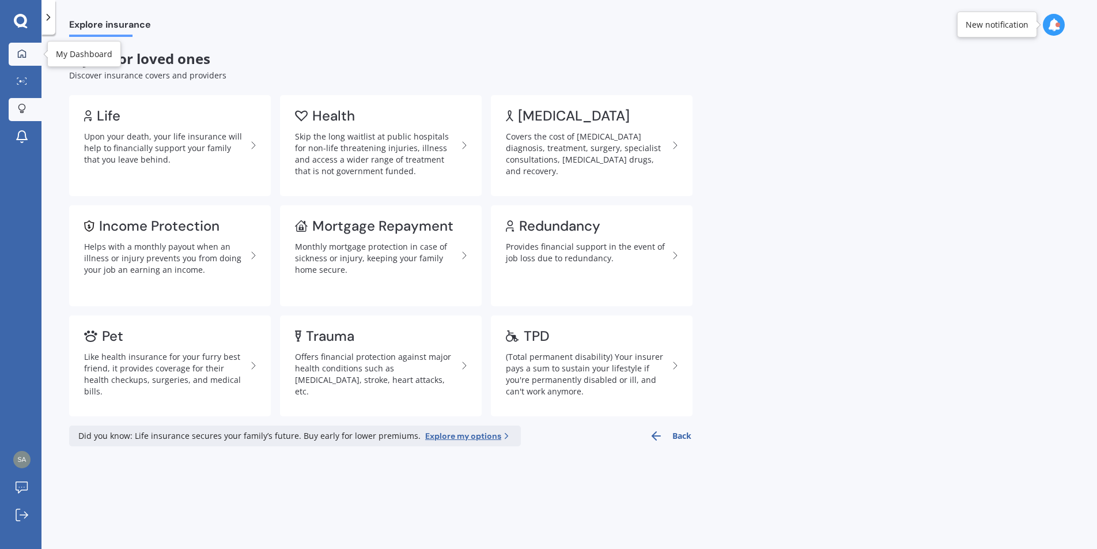
click at [28, 54] on div at bounding box center [21, 54] width 17 height 10
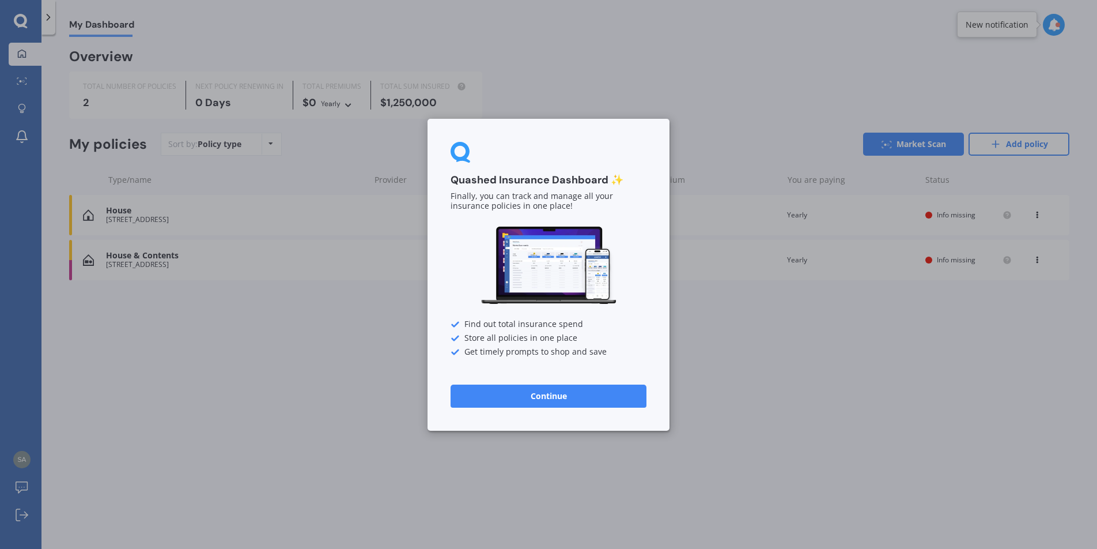
click at [532, 395] on button "Continue" at bounding box center [549, 395] width 196 height 23
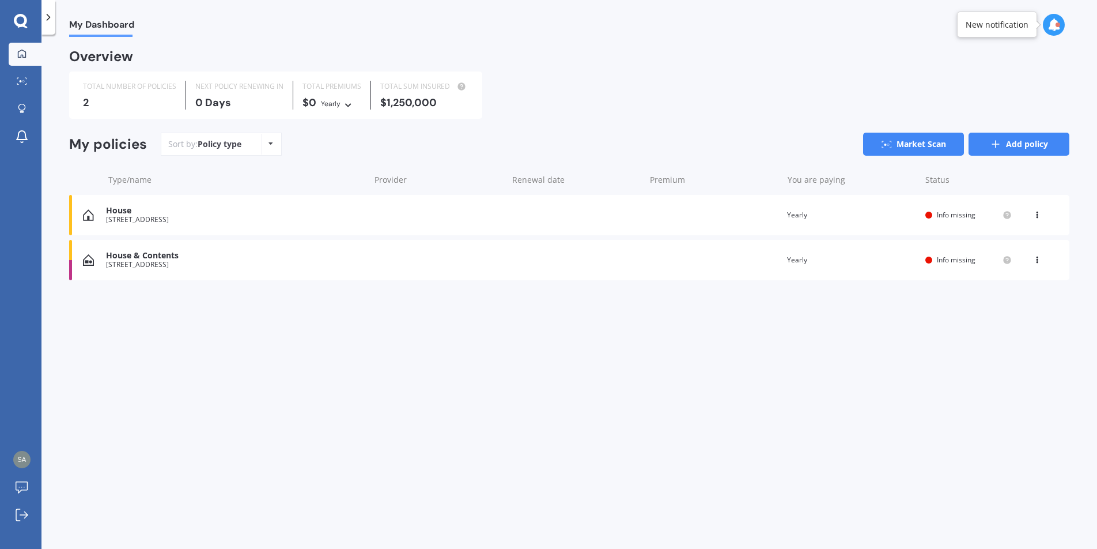
click at [999, 142] on icon at bounding box center [996, 144] width 12 height 12
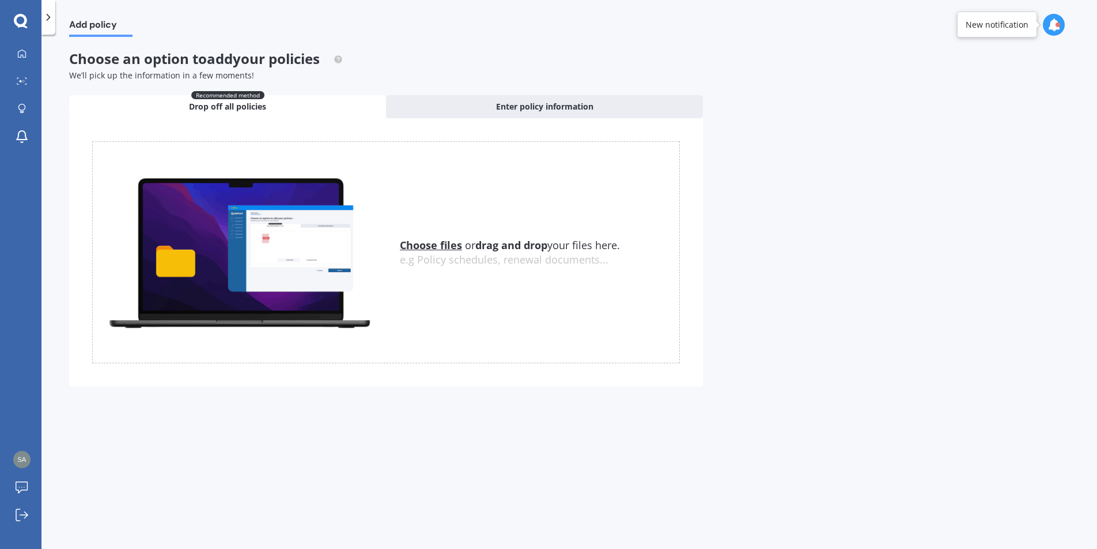
click at [49, 20] on icon at bounding box center [49, 18] width 12 height 12
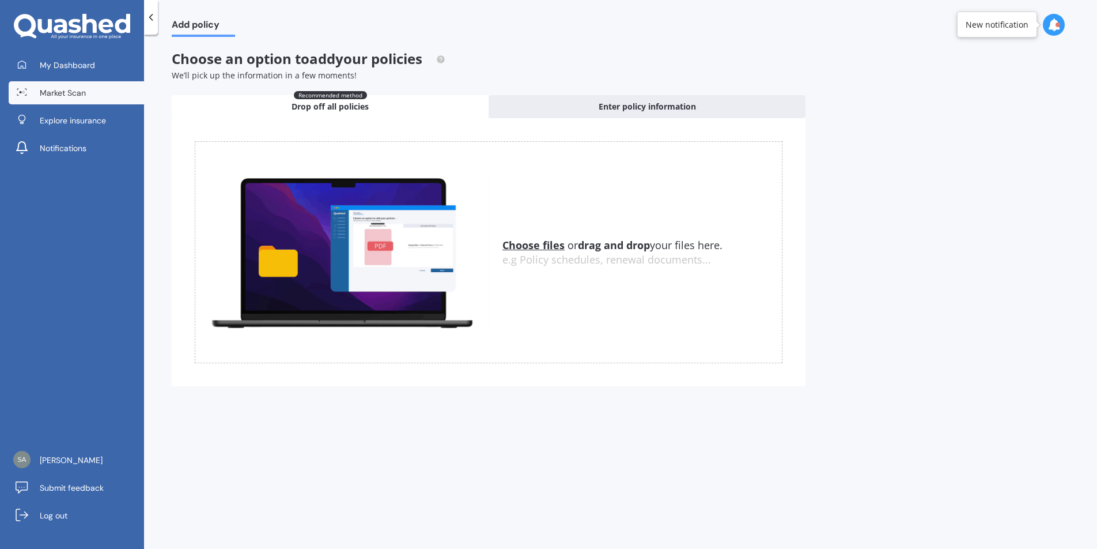
click at [45, 92] on span "Market Scan" at bounding box center [63, 93] width 46 height 12
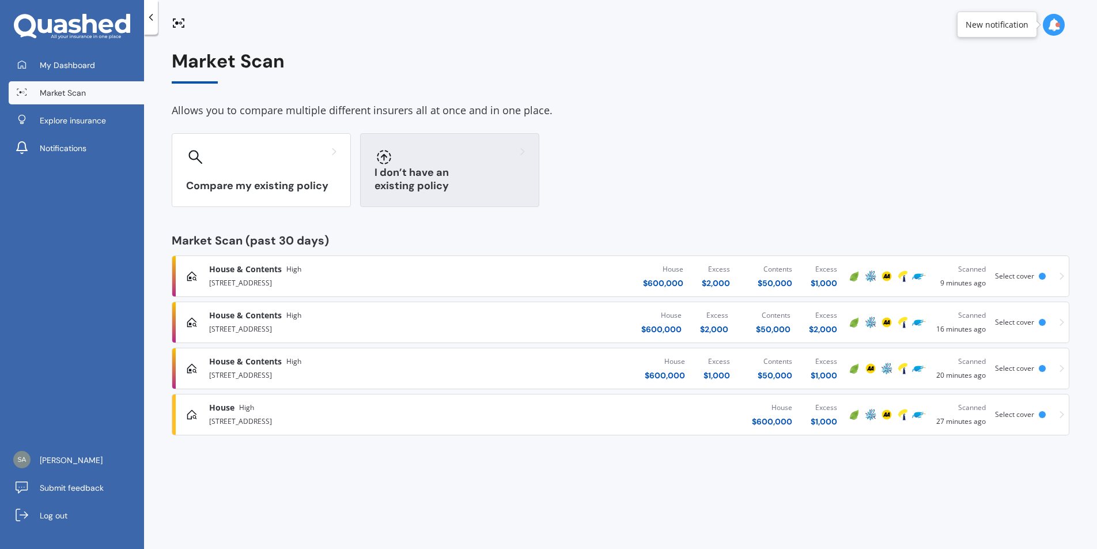
click at [507, 180] on h3 "I don’t have an existing policy" at bounding box center [450, 179] width 150 height 27
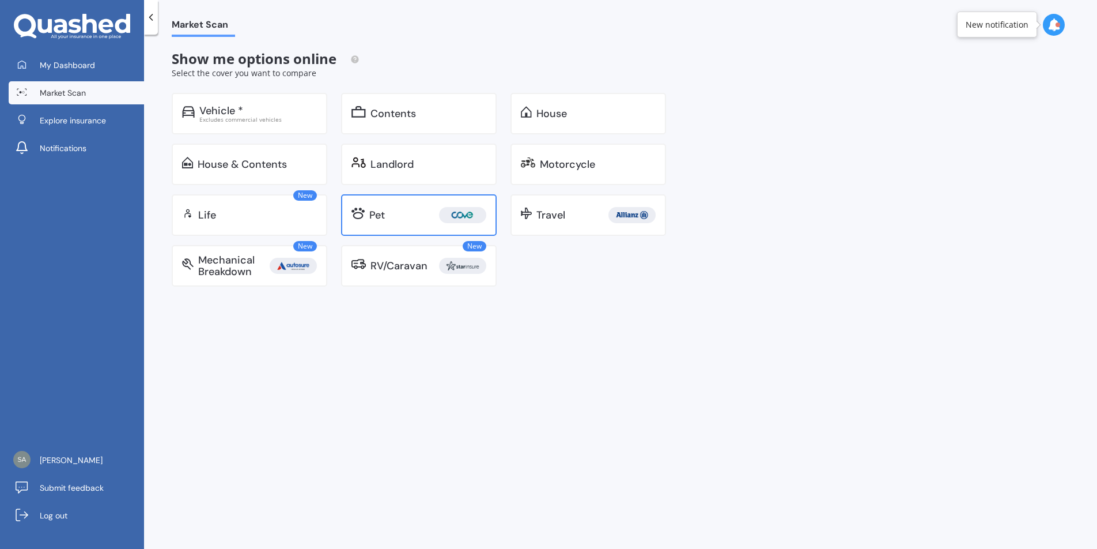
click at [380, 210] on div "Pet" at bounding box center [377, 215] width 16 height 12
click at [494, 330] on div "Market Scan Show me options online Select the cover you want to compare Vehicle…" at bounding box center [620, 294] width 953 height 514
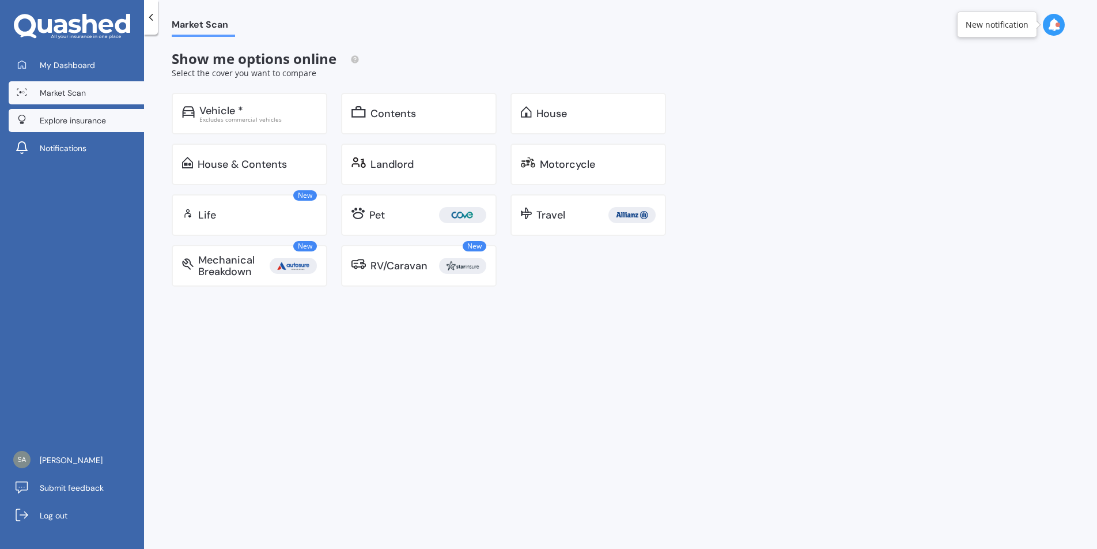
click at [113, 121] on link "Explore insurance" at bounding box center [76, 120] width 135 height 23
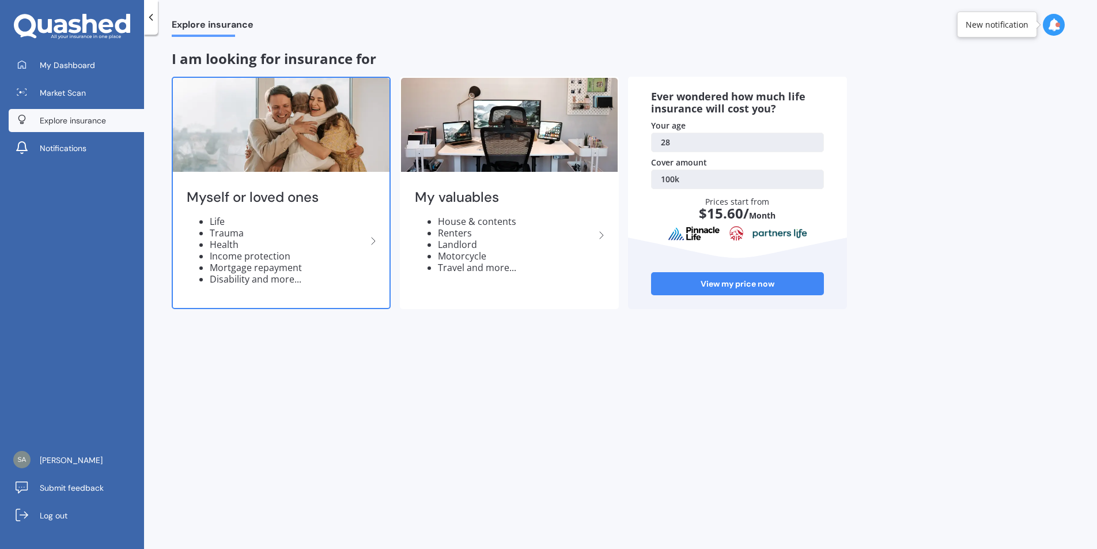
click at [324, 274] on li "Disability and more..." at bounding box center [288, 279] width 157 height 12
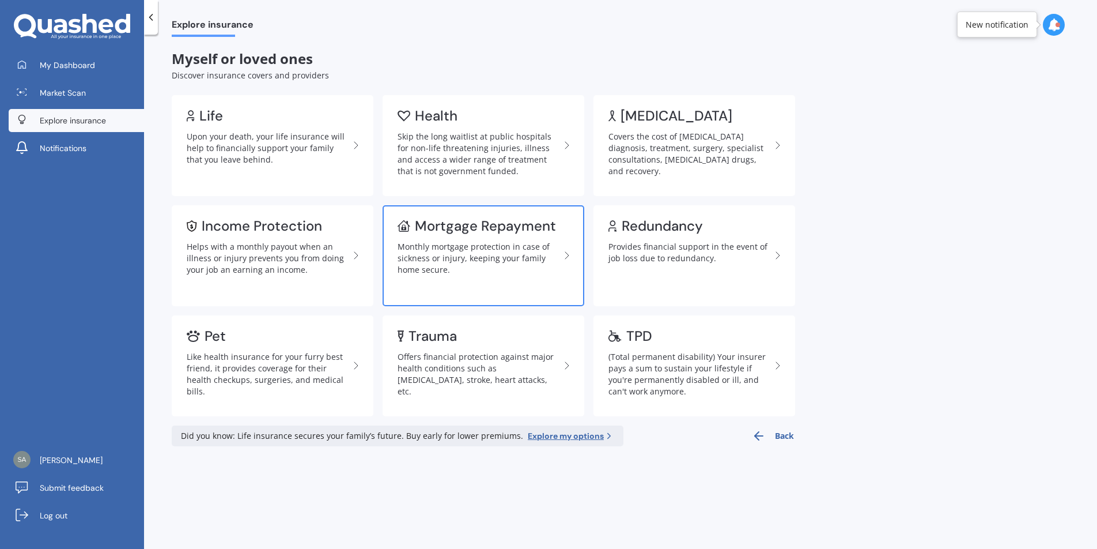
click at [459, 263] on div "Monthly mortgage protection in case of sickness or injury, keeping your family …" at bounding box center [479, 258] width 163 height 35
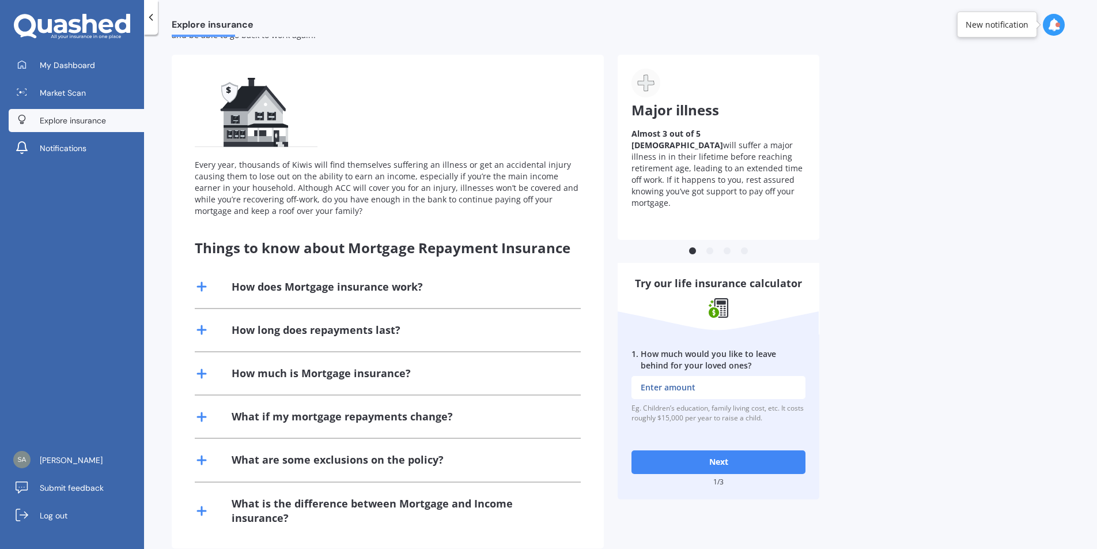
scroll to position [84, 0]
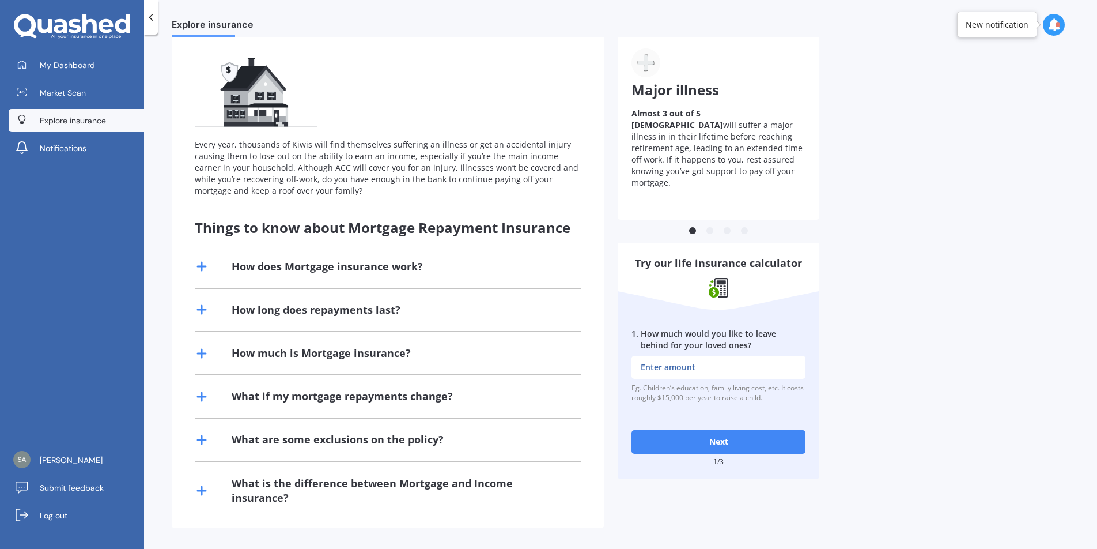
click at [405, 479] on div "What is the difference between Mortgage and Income insurance?" at bounding box center [399, 490] width 335 height 29
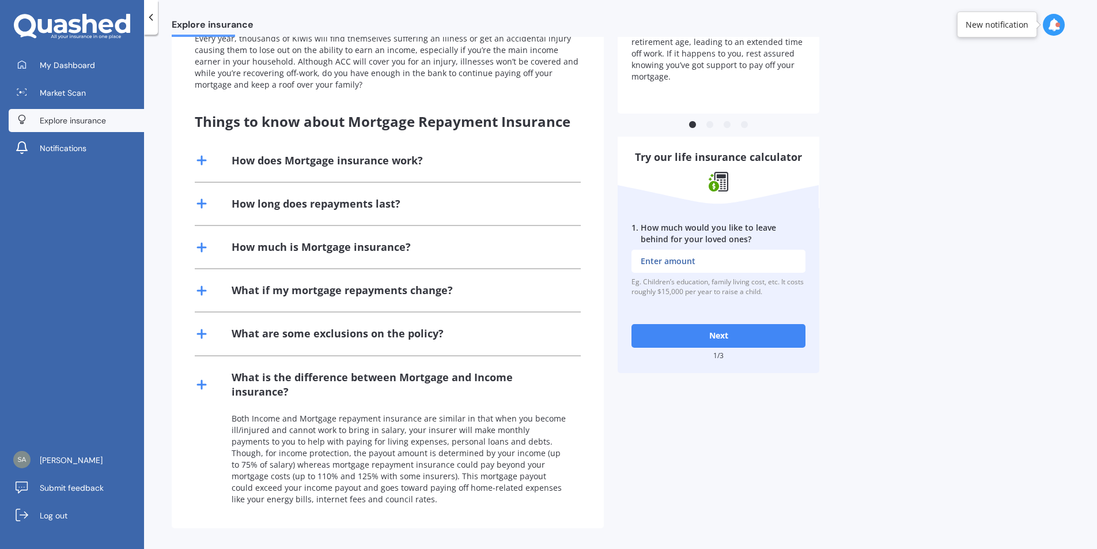
scroll to position [0, 0]
